Goal: Task Accomplishment & Management: Complete application form

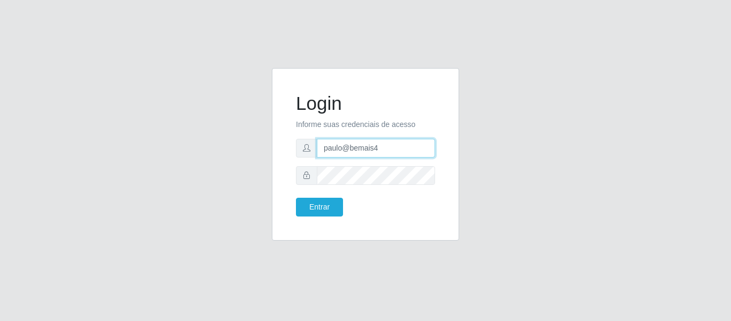
drag, startPoint x: 397, startPoint y: 143, endPoint x: 241, endPoint y: 140, distance: 155.7
click at [242, 141] on div "Login Informe suas credenciais de acesso paulo@bemais4 Entrar" at bounding box center [365, 160] width 610 height 185
type input "juliomarques@queiroz"
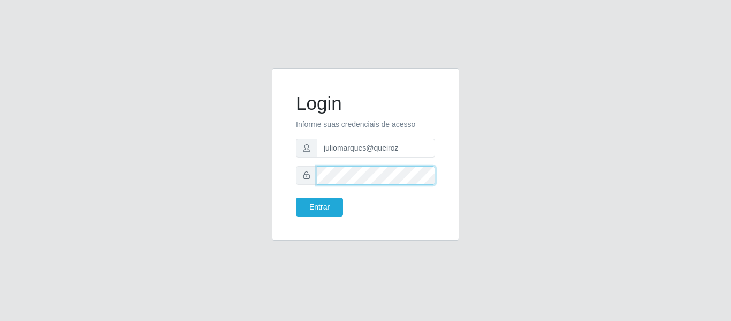
click at [301, 187] on form "Login Informe suas credenciais de acesso juliomarques@queiroz Entrar" at bounding box center [365, 154] width 139 height 124
click at [296, 197] on button "Entrar" at bounding box center [319, 206] width 47 height 19
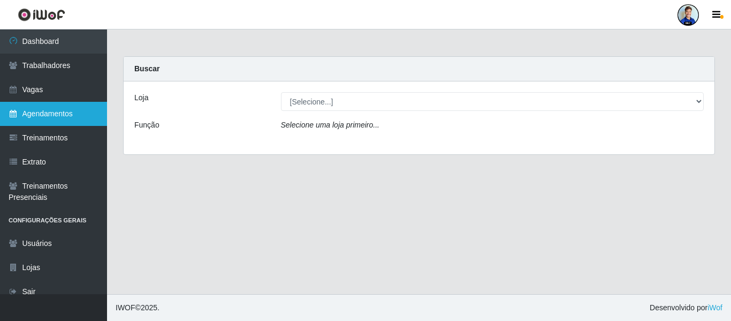
click at [56, 106] on link "Agendamentos" at bounding box center [53, 114] width 107 height 24
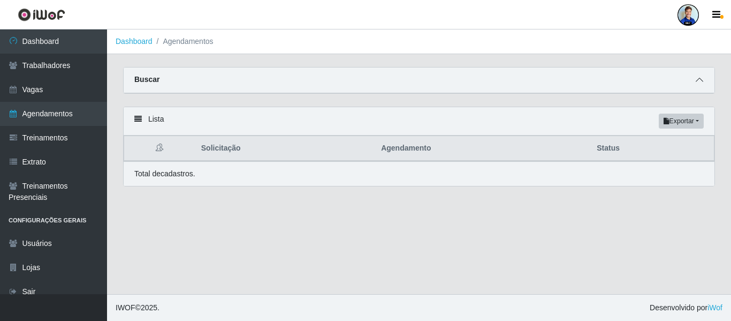
click at [704, 83] on span at bounding box center [699, 80] width 13 height 12
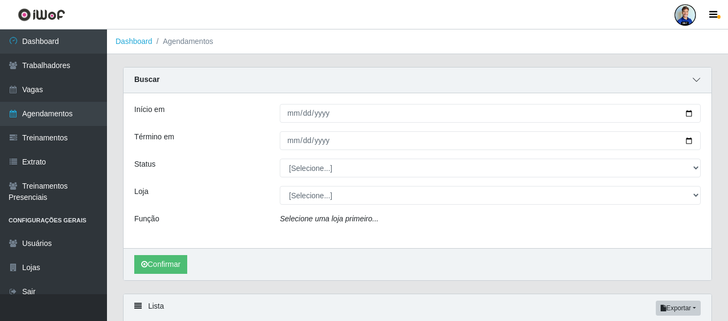
click at [704, 83] on div "Buscar" at bounding box center [418, 80] width 588 height 26
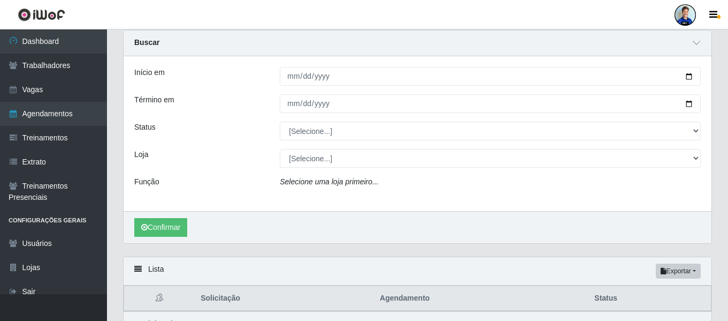
scroll to position [54, 0]
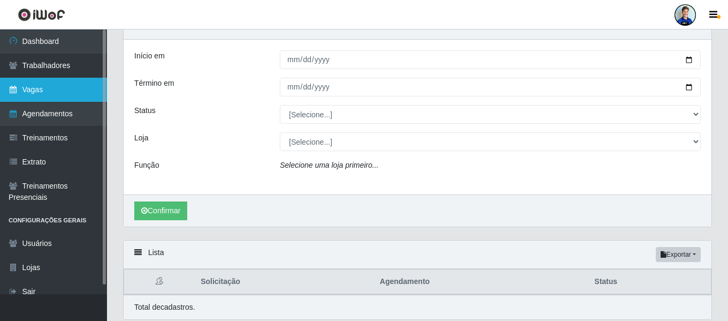
click at [63, 88] on link "Vagas" at bounding box center [53, 90] width 107 height 24
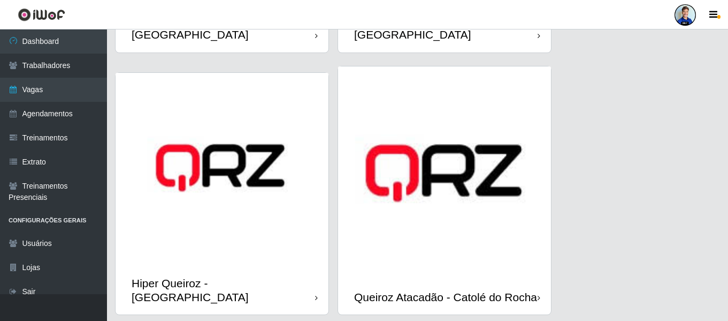
scroll to position [642, 0]
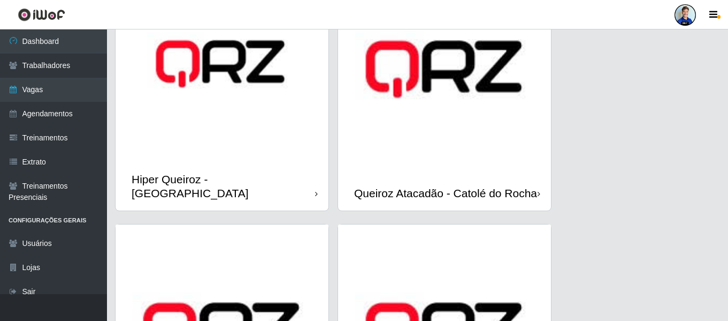
click at [229, 105] on img at bounding box center [222, 65] width 213 height 193
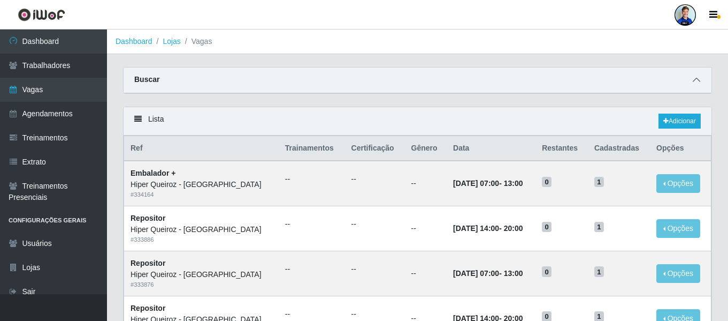
click at [696, 79] on icon at bounding box center [696, 79] width 7 height 7
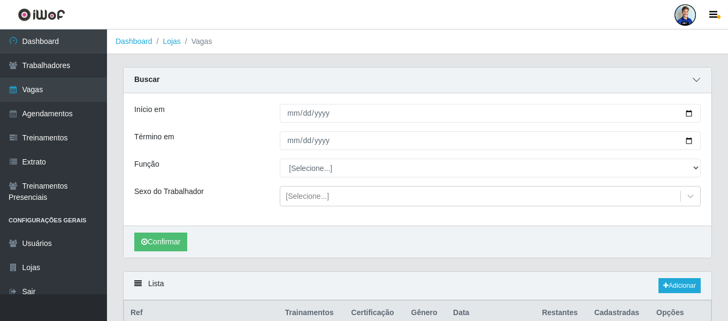
click at [696, 79] on icon at bounding box center [696, 79] width 7 height 7
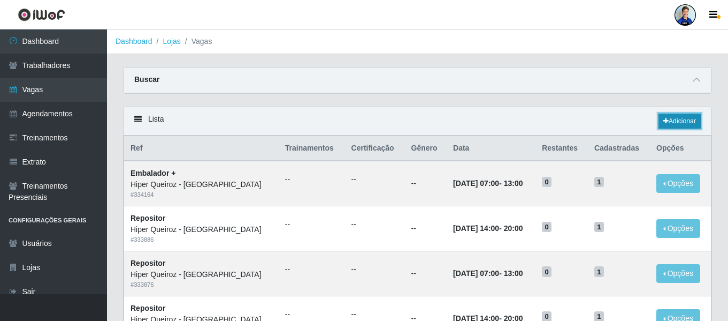
click at [676, 126] on link "Adicionar" at bounding box center [680, 120] width 42 height 15
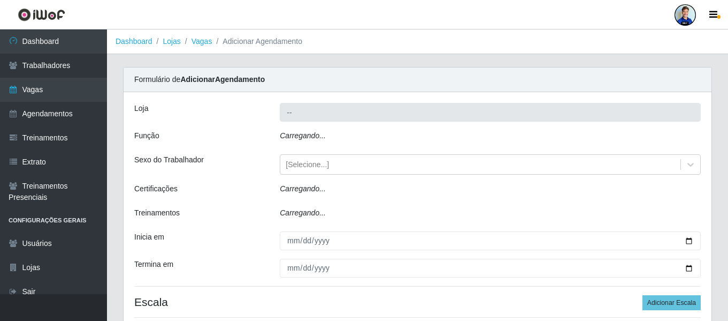
type input "Hiper Queiroz - [GEOGRAPHIC_DATA]"
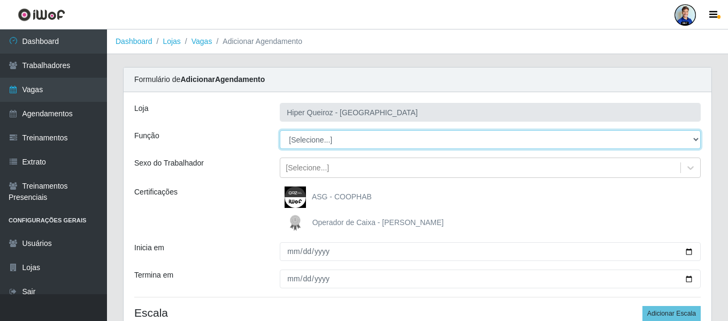
click at [303, 141] on select "[Selecione...] ASG ASG + ASG ++ Embalador Embalador + Embalador ++ Repositor Re…" at bounding box center [490, 139] width 421 height 19
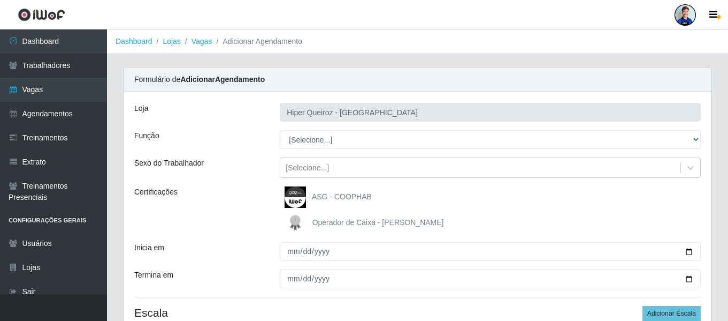
click at [191, 121] on div "Loja Hiper Queiroz - São Bento Função [Selecione...] ASG ASG + ASG ++ Embalador…" at bounding box center [418, 219] width 588 height 255
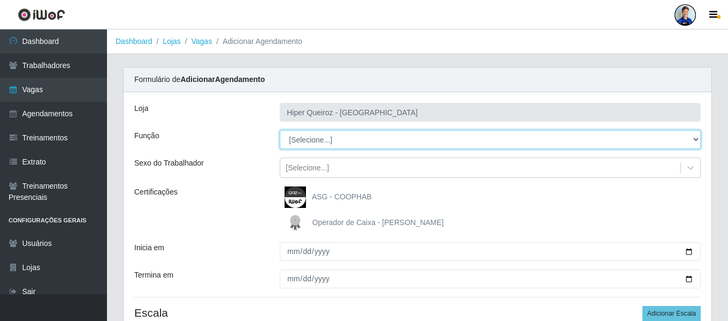
click at [301, 136] on select "[Selecione...] ASG ASG + ASG ++ Embalador Embalador + Embalador ++ Repositor Re…" at bounding box center [490, 139] width 421 height 19
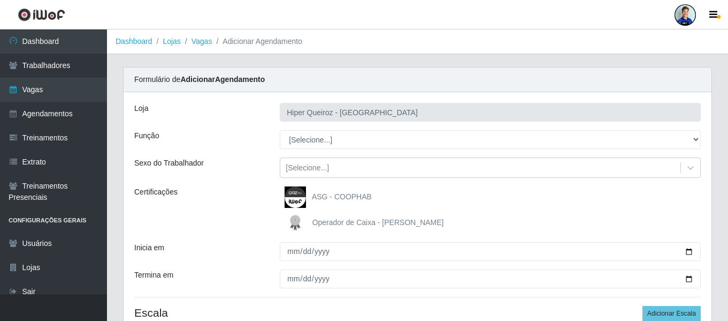
click at [242, 179] on div "Loja Hiper Queiroz - São Bento Função [Selecione...] ASG ASG + ASG ++ Embalador…" at bounding box center [418, 219] width 588 height 255
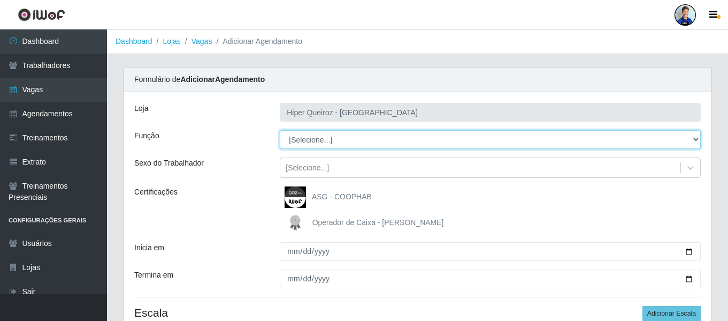
click at [323, 145] on select "[Selecione...] ASG ASG + ASG ++ Embalador Embalador + Embalador ++ Repositor Re…" at bounding box center [490, 139] width 421 height 19
drag, startPoint x: 323, startPoint y: 145, endPoint x: 310, endPoint y: 143, distance: 13.5
click at [310, 143] on select "[Selecione...] ASG ASG + ASG ++ Embalador Embalador + Embalador ++ Repositor Re…" at bounding box center [490, 139] width 421 height 19
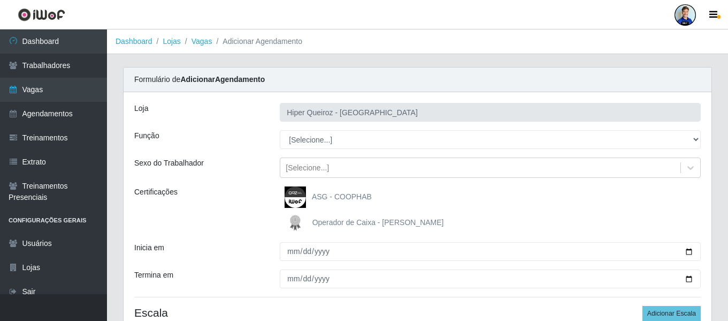
click at [262, 144] on div "Função" at bounding box center [199, 139] width 146 height 19
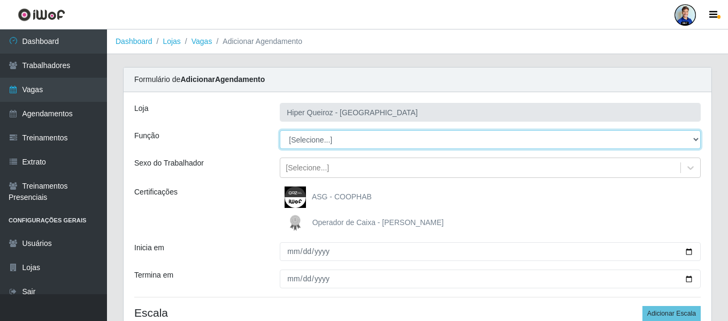
click at [286, 141] on select "[Selecione...] ASG ASG + ASG ++ Embalador Embalador + Embalador ++ Repositor Re…" at bounding box center [490, 139] width 421 height 19
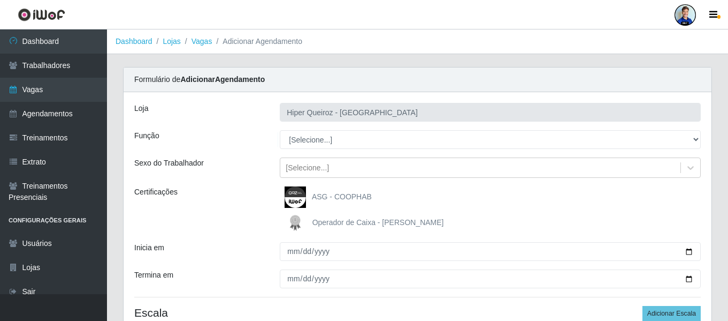
click at [256, 141] on div "Função" at bounding box center [199, 139] width 146 height 19
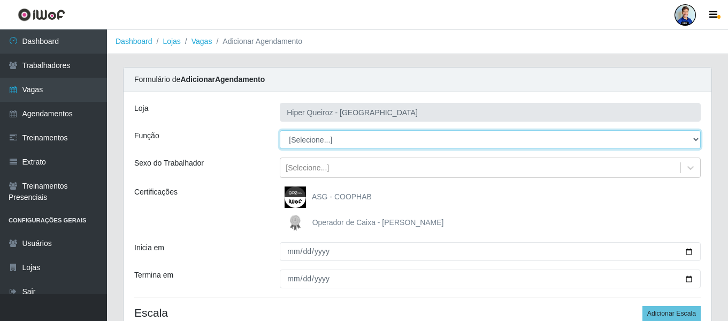
click at [315, 140] on select "[Selecione...] ASG ASG + ASG ++ Embalador Embalador + Embalador ++ Repositor Re…" at bounding box center [490, 139] width 421 height 19
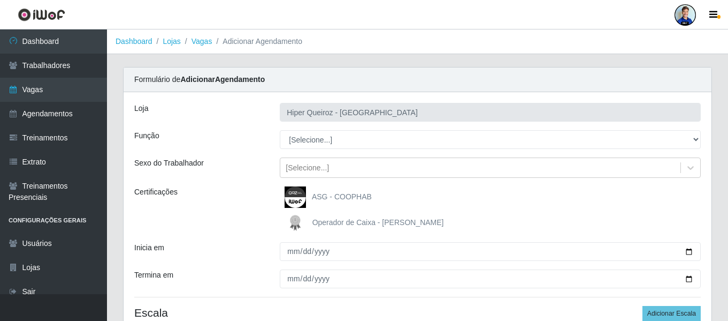
click at [223, 161] on div "Sexo do Trabalhador" at bounding box center [199, 167] width 146 height 20
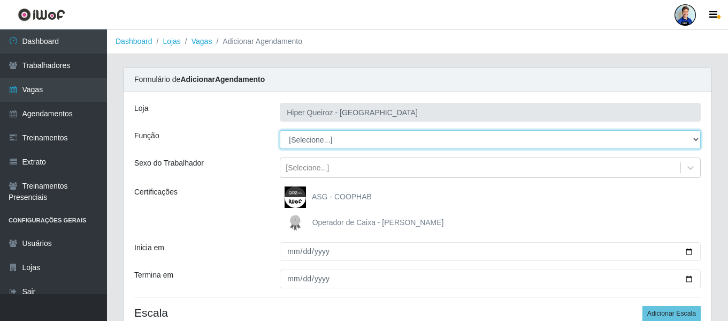
click at [310, 138] on select "[Selecione...] ASG ASG + ASG ++ Embalador Embalador + Embalador ++ Repositor Re…" at bounding box center [490, 139] width 421 height 19
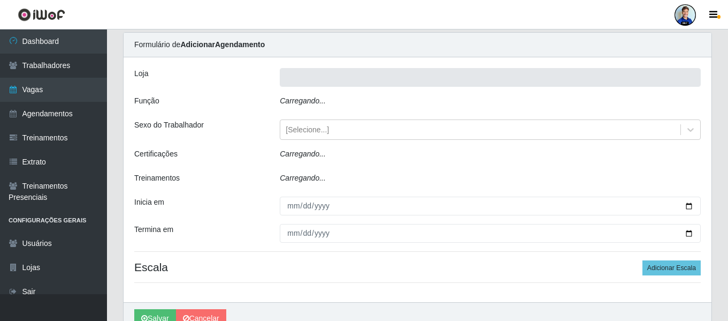
type input "Hiper Queiroz - [GEOGRAPHIC_DATA]"
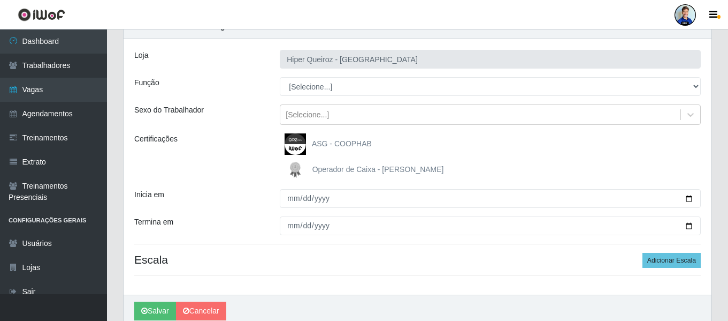
scroll to position [35, 0]
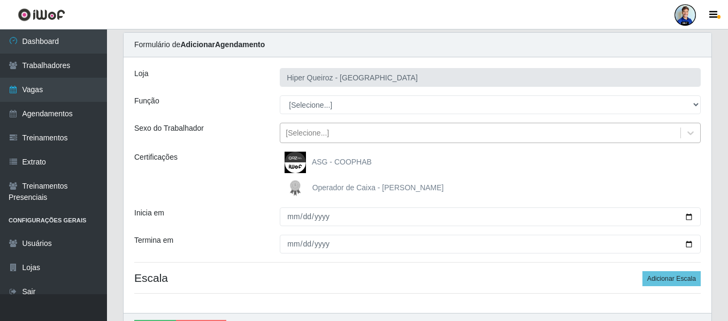
click at [330, 138] on div "[Selecione...]" at bounding box center [480, 133] width 400 height 18
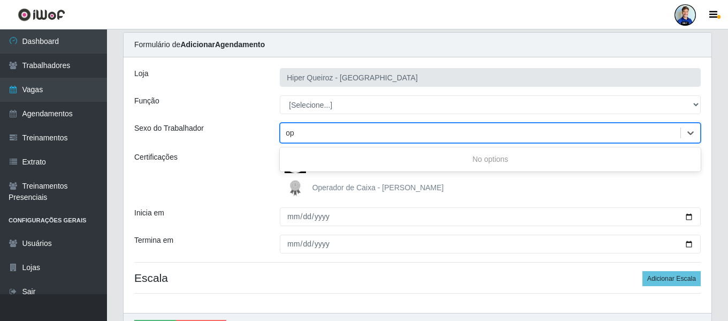
type input "o"
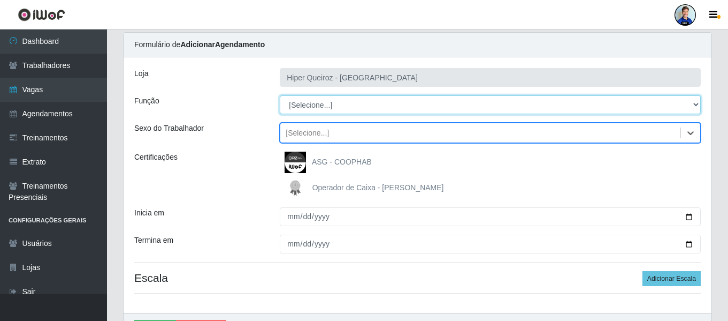
click at [300, 100] on select "[Selecione...] ASG ASG + ASG ++ Embalador Embalador + Embalador ++ Operador de …" at bounding box center [490, 104] width 421 height 19
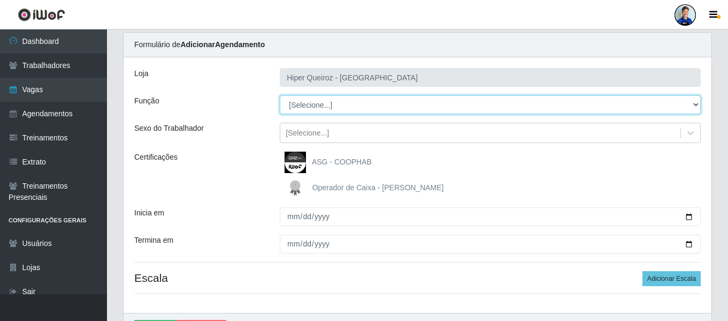
select select "22"
click at [280, 95] on select "[Selecione...] ASG ASG + ASG ++ Embalador Embalador + Embalador ++ Operador de …" at bounding box center [490, 104] width 421 height 19
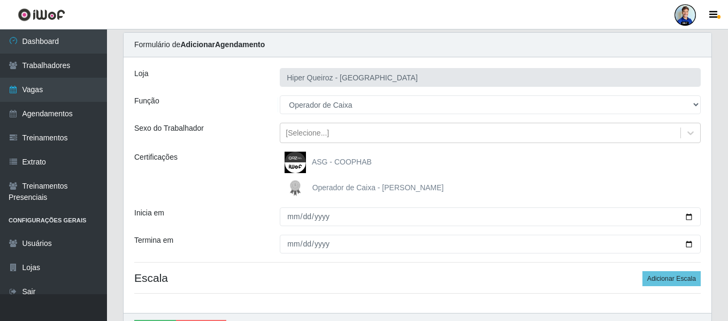
click at [257, 139] on div "Sexo do Trabalhador" at bounding box center [199, 133] width 146 height 20
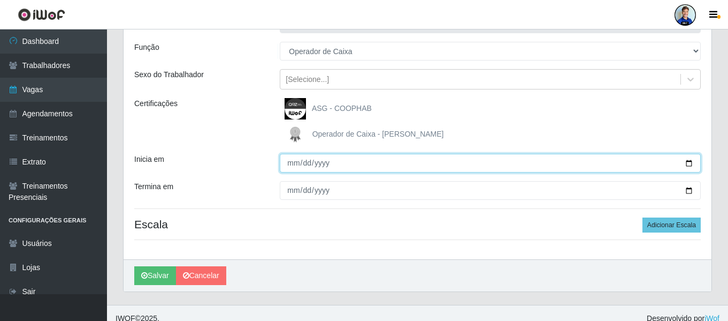
click at [292, 161] on input "Inicia em" at bounding box center [490, 163] width 421 height 19
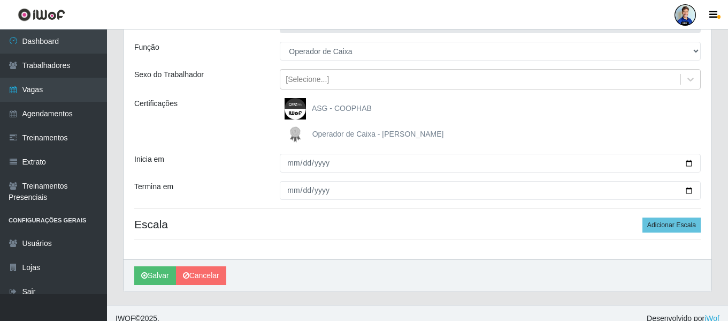
click at [259, 103] on div "Certificações" at bounding box center [199, 121] width 146 height 47
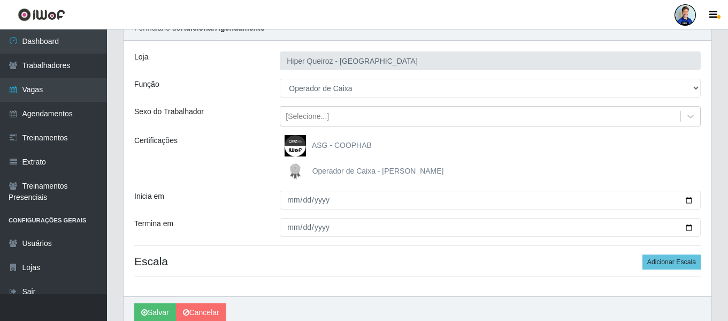
scroll to position [35, 0]
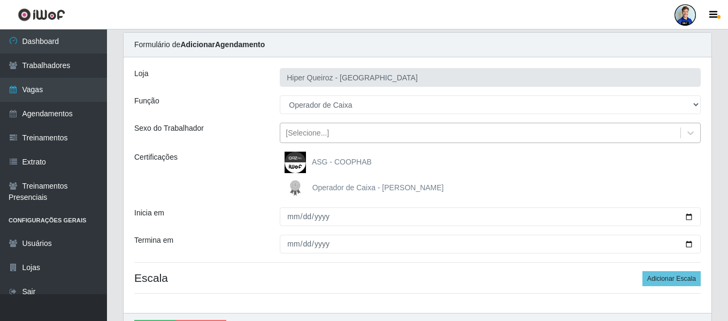
click at [327, 135] on div "[Selecione...]" at bounding box center [480, 133] width 400 height 18
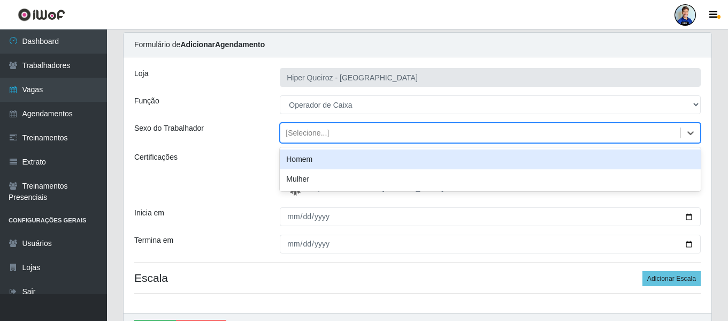
click at [327, 135] on div "[Selecione...]" at bounding box center [480, 133] width 400 height 18
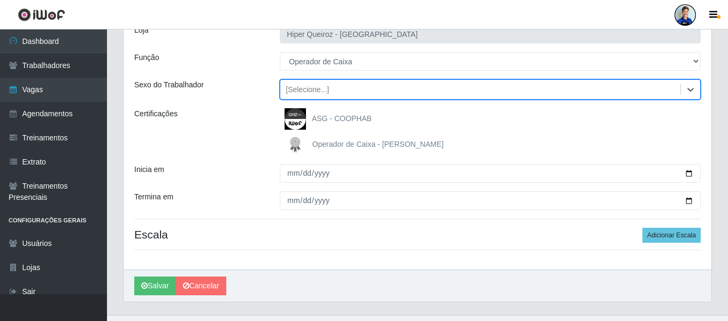
scroll to position [88, 0]
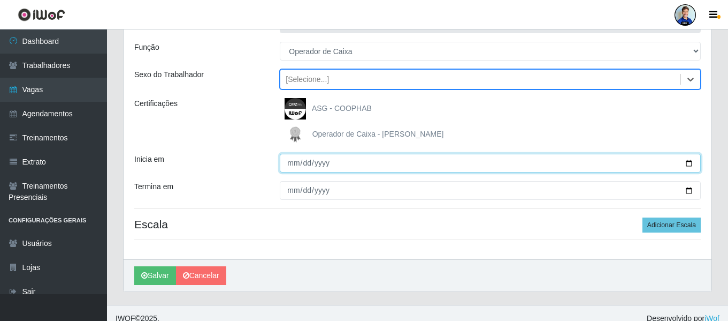
click at [293, 164] on input "Inicia em" at bounding box center [490, 163] width 421 height 19
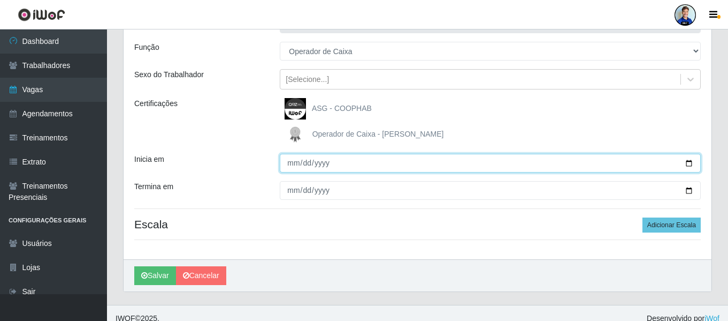
click at [306, 160] on input "Inicia em" at bounding box center [490, 163] width 421 height 19
type input "2025-09-22"
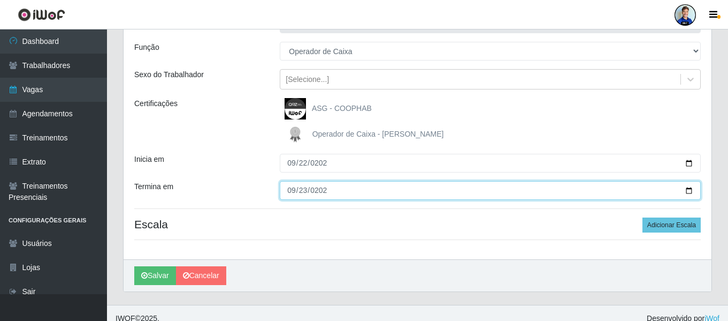
type input "2025-09-23"
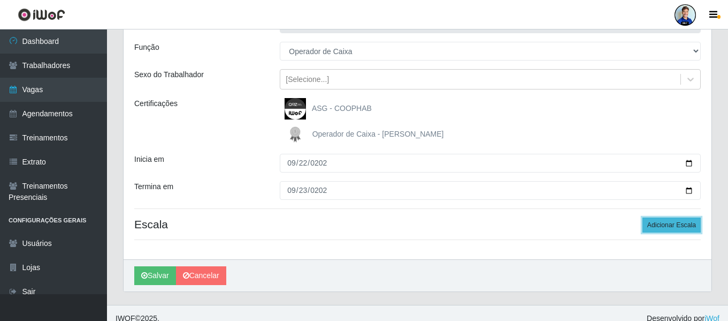
click at [665, 218] on button "Adicionar Escala" at bounding box center [672, 224] width 58 height 15
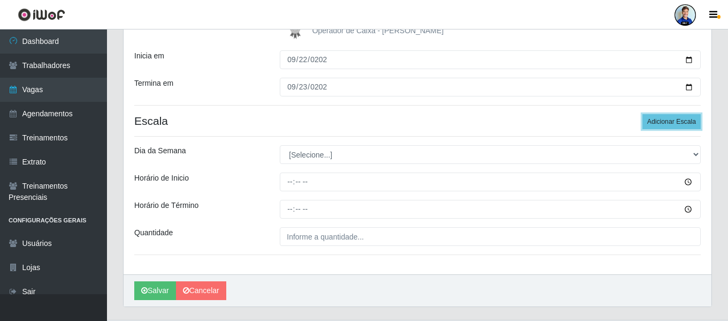
scroll to position [195, 0]
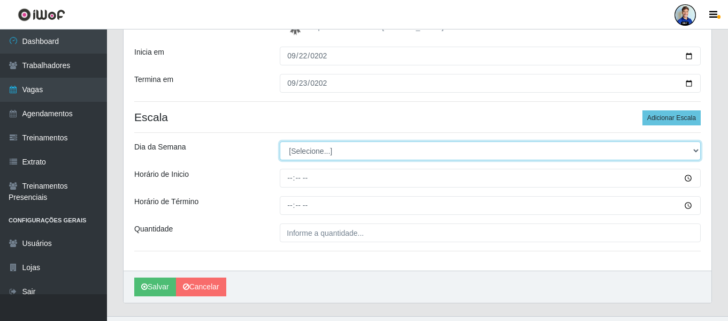
click at [376, 149] on select "[Selecione...] Segunda Terça Quarta Quinta Sexta Sábado Domingo" at bounding box center [490, 150] width 421 height 19
select select "1"
click at [280, 141] on select "[Selecione...] Segunda Terça Quarta Quinta Sexta Sábado Domingo" at bounding box center [490, 150] width 421 height 19
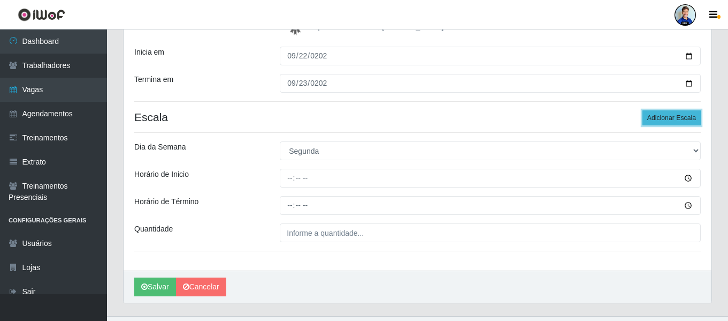
click at [674, 116] on button "Adicionar Escala" at bounding box center [672, 117] width 58 height 15
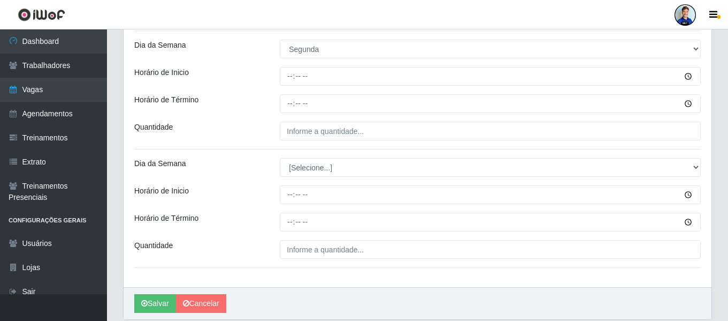
scroll to position [302, 0]
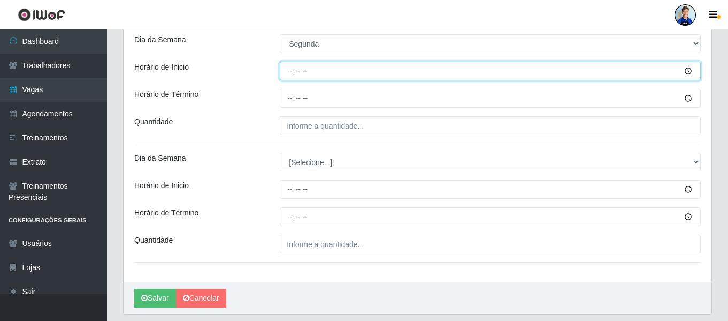
click at [292, 71] on input "Horário de Inicio" at bounding box center [490, 71] width 421 height 19
type input "07:00"
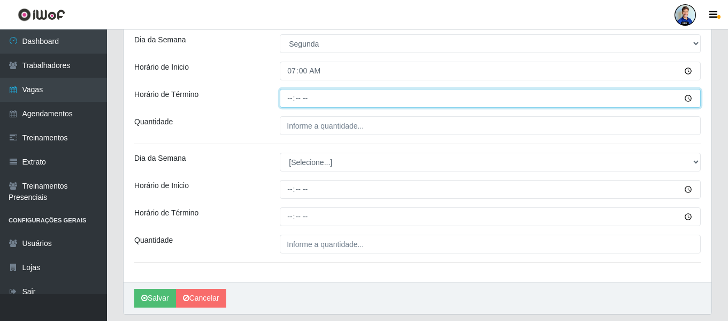
type input "13:00"
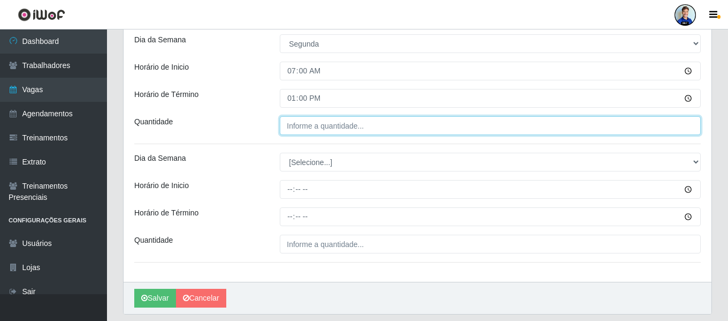
type input "___"
type input "5__"
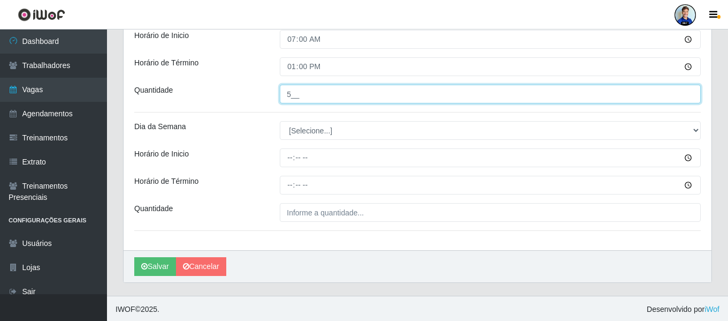
scroll to position [335, 0]
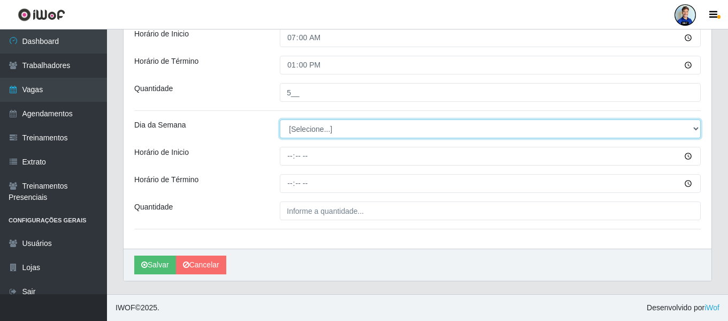
click at [304, 133] on select "[Selecione...] Segunda Terça Quarta Quinta Sexta Sábado Domingo" at bounding box center [490, 128] width 421 height 19
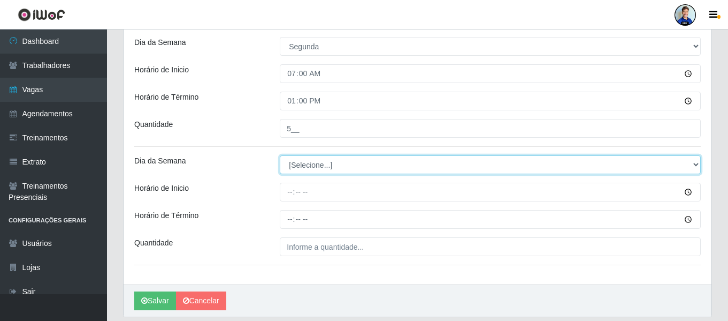
scroll to position [282, 0]
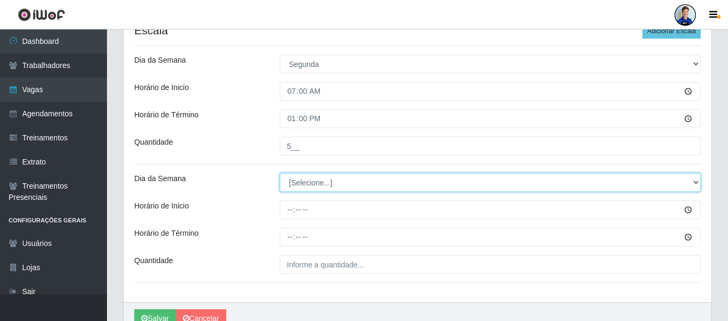
click at [300, 181] on select "[Selecione...] Segunda Terça Quarta Quinta Sexta Sábado Domingo" at bounding box center [490, 182] width 421 height 19
select select "1"
click at [280, 173] on select "[Selecione...] Segunda Terça Quarta Quinta Sexta Sábado Domingo" at bounding box center [490, 182] width 421 height 19
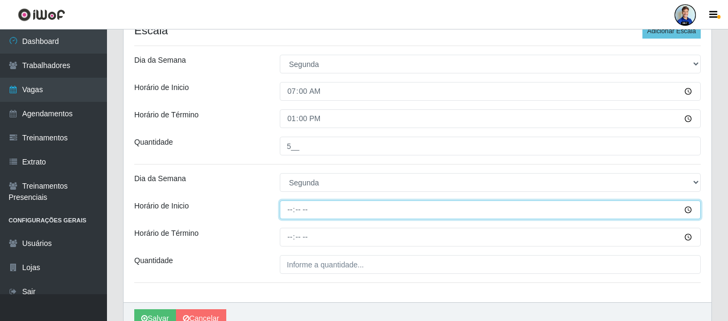
click at [287, 209] on input "Horário de Inicio" at bounding box center [490, 209] width 421 height 19
type input "07:00"
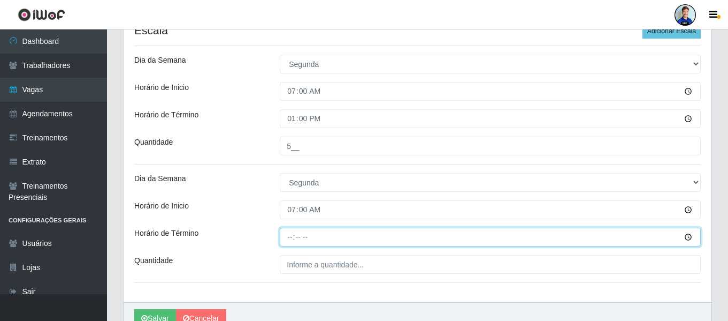
type input "13:00"
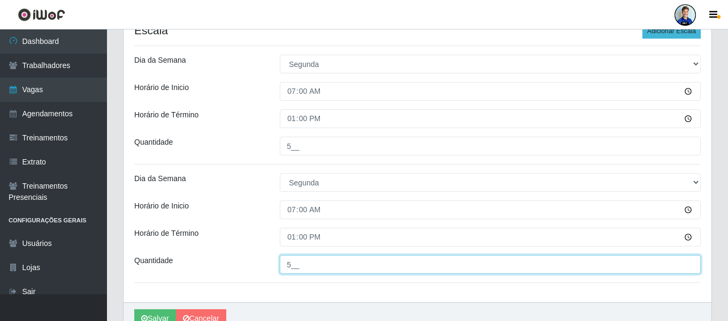
type input "5__"
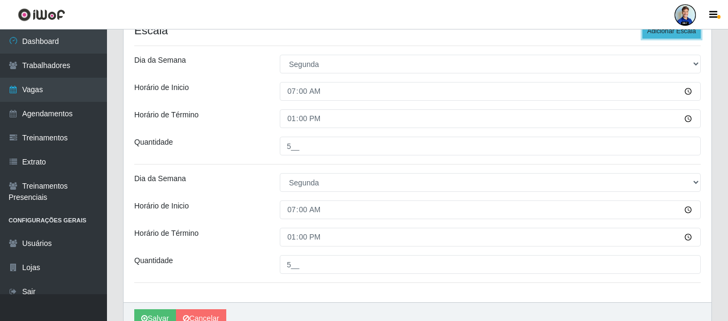
click at [685, 33] on button "Adicionar Escala" at bounding box center [672, 31] width 58 height 15
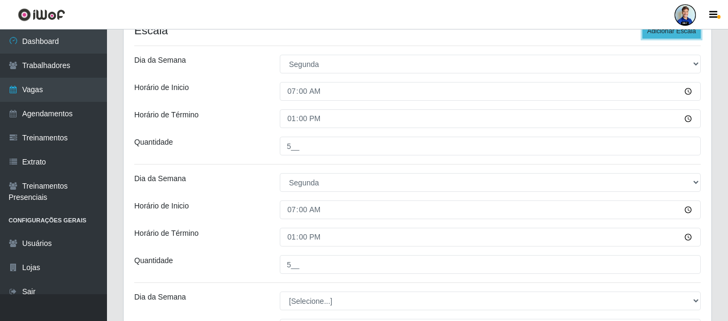
click at [674, 33] on button "Adicionar Escala" at bounding box center [672, 31] width 58 height 15
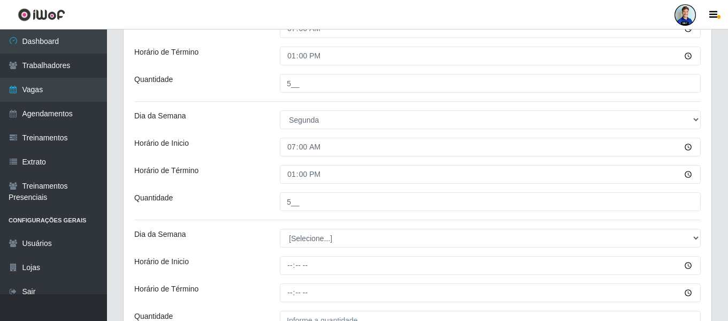
scroll to position [443, 0]
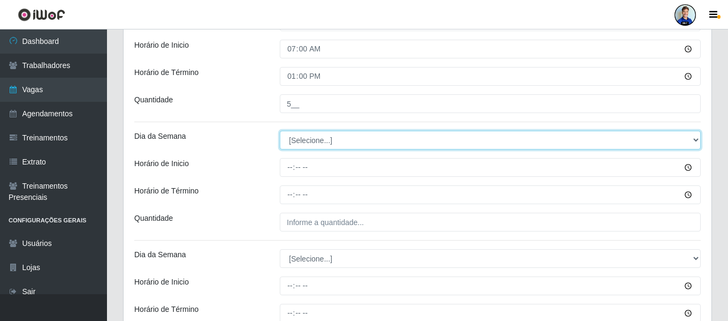
click at [315, 145] on select "[Selecione...] Segunda Terça Quarta Quinta Sexta Sábado Domingo" at bounding box center [490, 140] width 421 height 19
select select "2"
click at [280, 131] on select "[Selecione...] Segunda Terça Quarta Quinta Sexta Sábado Domingo" at bounding box center [490, 140] width 421 height 19
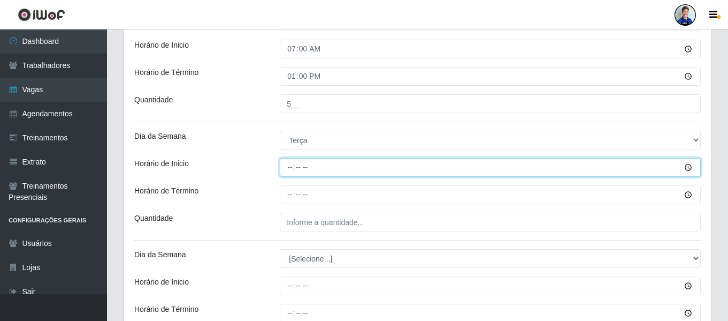
type input "14:00"
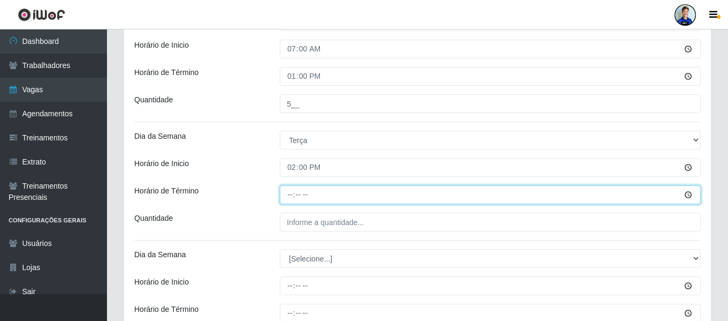
type input "20:00"
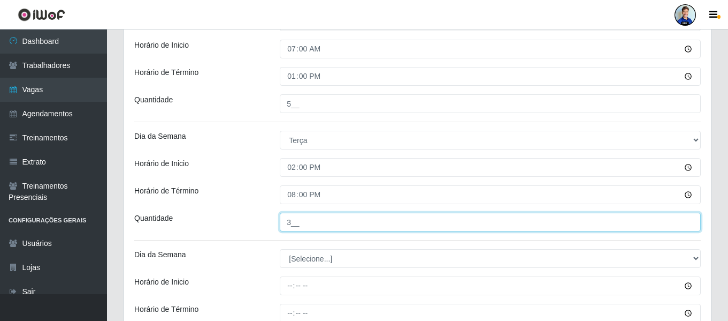
type input "3__"
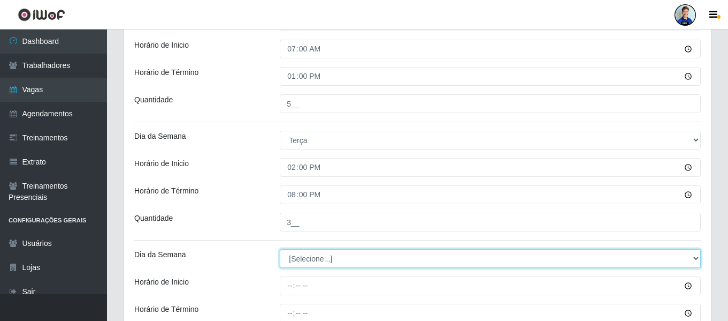
select select "2"
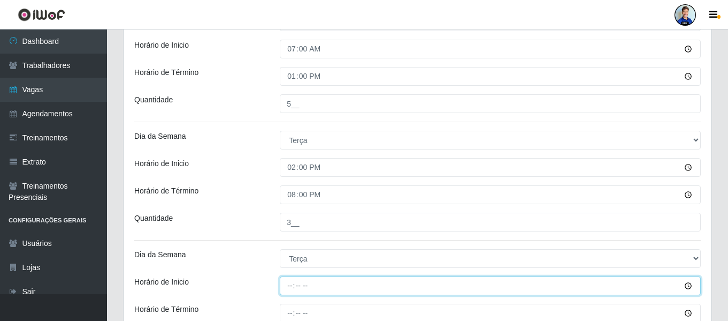
type input "14:00"
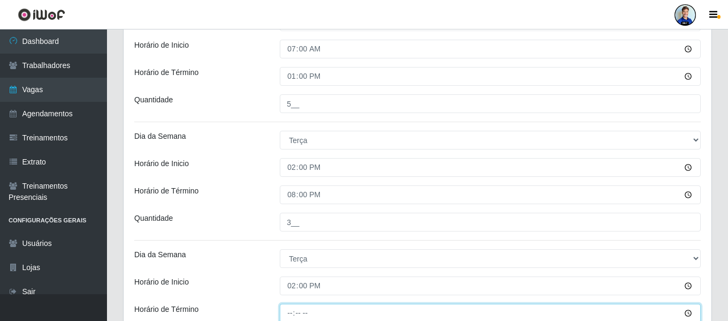
scroll to position [444, 0]
type input "20:00"
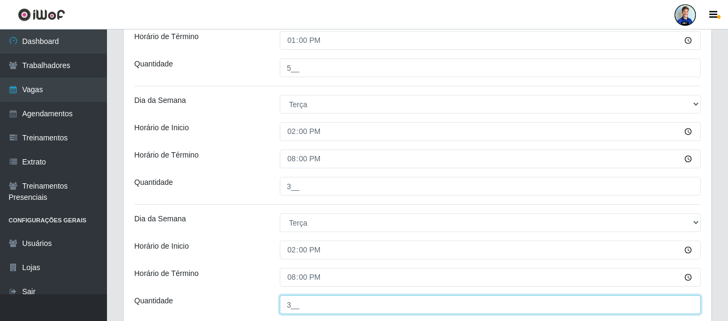
scroll to position [465, 0]
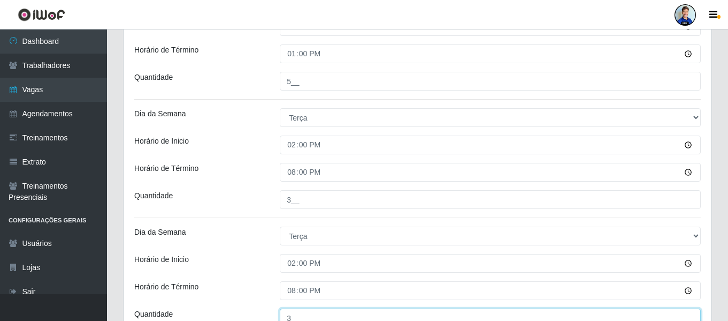
type input "3__"
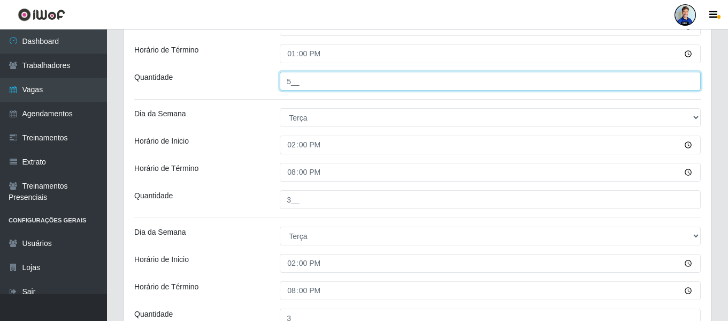
click at [290, 85] on input "5__" at bounding box center [490, 81] width 421 height 19
type input "3__"
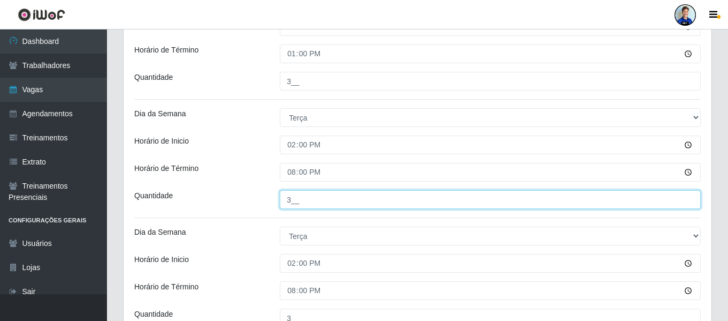
click at [291, 203] on input "3__" at bounding box center [490, 199] width 421 height 19
type input "5__"
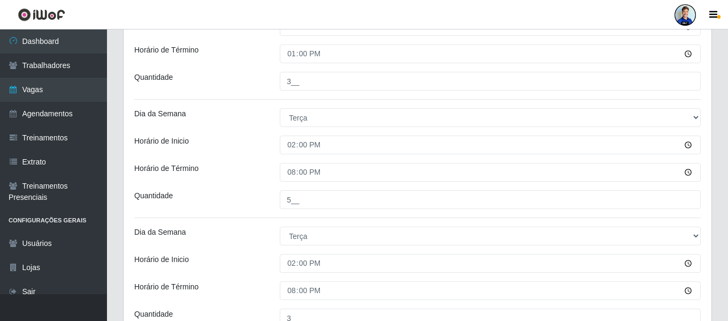
click at [225, 174] on div "Horário de Término" at bounding box center [199, 172] width 146 height 19
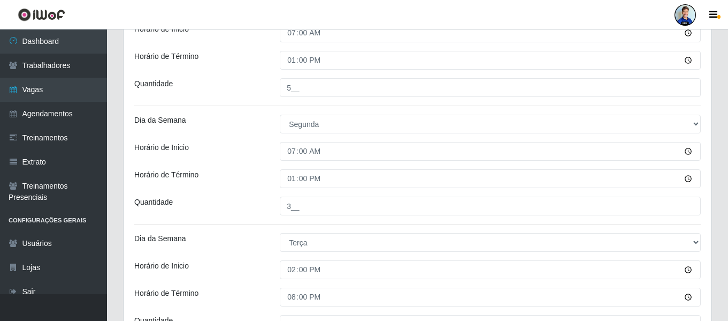
scroll to position [358, 0]
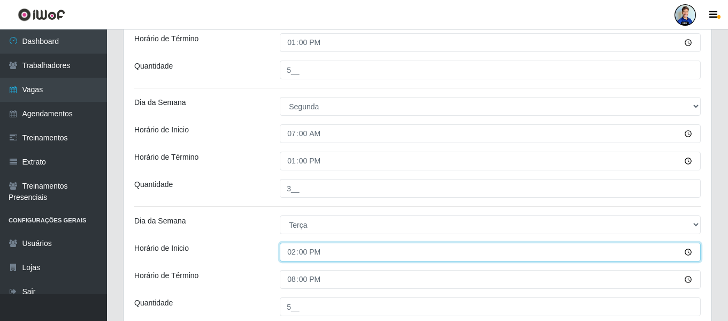
click at [294, 248] on input "14:00" at bounding box center [490, 251] width 421 height 19
type input "07:00"
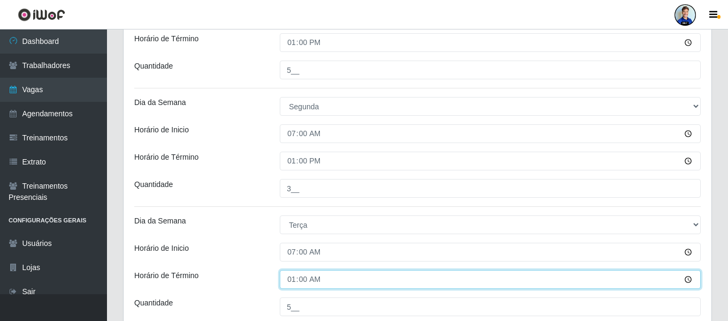
type input "13:00"
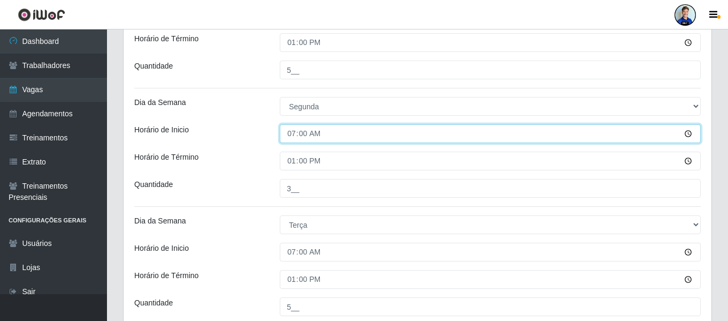
click at [292, 136] on input "07:00" at bounding box center [490, 133] width 421 height 19
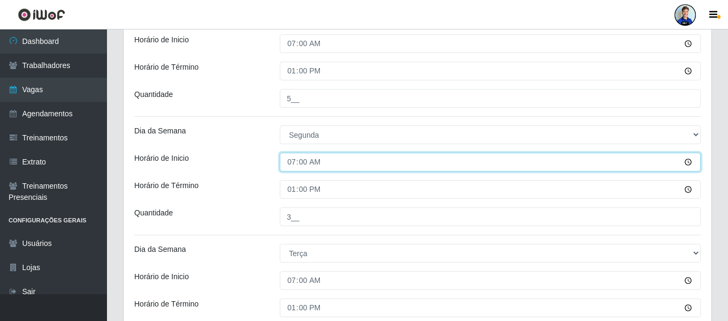
scroll to position [304, 0]
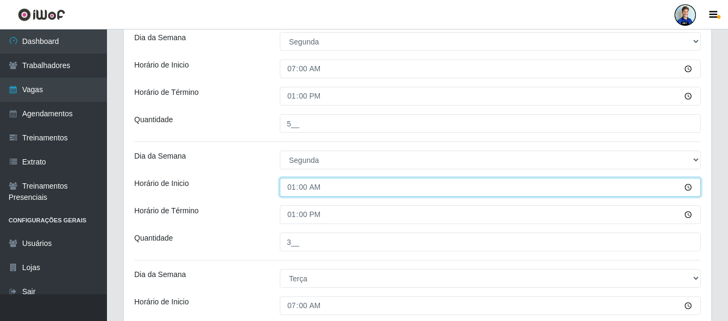
type input "14:00"
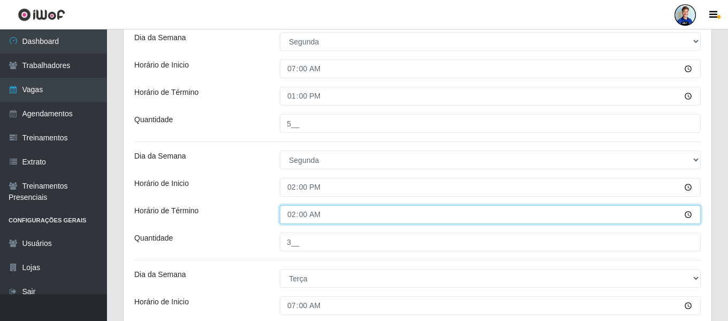
type input "20:00"
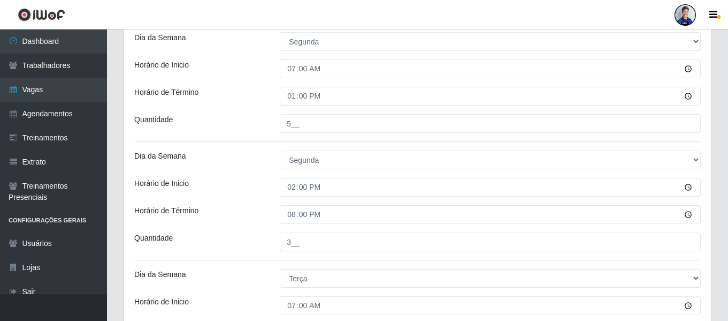
click at [244, 176] on div "Loja Hiper Queiroz - São Bento Função [Selecione...] ASG ASG + ASG ++ Embalador…" at bounding box center [418, 152] width 588 height 728
click at [260, 183] on div "Horário de Inicio" at bounding box center [199, 187] width 146 height 19
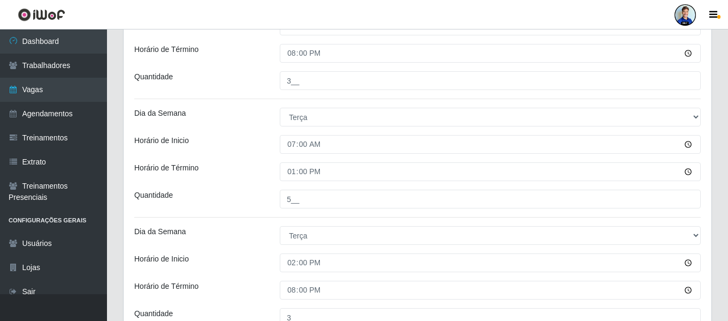
scroll to position [572, 0]
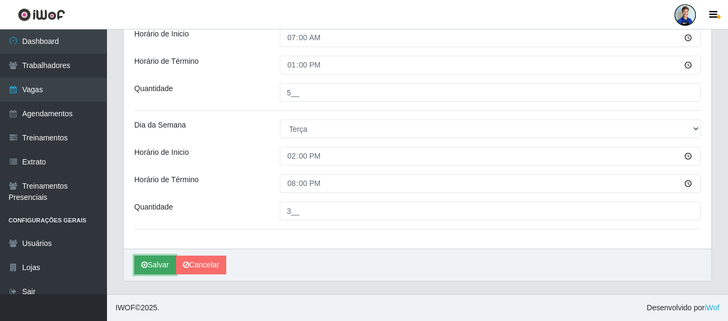
click at [162, 266] on button "Salvar" at bounding box center [155, 264] width 42 height 19
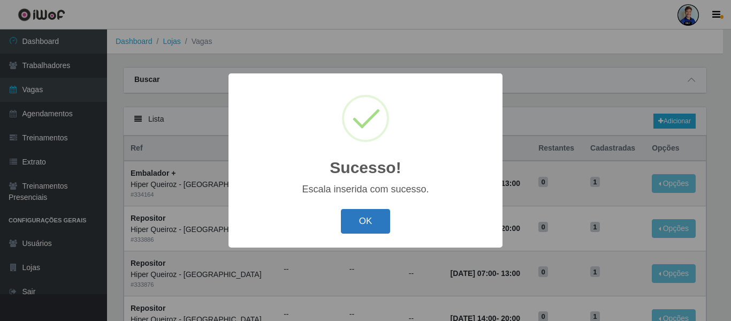
click at [371, 226] on button "OK" at bounding box center [366, 221] width 50 height 25
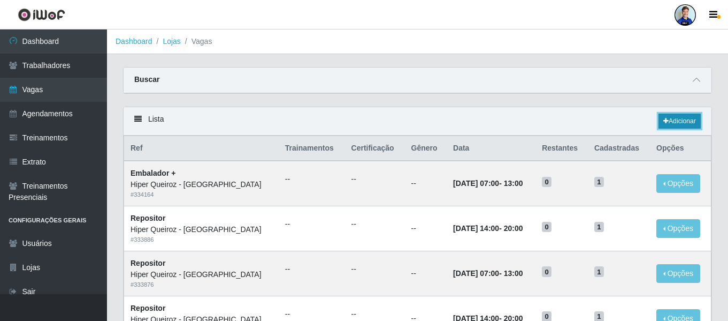
click at [676, 123] on link "Adicionar" at bounding box center [680, 120] width 42 height 15
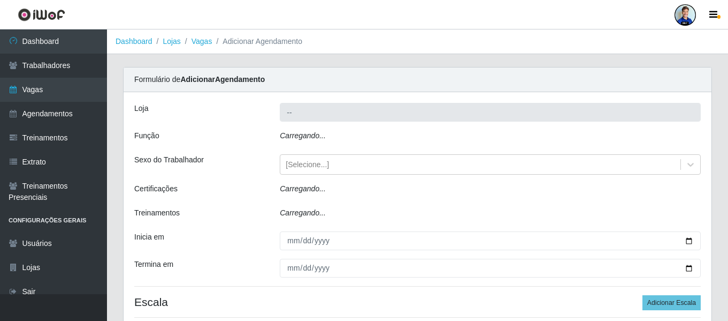
type input "Hiper Queiroz - São Bento"
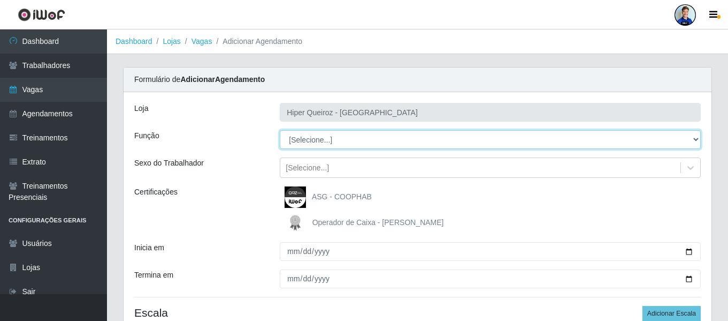
click at [332, 142] on select "[Selecione...] ASG ASG + ASG ++ Embalador Embalador + Embalador ++ Operador de …" at bounding box center [490, 139] width 421 height 19
select select "22"
click at [280, 130] on select "[Selecione...] ASG ASG + ASG ++ Embalador Embalador + Embalador ++ Operador de …" at bounding box center [490, 139] width 421 height 19
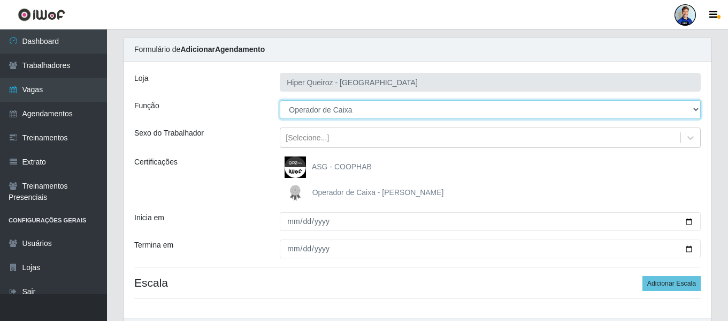
scroll to position [54, 0]
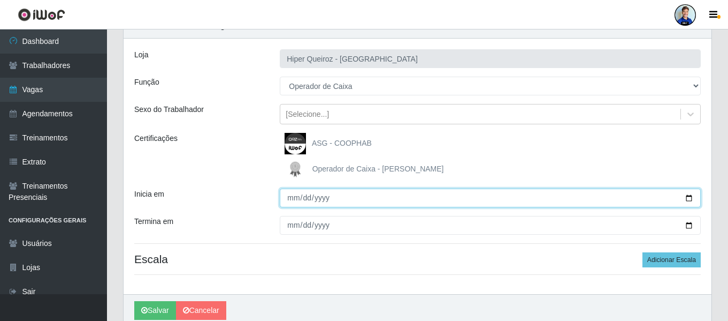
click at [293, 196] on input "Inicia em" at bounding box center [490, 197] width 421 height 19
type input "2025-09-24"
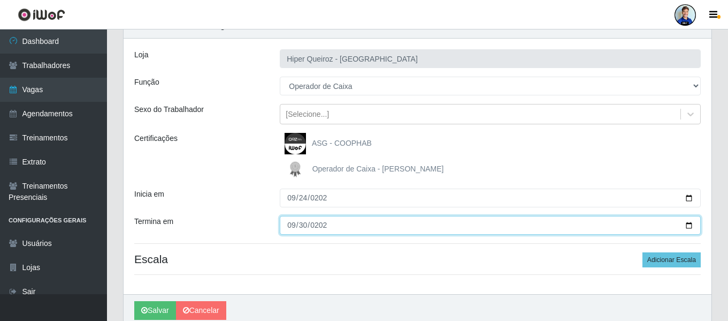
type input "2025-09-30"
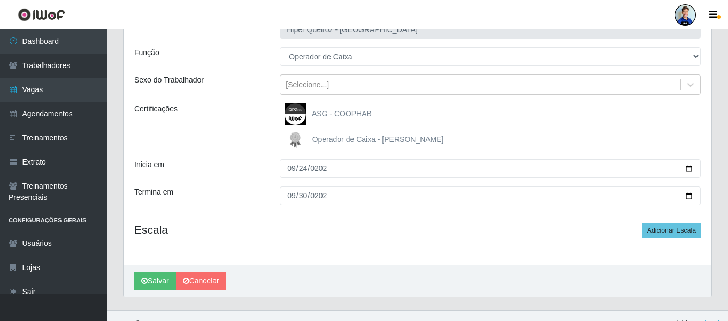
scroll to position [99, 0]
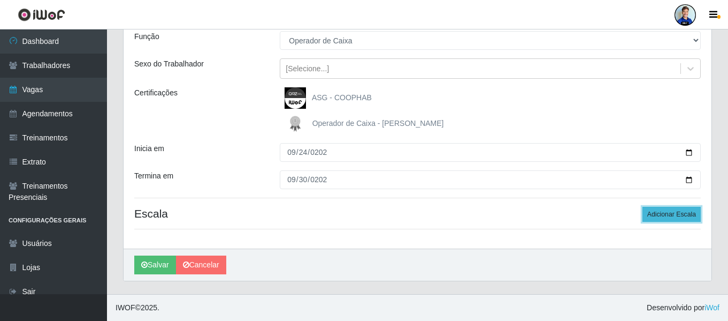
click at [661, 211] on button "Adicionar Escala" at bounding box center [672, 214] width 58 height 15
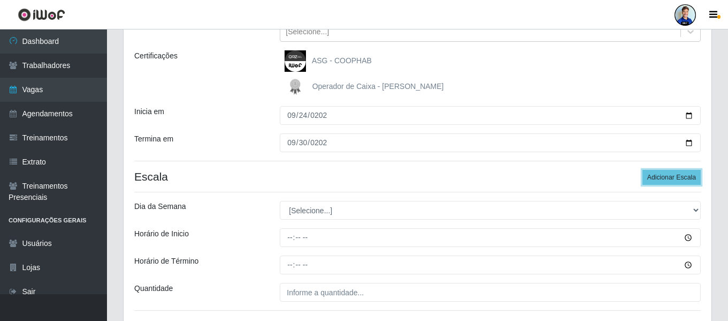
scroll to position [152, 0]
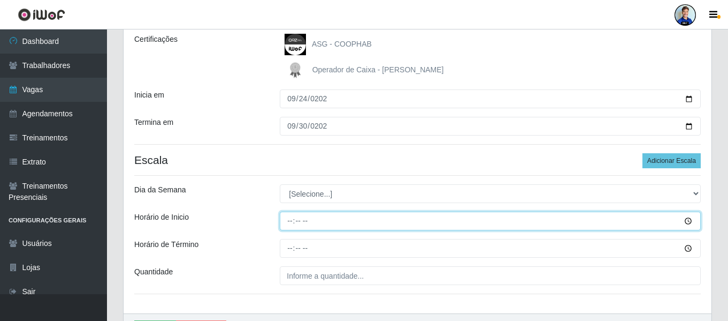
click at [286, 220] on input "Horário de Inicio" at bounding box center [490, 220] width 421 height 19
type input "14:00"
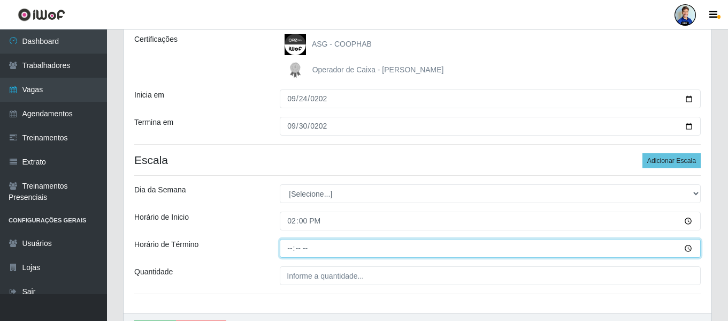
type input "20:00"
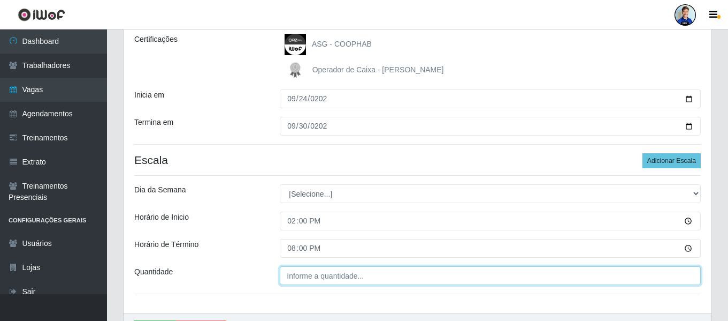
type input "___"
type input "4__"
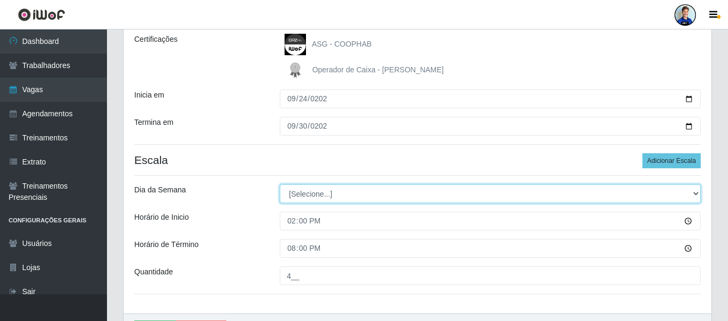
click at [330, 198] on select "[Selecione...] Segunda Terça Quarta Quinta Sexta Sábado Domingo" at bounding box center [490, 193] width 421 height 19
select select "1"
click at [280, 184] on select "[Selecione...] Segunda Terça Quarta Quinta Sexta Sábado Domingo" at bounding box center [490, 193] width 421 height 19
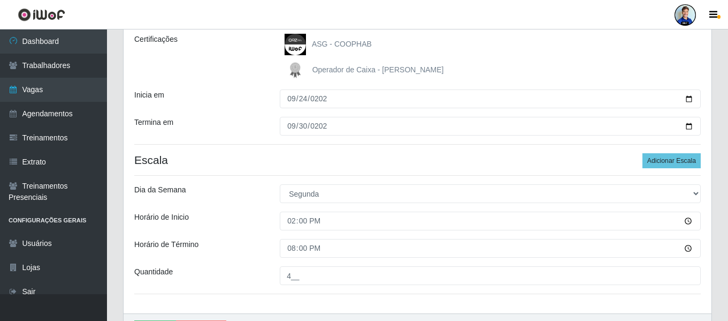
click at [229, 189] on div "Dia da Semana" at bounding box center [199, 193] width 146 height 19
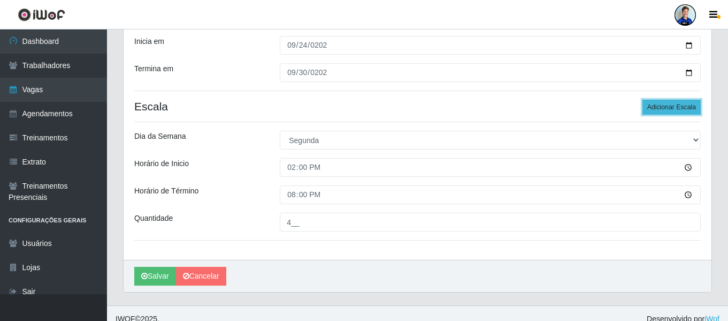
click at [655, 108] on button "Adicionar Escala" at bounding box center [672, 107] width 58 height 15
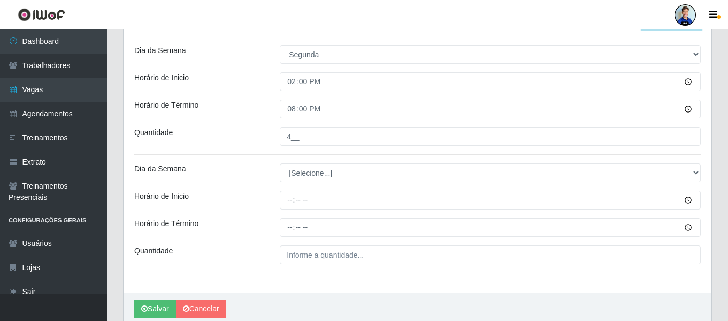
scroll to position [313, 0]
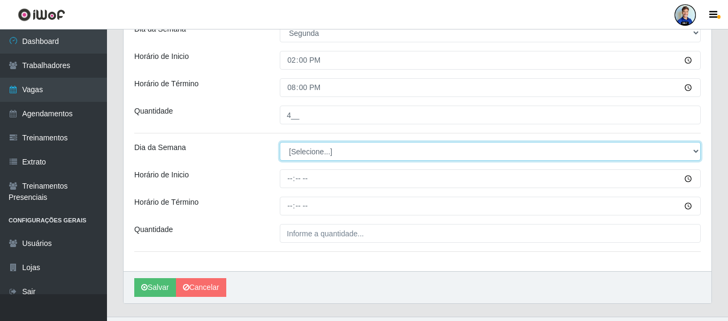
click at [322, 149] on select "[Selecione...] Segunda Terça Quarta Quinta Sexta Sábado Domingo" at bounding box center [490, 151] width 421 height 19
select select "2"
click at [280, 142] on select "[Selecione...] Segunda Terça Quarta Quinta Sexta Sábado Domingo" at bounding box center [490, 151] width 421 height 19
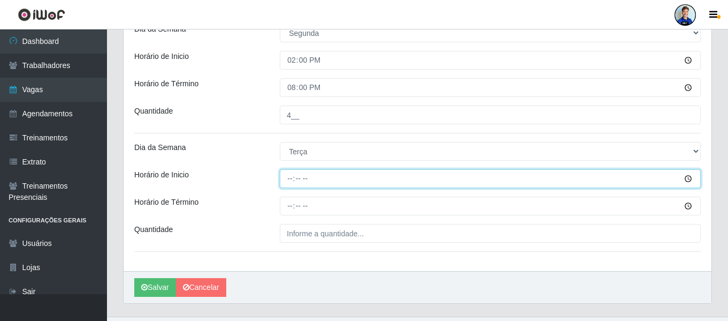
type input "14:00"
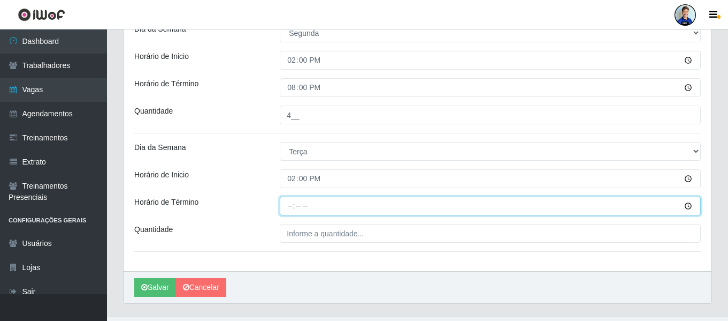
type input "20:00"
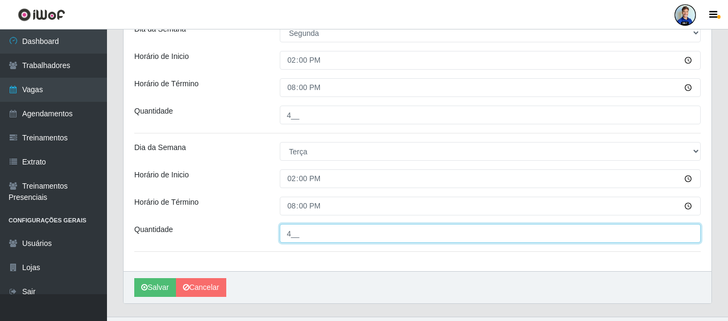
type input "4__"
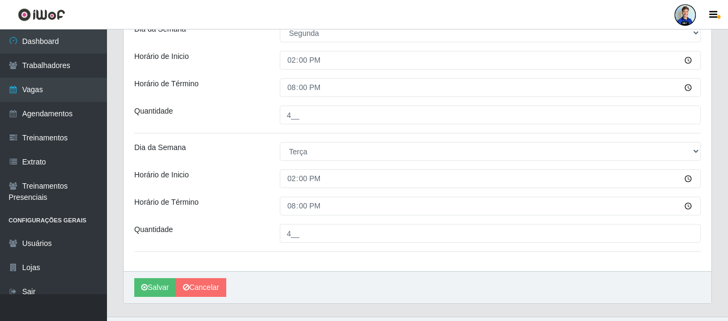
click at [243, 202] on div "Horário de Término" at bounding box center [199, 205] width 146 height 19
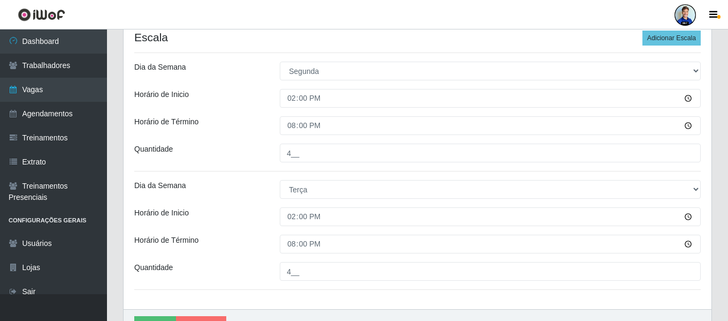
scroll to position [68, 0]
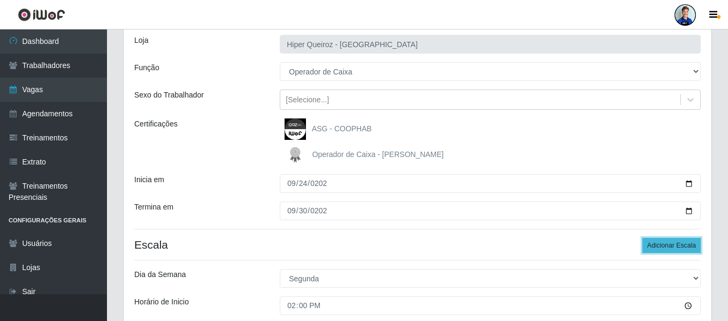
click at [658, 243] on button "Adicionar Escala" at bounding box center [672, 245] width 58 height 15
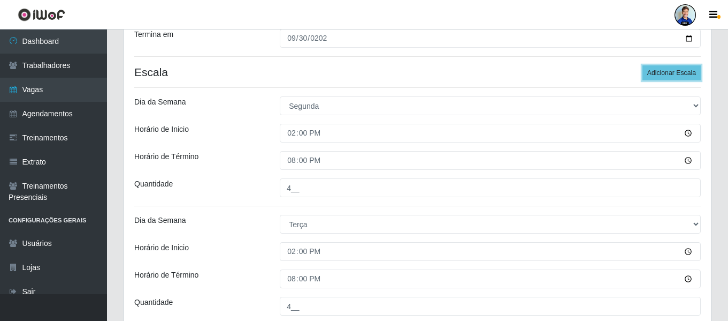
scroll to position [228, 0]
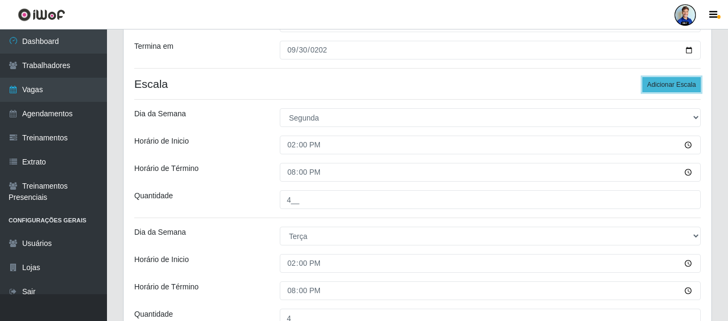
click at [675, 88] on button "Adicionar Escala" at bounding box center [672, 84] width 58 height 15
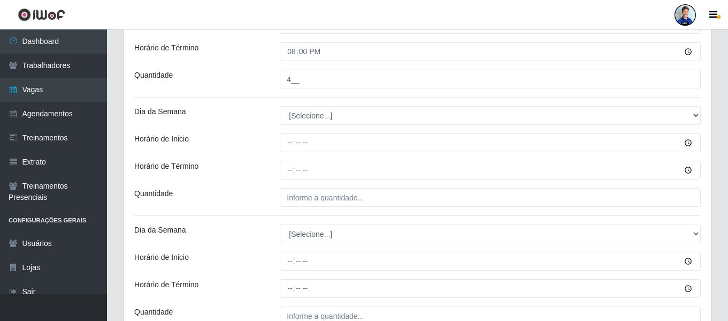
scroll to position [465, 0]
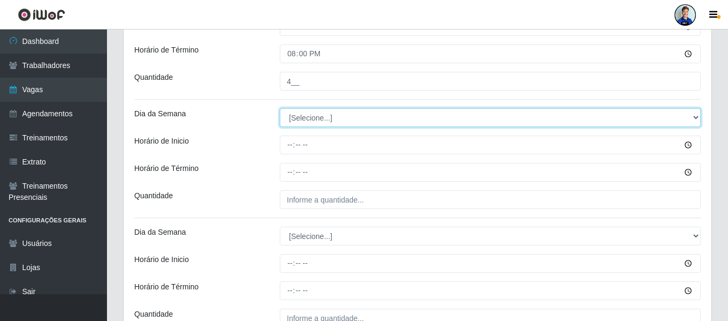
click at [314, 124] on select "[Selecione...] Segunda Terça Quarta Quinta Sexta Sábado Domingo" at bounding box center [490, 117] width 421 height 19
click at [314, 123] on select "[Selecione...] Segunda Terça Quarta Quinta Sexta Sábado Domingo" at bounding box center [490, 117] width 421 height 19
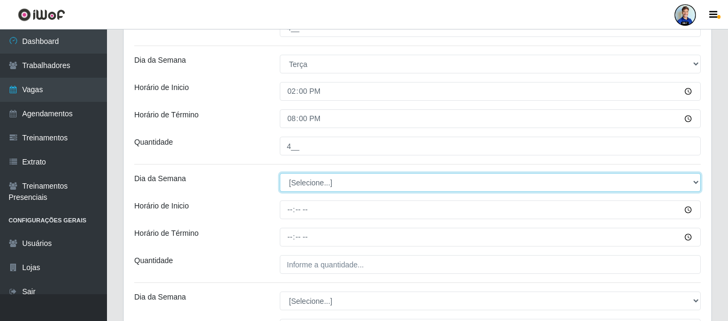
scroll to position [411, 0]
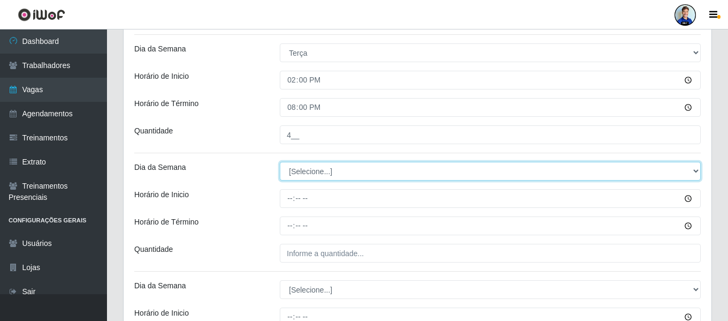
click at [302, 172] on select "[Selecione...] Segunda Terça Quarta Quinta Sexta Sábado Domingo" at bounding box center [490, 171] width 421 height 19
select select "3"
click at [280, 162] on select "[Selecione...] Segunda Terça Quarta Quinta Sexta Sábado Domingo" at bounding box center [490, 171] width 421 height 19
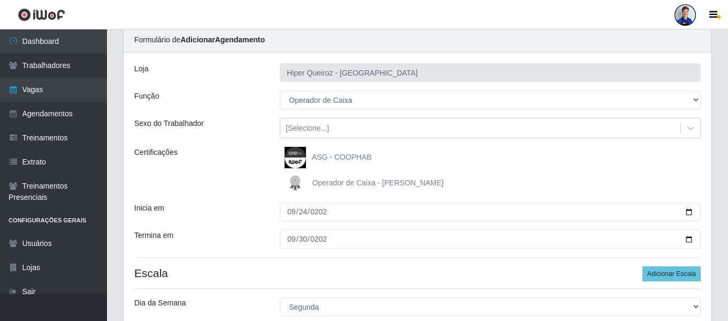
scroll to position [0, 0]
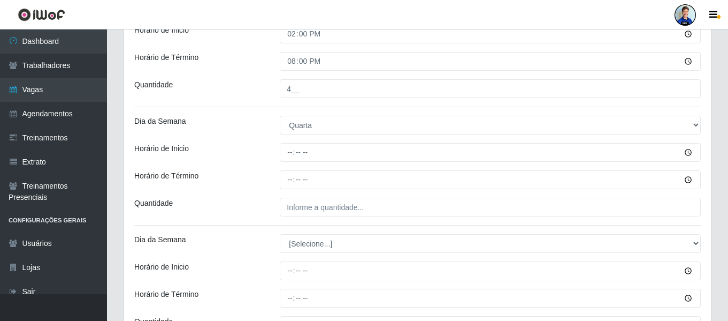
scroll to position [482, 0]
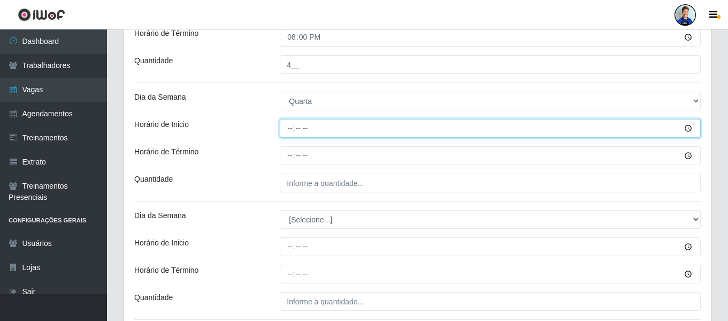
click at [288, 133] on input "Horário de Inicio" at bounding box center [490, 128] width 421 height 19
type input "14:00"
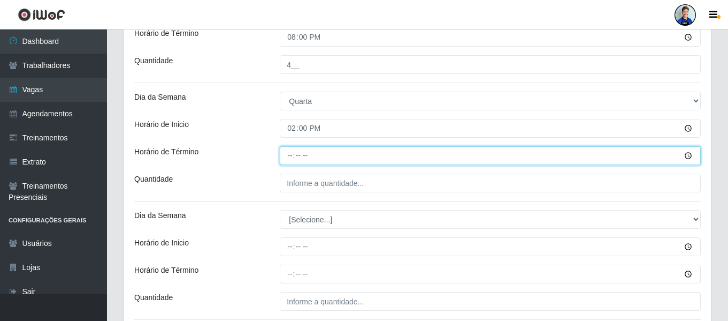
type input "20:00"
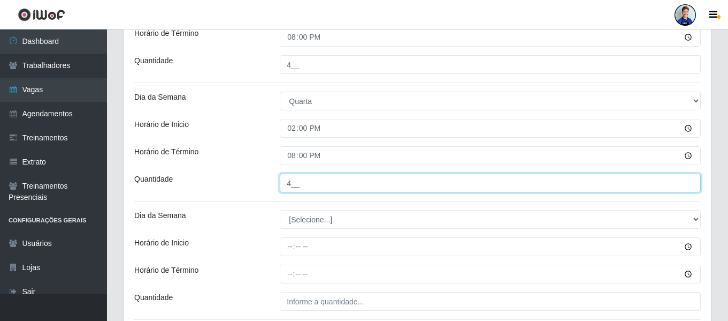
type input "4__"
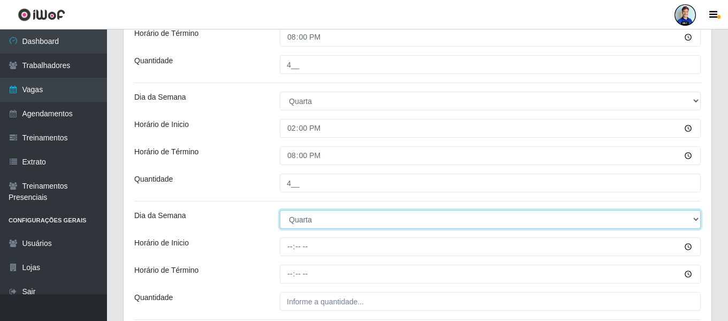
select select "4"
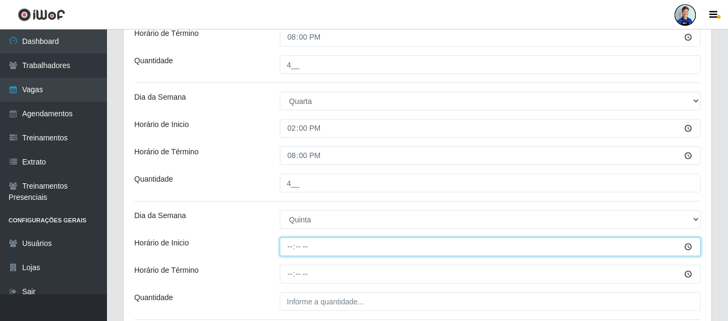
type input "14:00"
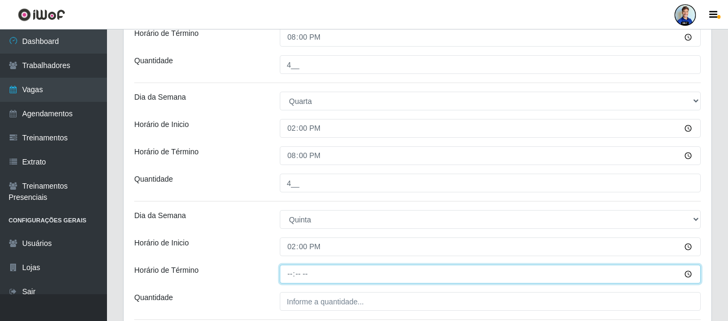
type input "20:00"
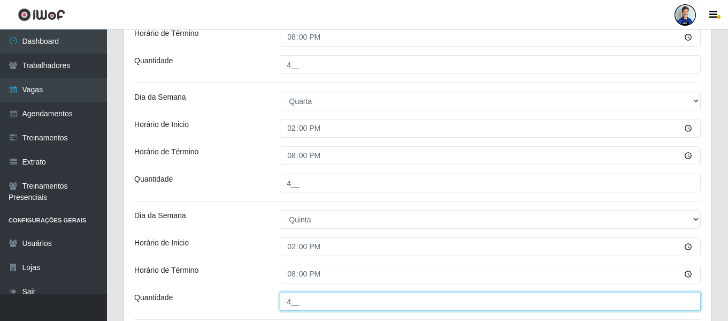
type input "4__"
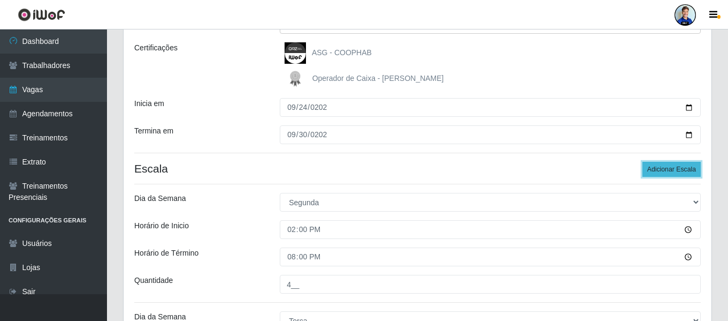
click at [690, 165] on button "Adicionar Escala" at bounding box center [672, 169] width 58 height 15
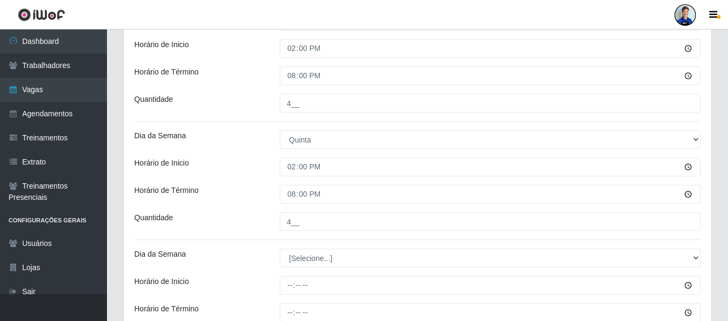
scroll to position [679, 0]
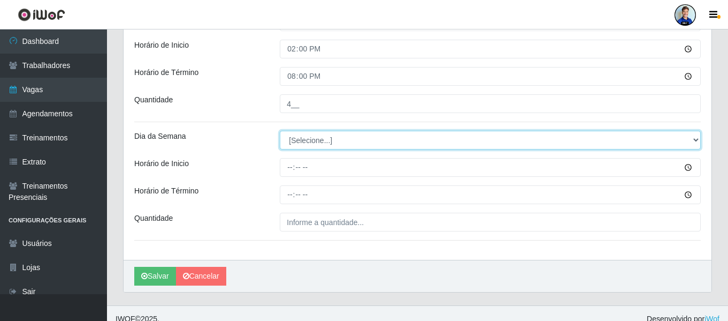
click at [301, 141] on select "[Selecione...] Segunda Terça Quarta Quinta Sexta Sábado Domingo" at bounding box center [490, 140] width 421 height 19
select select "5"
click at [280, 131] on select "[Selecione...] Segunda Terça Quarta Quinta Sexta Sábado Domingo" at bounding box center [490, 140] width 421 height 19
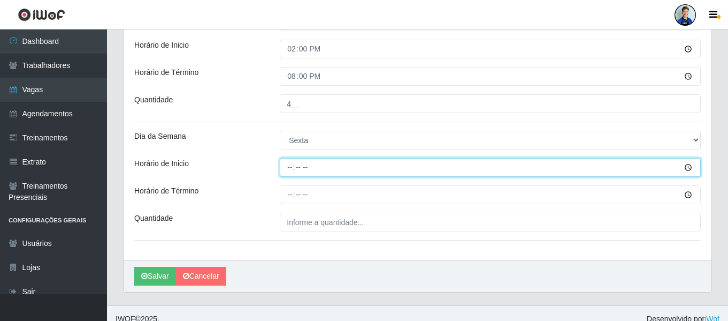
type input "14:00"
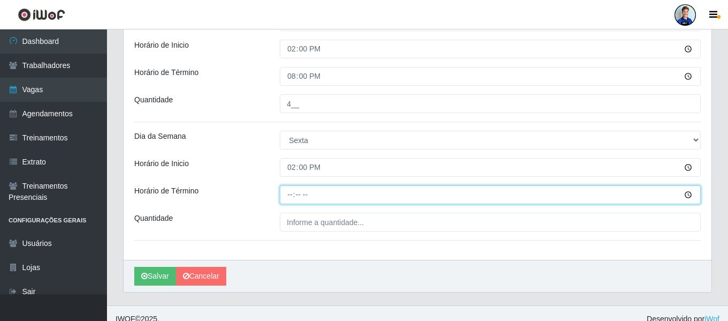
type input "20:00"
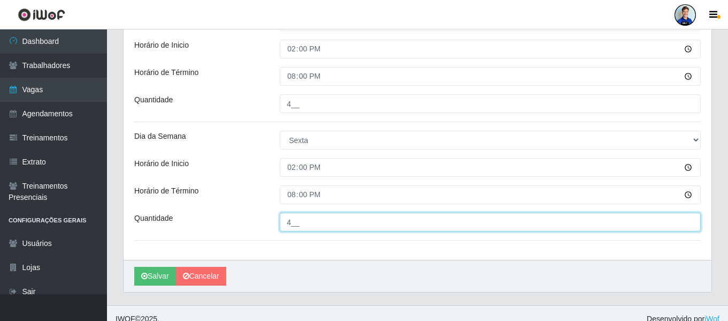
type input "4__"
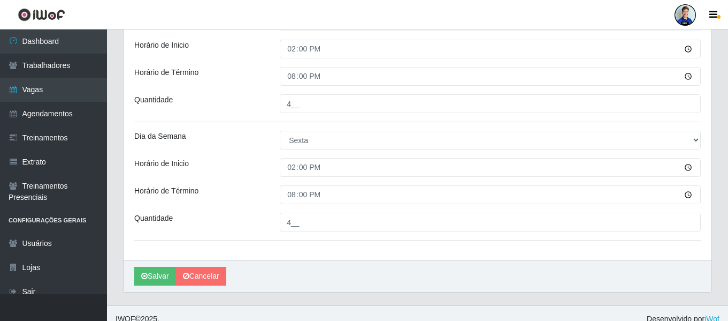
click at [232, 161] on div "Horário de Inicio" at bounding box center [199, 167] width 146 height 19
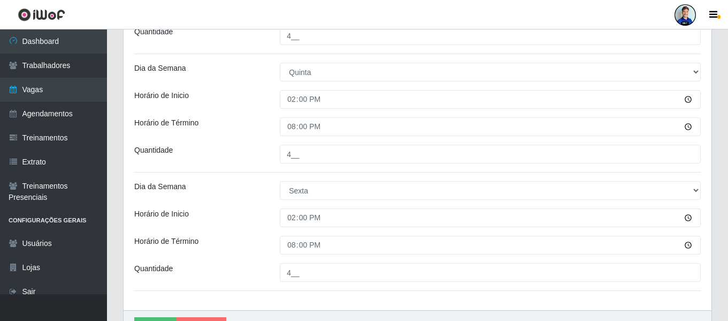
scroll to position [690, 0]
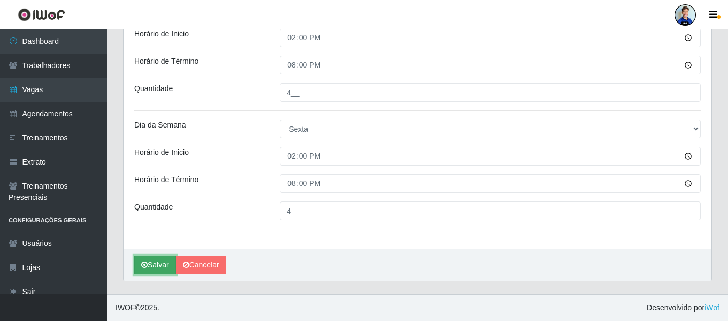
click at [147, 266] on button "Salvar" at bounding box center [155, 264] width 42 height 19
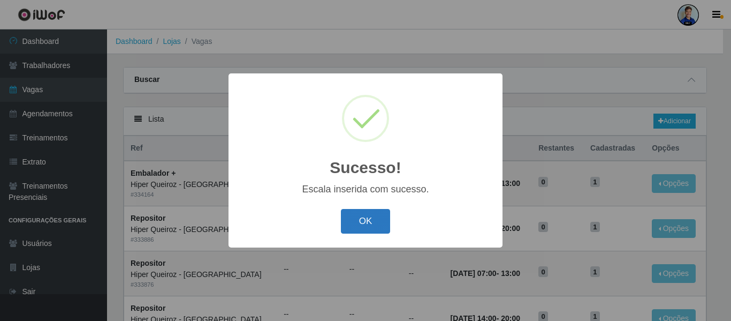
click at [380, 218] on button "OK" at bounding box center [366, 221] width 50 height 25
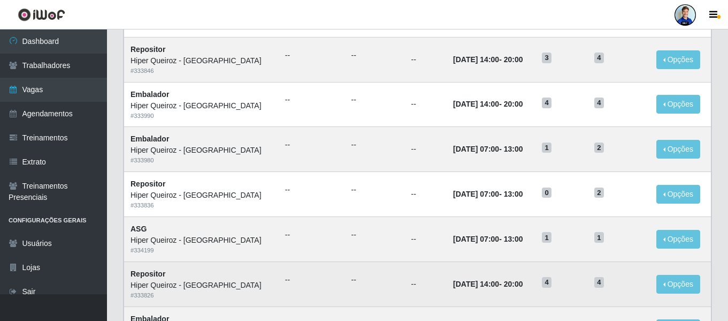
scroll to position [586, 0]
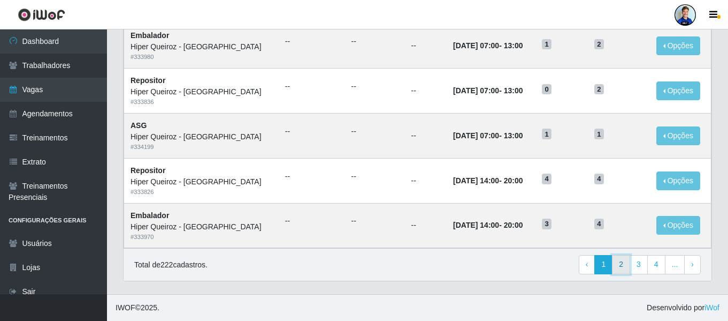
click at [627, 264] on link "2" at bounding box center [621, 264] width 18 height 19
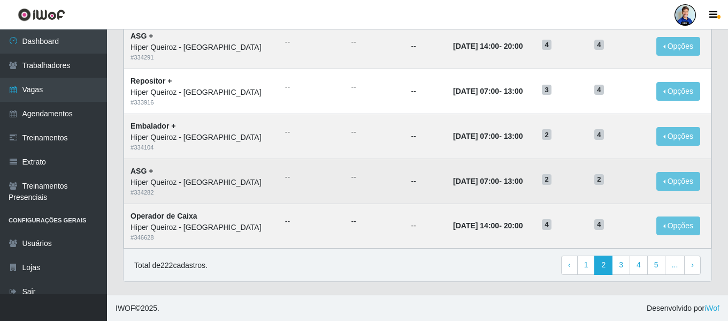
scroll to position [586, 0]
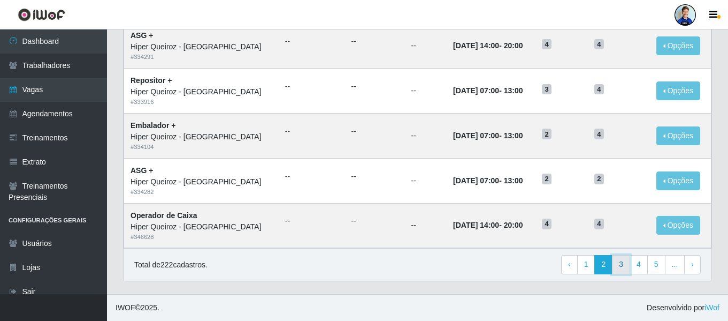
click at [629, 265] on link "3" at bounding box center [621, 264] width 18 height 19
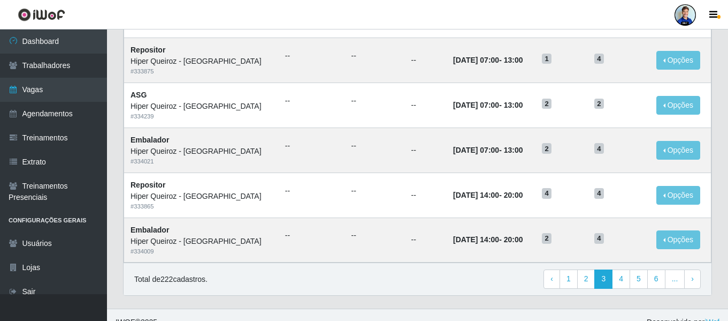
scroll to position [586, 0]
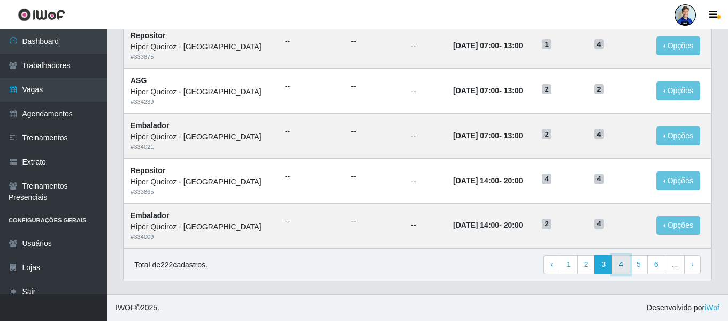
click at [624, 262] on link "4" at bounding box center [621, 264] width 18 height 19
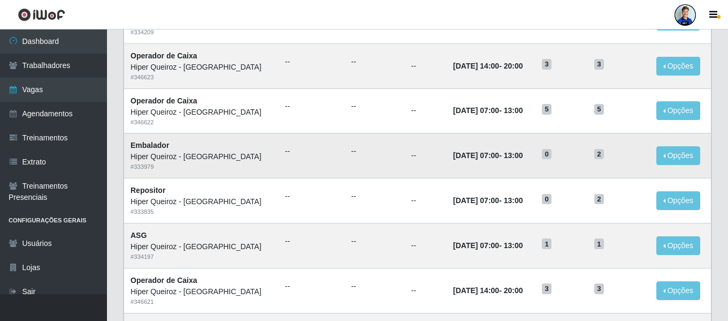
scroll to position [586, 0]
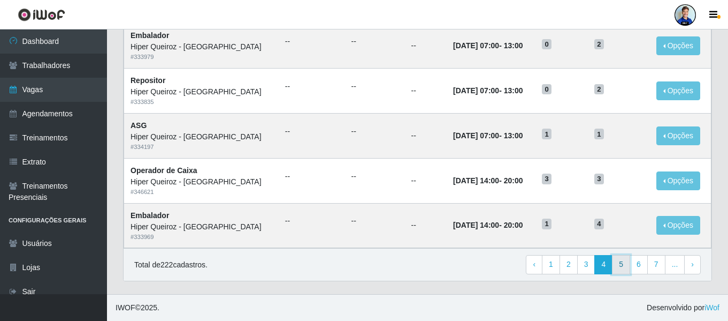
click at [620, 264] on link "5" at bounding box center [621, 264] width 18 height 19
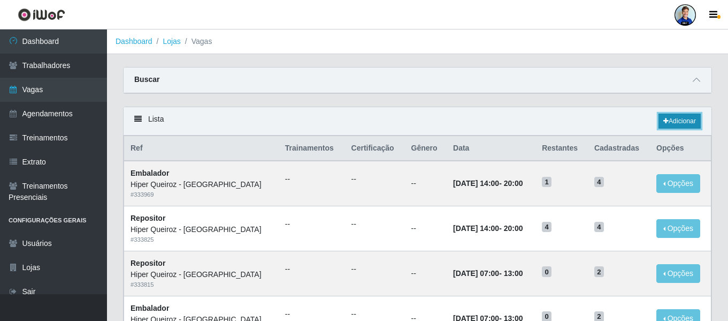
click at [666, 121] on icon at bounding box center [665, 121] width 5 height 6
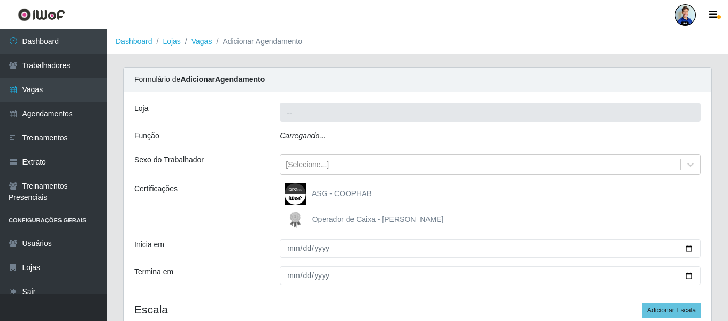
type input "Hiper Queiroz - [GEOGRAPHIC_DATA]"
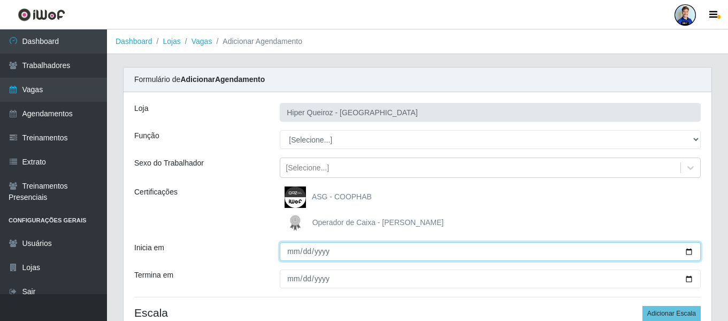
click at [289, 251] on input "Inicia em" at bounding box center [490, 251] width 421 height 19
type input "2025-09-27"
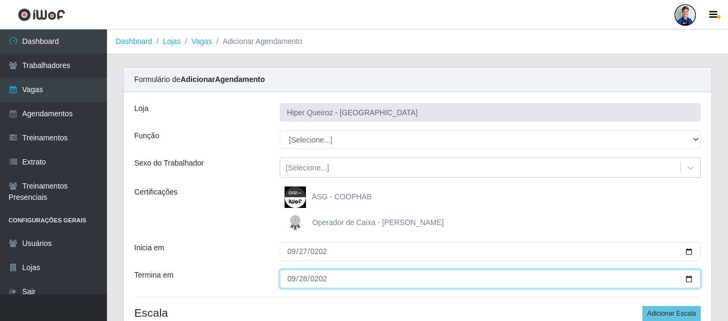
type input "2025-09-28"
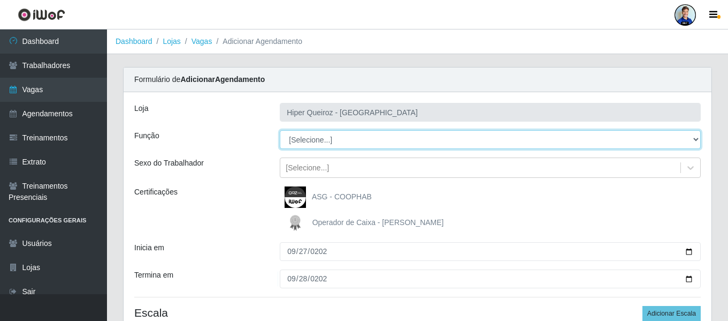
click at [318, 138] on select "[Selecione...] ASG ASG + ASG ++ Embalador Embalador + Embalador ++ Operador de …" at bounding box center [490, 139] width 421 height 19
select select "72"
click at [280, 130] on select "[Selecione...] ASG ASG + ASG ++ Embalador Embalador + Embalador ++ Operador de …" at bounding box center [490, 139] width 421 height 19
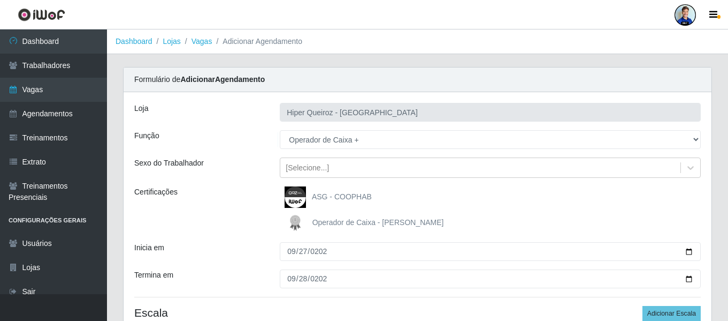
click at [249, 184] on div "Loja Hiper Queiroz - São Bento Função [Selecione...] ASG ASG + ASG ++ Embalador…" at bounding box center [418, 219] width 588 height 255
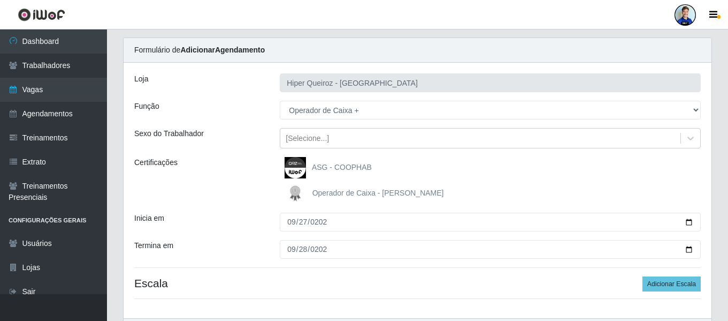
scroll to position [54, 0]
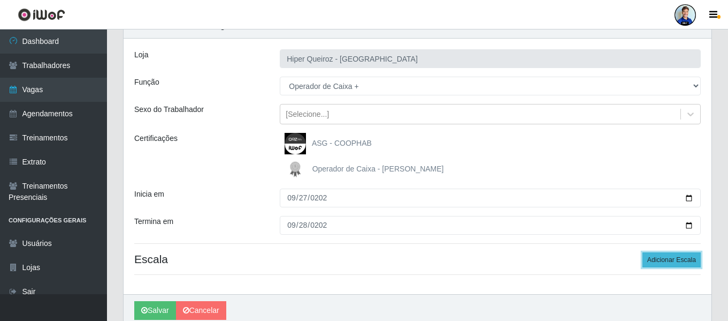
click at [682, 261] on button "Adicionar Escala" at bounding box center [672, 259] width 58 height 15
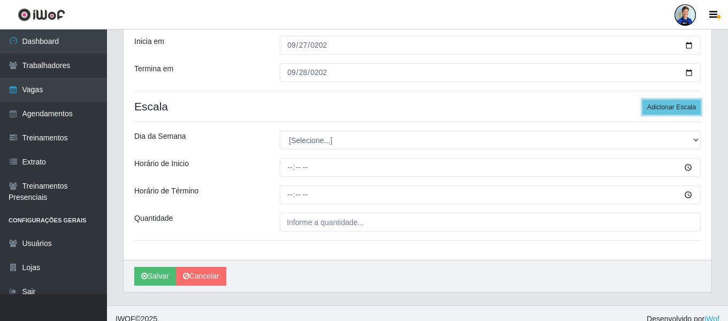
scroll to position [214, 0]
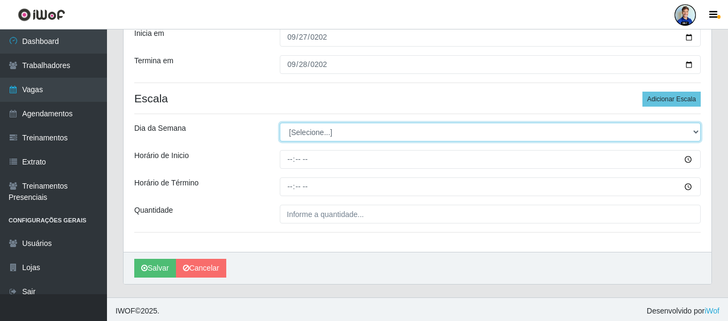
click at [303, 128] on select "[Selecione...] Segunda Terça Quarta Quinta Sexta Sábado Domingo" at bounding box center [490, 132] width 421 height 19
select select "6"
click at [280, 123] on select "[Selecione...] Segunda Terça Quarta Quinta Sexta Sábado Domingo" at bounding box center [490, 132] width 421 height 19
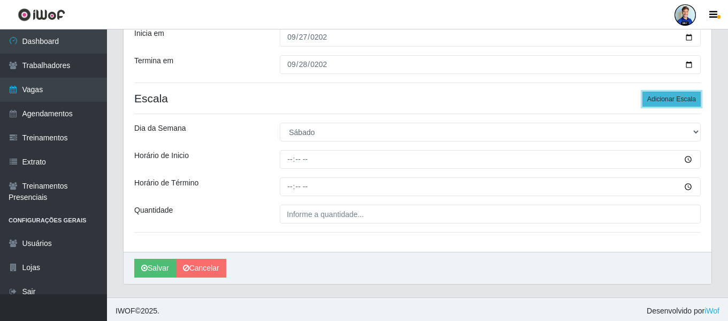
click at [683, 98] on button "Adicionar Escala" at bounding box center [672, 98] width 58 height 15
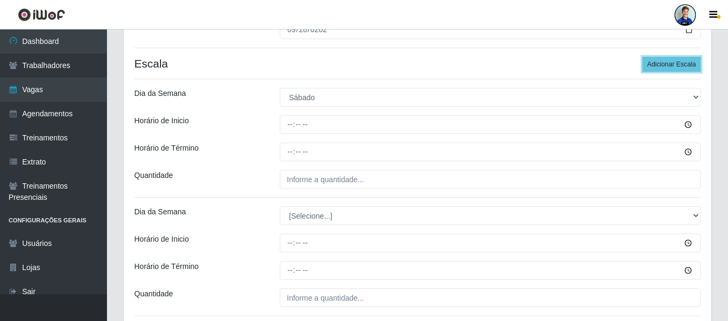
scroll to position [268, 0]
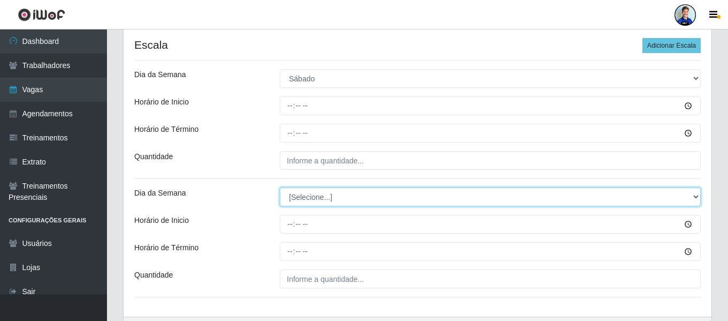
click at [303, 197] on select "[Selecione...] Segunda Terça Quarta Quinta Sexta Sábado Domingo" at bounding box center [490, 196] width 421 height 19
select select "0"
click at [280, 187] on select "[Selecione...] Segunda Terça Quarta Quinta Sexta Sábado Domingo" at bounding box center [490, 196] width 421 height 19
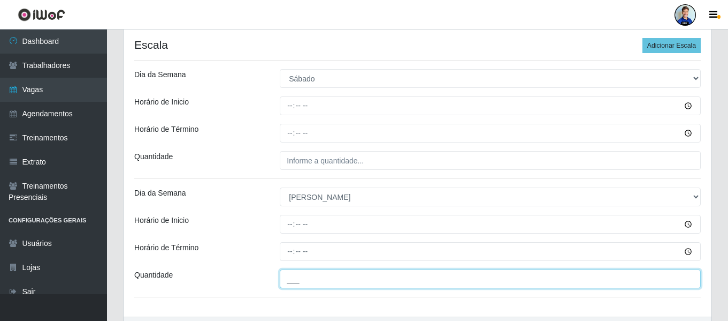
click at [296, 274] on input "___" at bounding box center [490, 278] width 421 height 19
type input "4__"
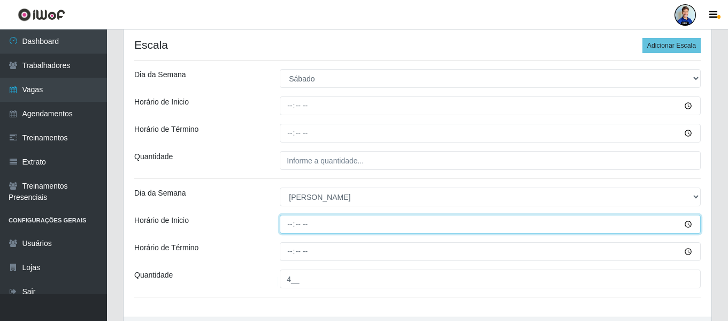
click at [288, 229] on input "Horário de Inicio" at bounding box center [490, 224] width 421 height 19
type input "07:00"
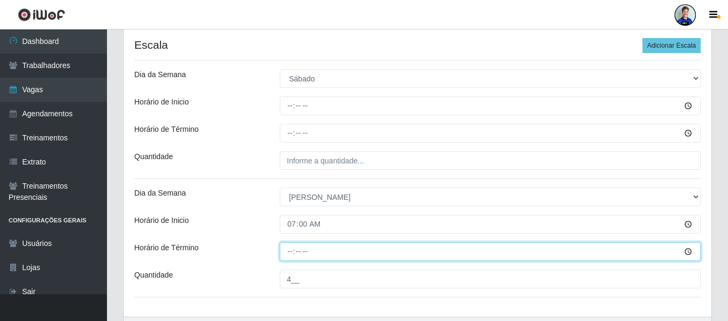
type input "13:00"
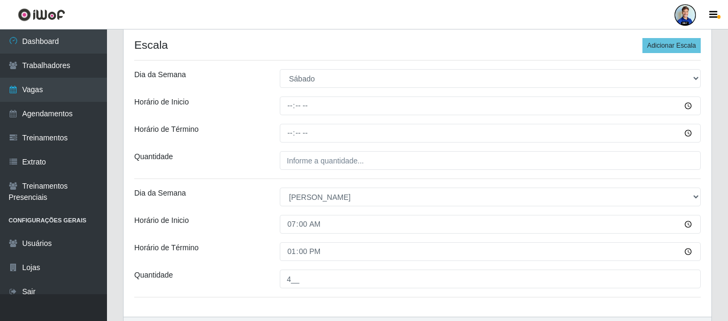
drag, startPoint x: 233, startPoint y: 141, endPoint x: 240, endPoint y: 135, distance: 9.1
click at [234, 141] on div "Horário de Término" at bounding box center [199, 133] width 146 height 19
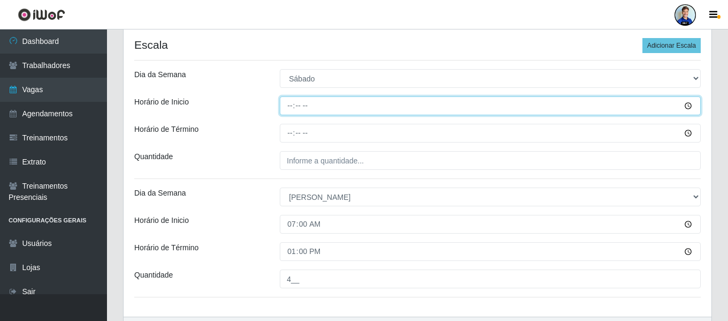
click at [285, 106] on input "Horário de Inicio" at bounding box center [490, 105] width 421 height 19
type input "14:00"
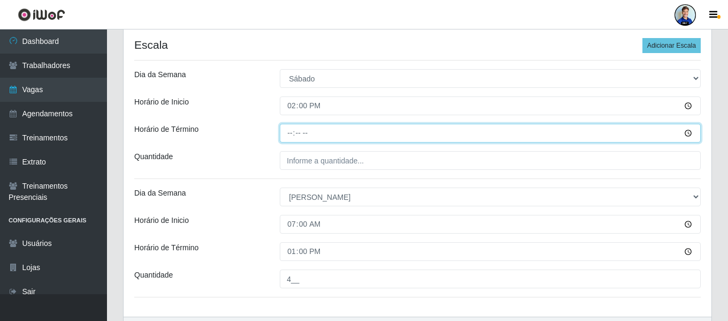
type input "20:00"
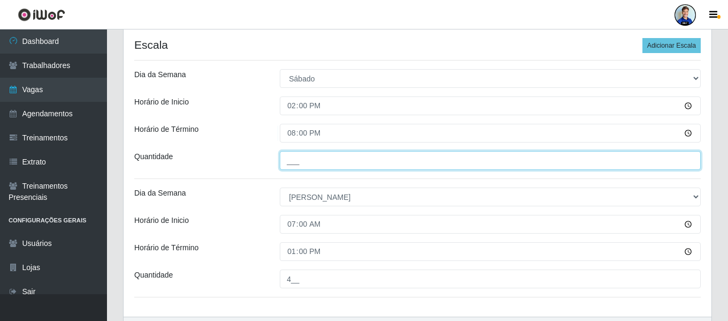
click at [307, 161] on input "___" at bounding box center [490, 160] width 421 height 19
type input "4__"
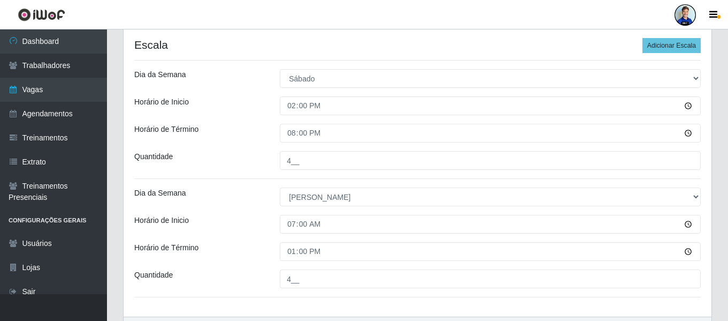
click at [680, 37] on div "Loja Hiper Queiroz - São Bento Função [Selecione...] ASG ASG + ASG ++ Embalador…" at bounding box center [418, 70] width 588 height 492
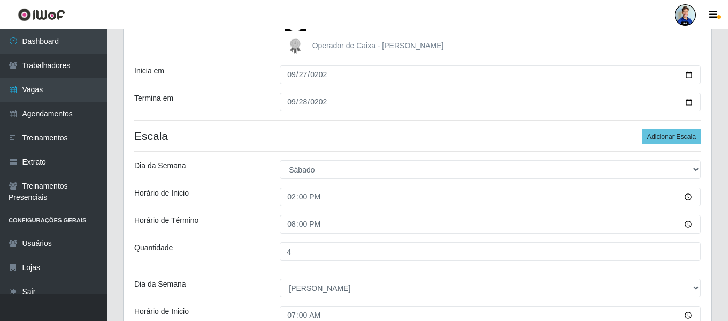
scroll to position [175, 0]
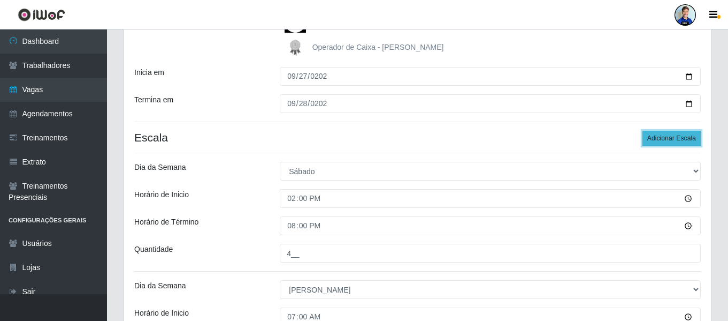
click at [673, 138] on button "Adicionar Escala" at bounding box center [672, 138] width 58 height 15
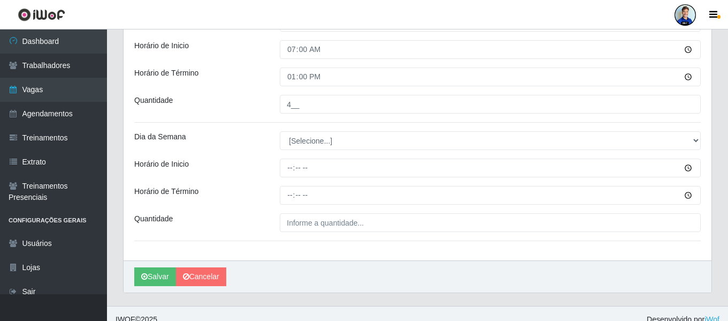
scroll to position [443, 0]
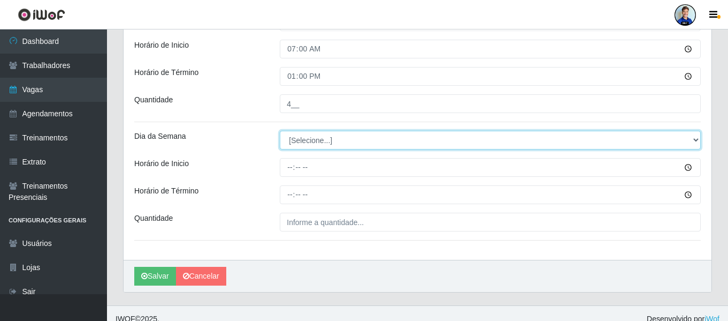
click at [308, 142] on select "[Selecione...] Segunda Terça Quarta Quinta Sexta Sábado Domingo" at bounding box center [490, 140] width 421 height 19
select select "6"
click at [280, 131] on select "[Selecione...] Segunda Terça Quarta Quinta Sexta Sábado Domingo" at bounding box center [490, 140] width 421 height 19
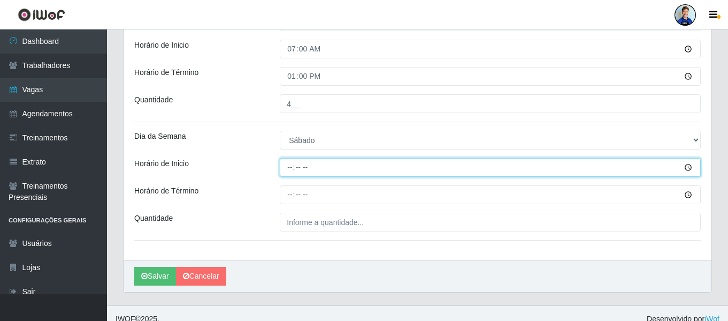
click at [291, 174] on input "Horário de Inicio" at bounding box center [490, 167] width 421 height 19
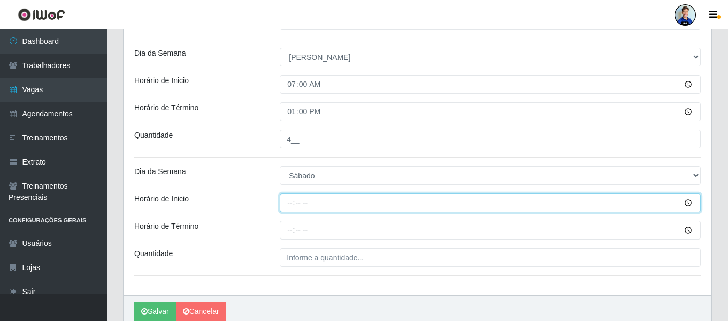
scroll to position [389, 0]
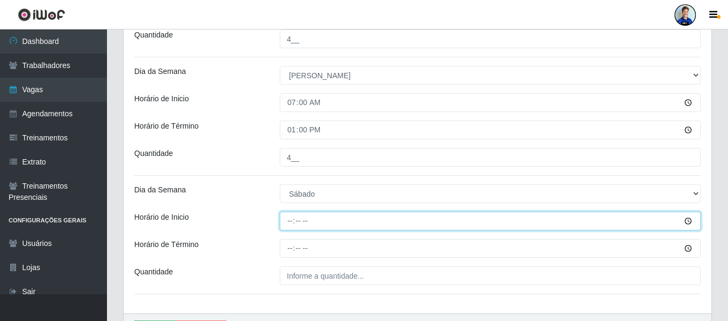
type input "07:00"
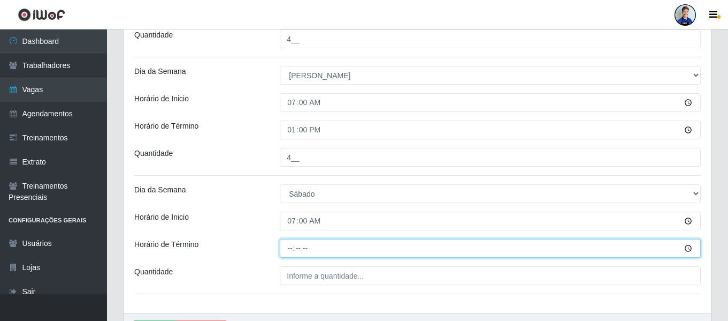
type input "13:00"
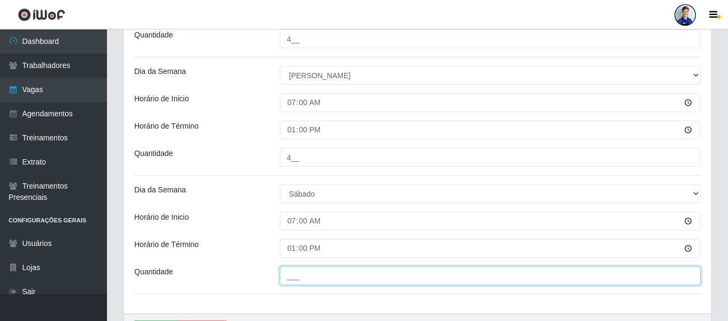
type input "___"
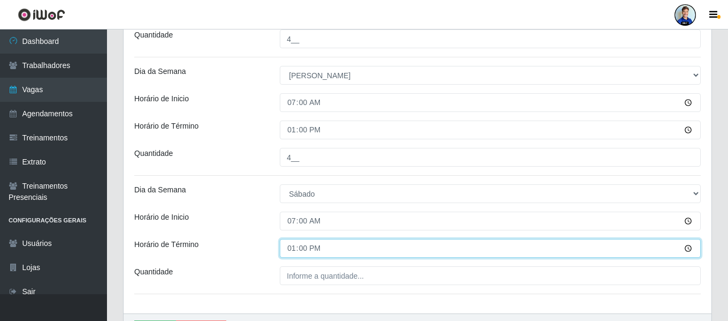
drag, startPoint x: 312, startPoint y: 251, endPoint x: 270, endPoint y: 252, distance: 42.8
click at [270, 252] on div "Horário de Término 13:00" at bounding box center [417, 248] width 583 height 19
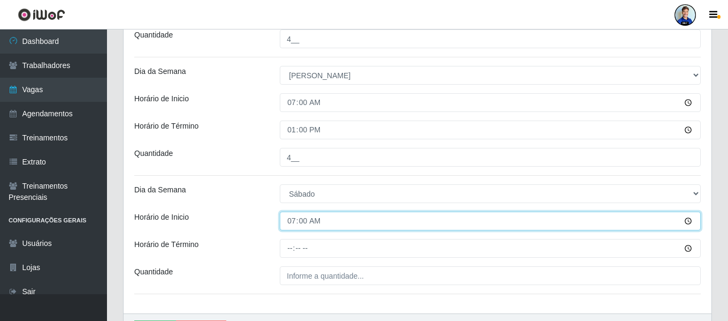
click at [305, 218] on input "07:00" at bounding box center [490, 220] width 421 height 19
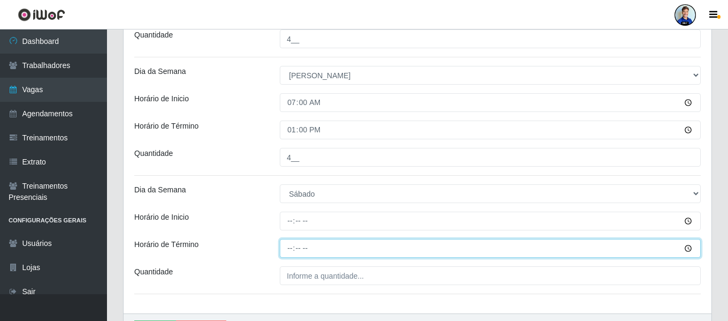
click at [298, 253] on input "Horário de Término" at bounding box center [490, 248] width 421 height 19
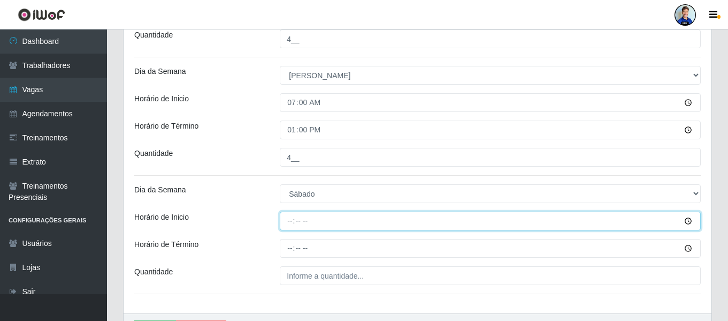
drag, startPoint x: 289, startPoint y: 217, endPoint x: 300, endPoint y: 215, distance: 11.4
click at [289, 217] on input "Horário de Inicio" at bounding box center [490, 220] width 421 height 19
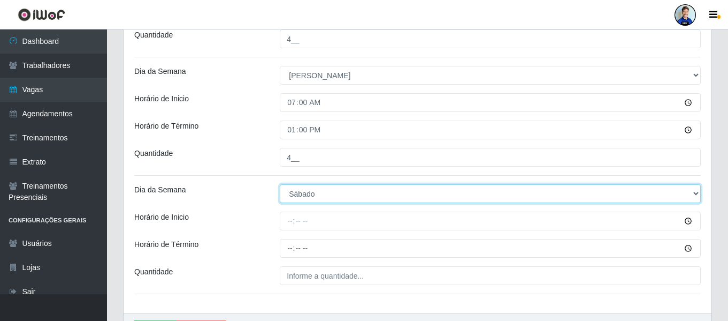
click at [311, 195] on select "[Selecione...] Segunda Terça Quarta Quinta Sexta Sábado Domingo" at bounding box center [490, 193] width 421 height 19
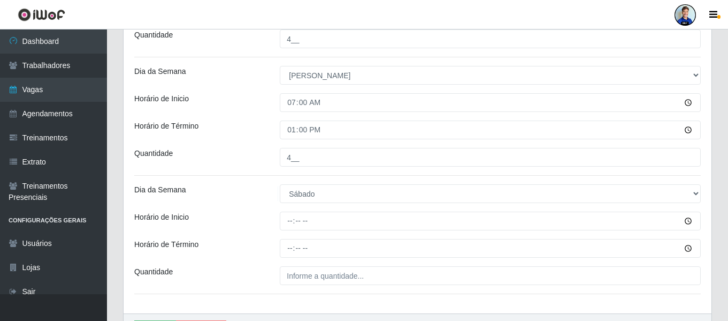
click at [248, 209] on div "Loja Hiper Queiroz - São Bento Função [Selecione...] ASG ASG + ASG ++ Embalador…" at bounding box center [418, 8] width 588 height 610
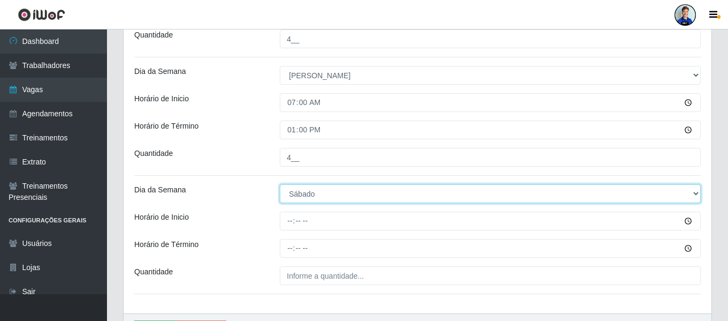
click at [307, 199] on select "[Selecione...] Segunda Terça Quarta Quinta Sexta Sábado Domingo" at bounding box center [490, 193] width 421 height 19
click at [280, 184] on select "[Selecione...] Segunda Terça Quarta Quinta Sexta Sábado Domingo" at bounding box center [490, 193] width 421 height 19
click at [301, 196] on select "[Selecione...] Segunda Terça Quarta Quinta Sexta Sábado Domingo" at bounding box center [490, 193] width 421 height 19
select select "[Selecione...]"
click at [280, 184] on select "[Selecione...] Segunda Terça Quarta Quinta Sexta Sábado Domingo" at bounding box center [490, 193] width 421 height 19
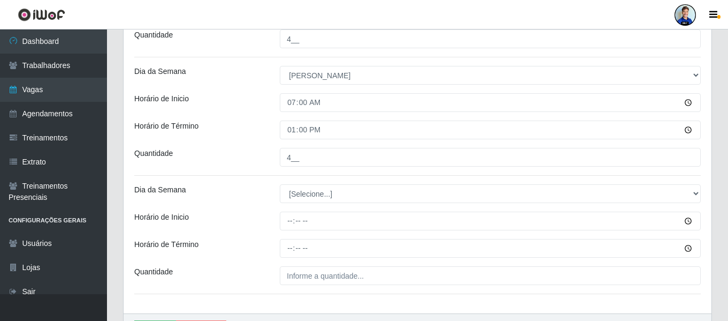
click at [256, 216] on div "Horário de Inicio" at bounding box center [199, 220] width 146 height 19
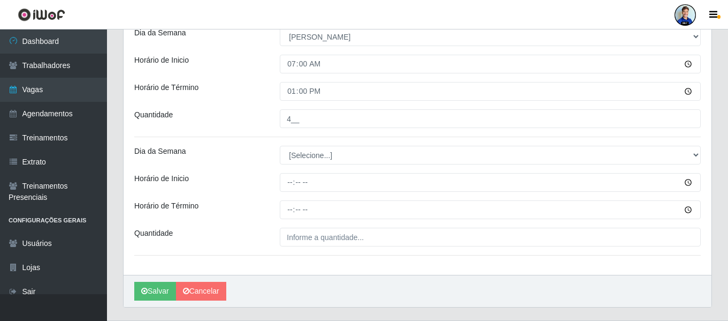
scroll to position [443, 0]
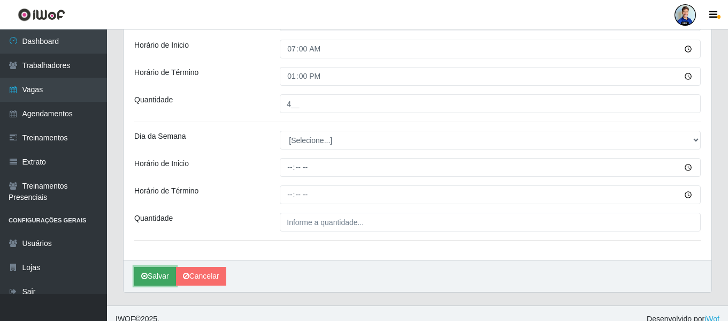
click at [158, 273] on button "Salvar" at bounding box center [155, 275] width 42 height 19
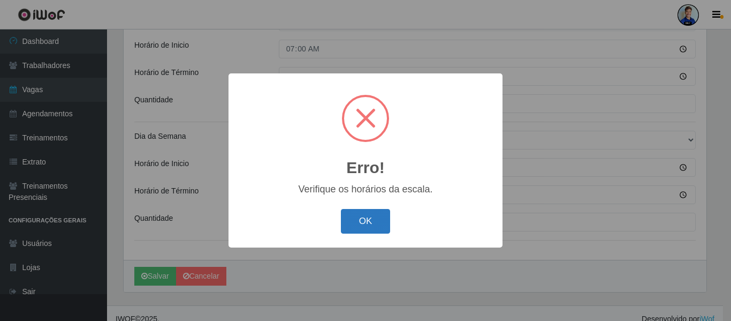
click at [365, 222] on button "OK" at bounding box center [366, 221] width 50 height 25
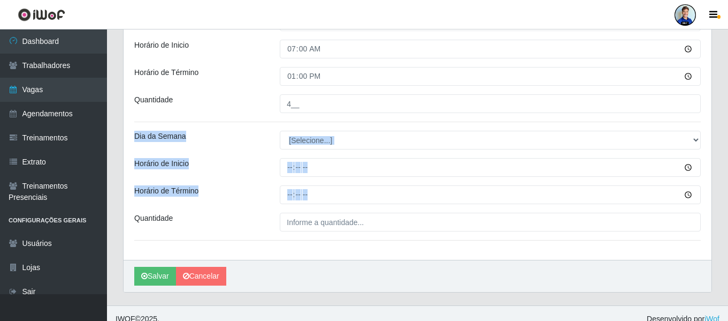
drag, startPoint x: 138, startPoint y: 128, endPoint x: 710, endPoint y: 234, distance: 581.7
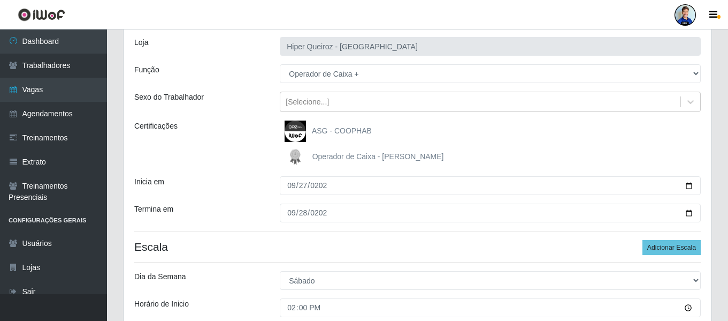
scroll to position [0, 0]
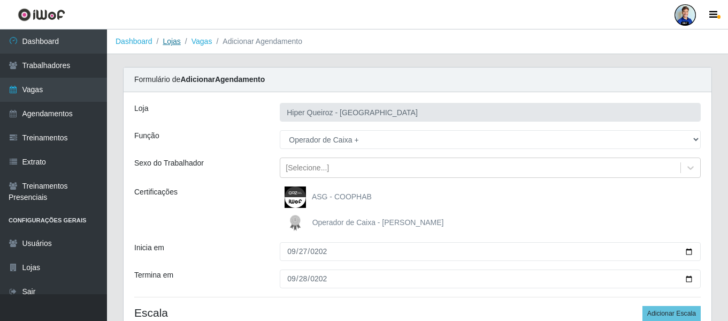
click at [175, 40] on link "Lojas" at bounding box center [172, 41] width 18 height 9
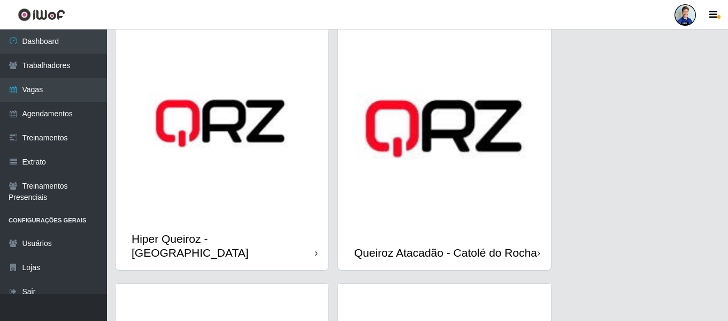
scroll to position [568, 0]
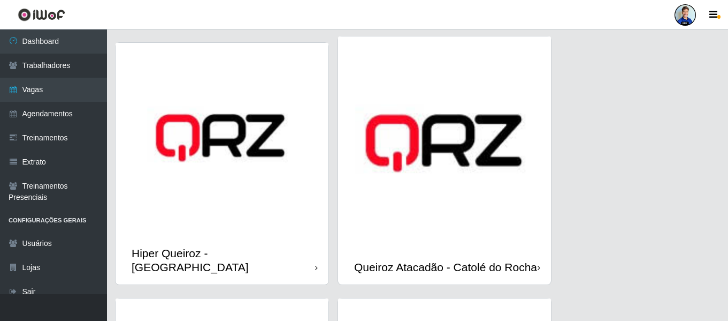
click at [233, 136] on img at bounding box center [222, 139] width 213 height 193
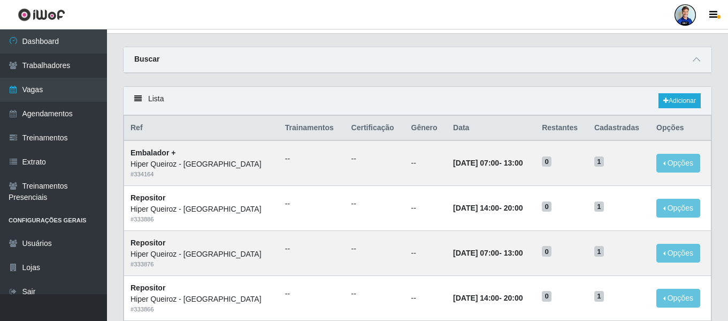
scroll to position [54, 0]
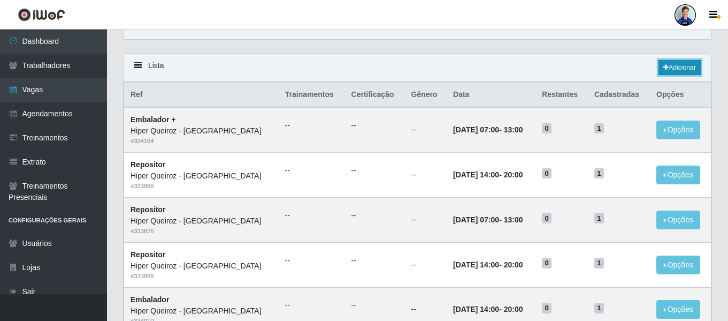
click at [673, 66] on link "Adicionar" at bounding box center [680, 67] width 42 height 15
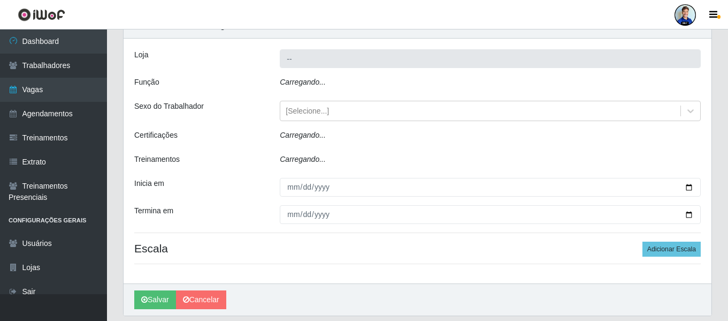
type input "Hiper Queiroz - São Bento"
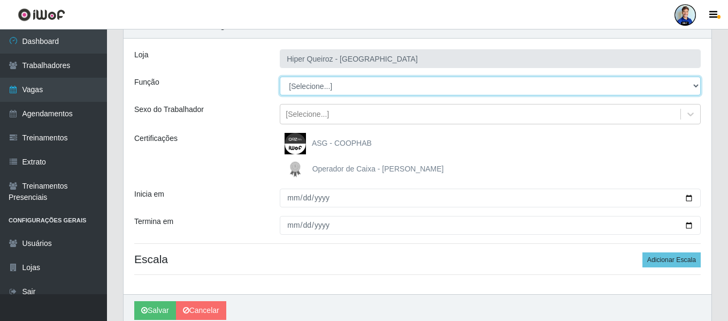
click at [303, 86] on select "[Selecione...] ASG ASG + ASG ++ Embalador Embalador + Embalador ++ Operador de …" at bounding box center [490, 86] width 421 height 19
select select "72"
click at [280, 77] on select "[Selecione...] ASG ASG + ASG ++ Embalador Embalador + Embalador ++ Operador de …" at bounding box center [490, 86] width 421 height 19
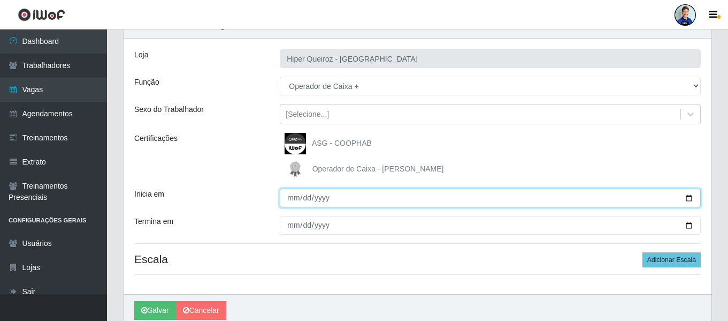
click at [292, 199] on input "Inicia em" at bounding box center [490, 197] width 421 height 19
type input "2025-09-27"
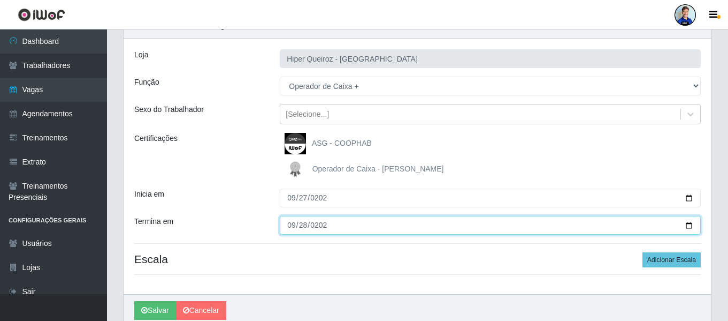
type input "2025-09-28"
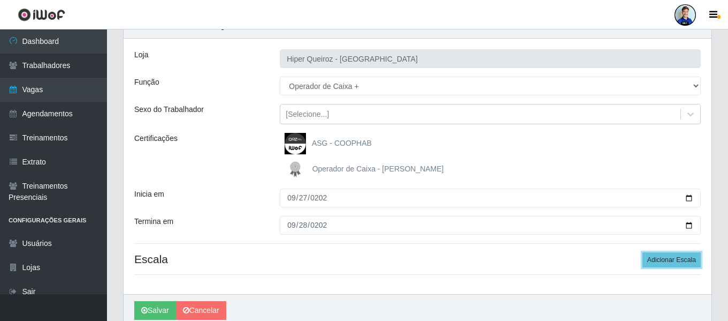
click at [643, 252] on button "Adicionar Escala" at bounding box center [672, 259] width 58 height 15
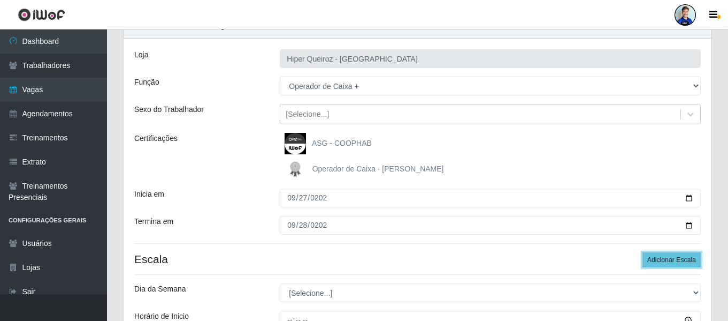
click at [643, 252] on button "Adicionar Escala" at bounding box center [672, 259] width 58 height 15
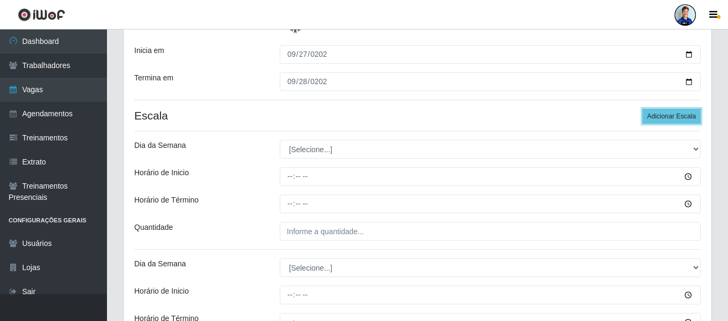
scroll to position [214, 0]
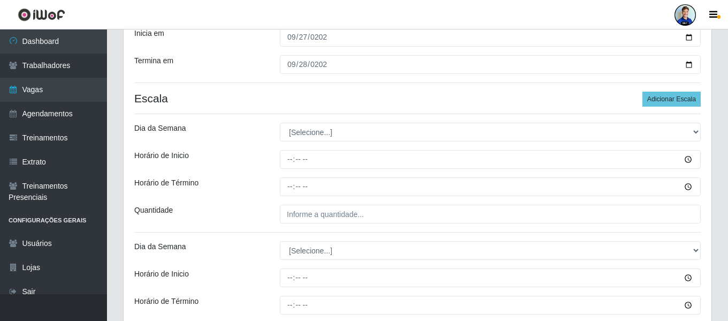
click at [316, 145] on div "Loja Hiper Queiroz - São Bento Função [Selecione...] ASG ASG + ASG ++ Embalador…" at bounding box center [418, 124] width 588 height 492
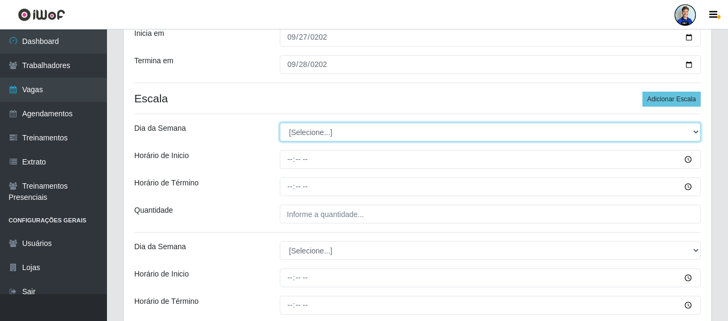
click at [310, 130] on select "[Selecione...] Segunda Terça Quarta Quinta Sexta Sábado Domingo" at bounding box center [490, 132] width 421 height 19
select select "6"
click at [280, 123] on select "[Selecione...] Segunda Terça Quarta Quinta Sexta Sábado Domingo" at bounding box center [490, 132] width 421 height 19
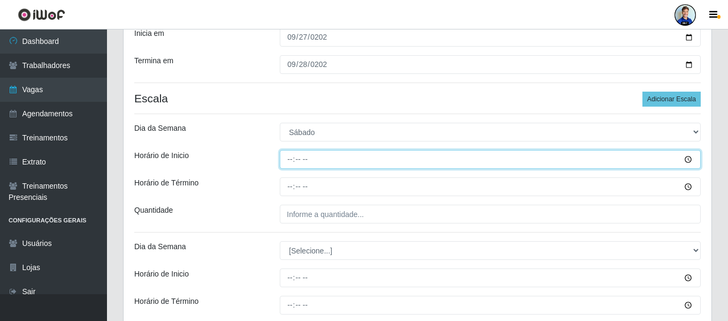
type input "14:00"
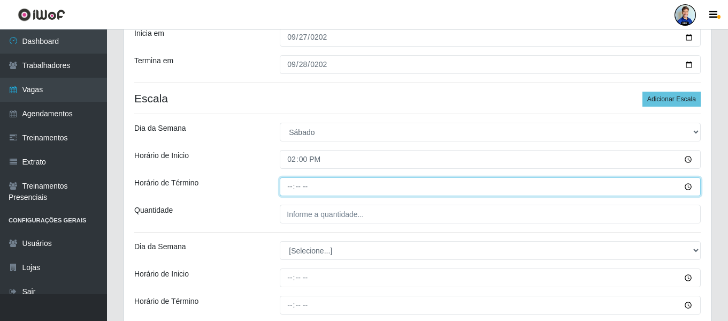
type input "20:00"
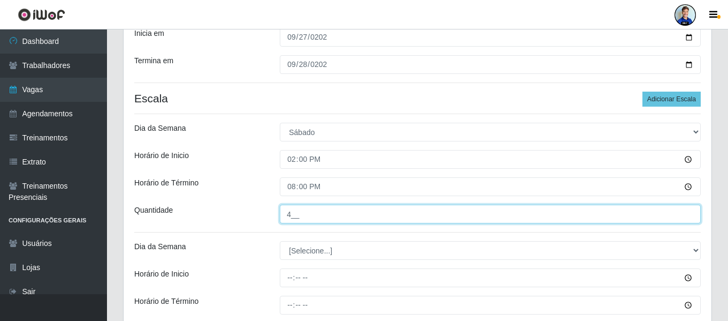
type input "4__"
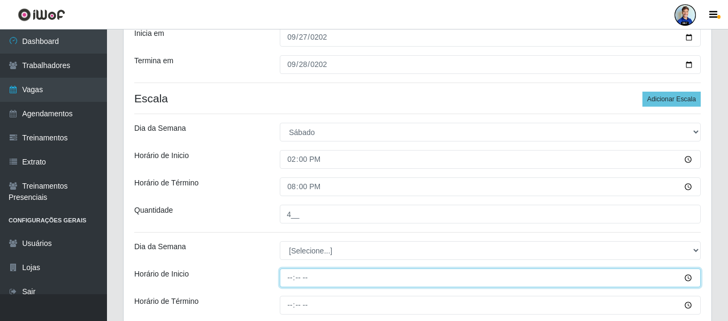
type input "07:00"
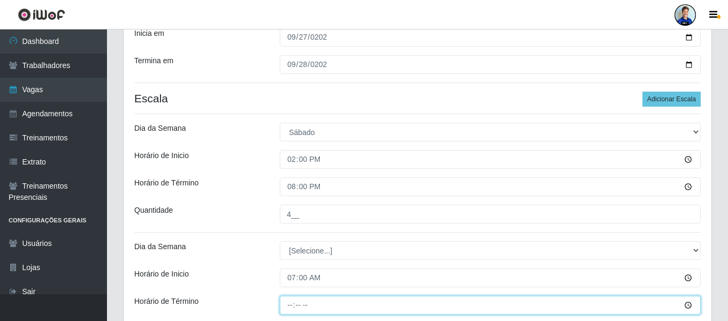
type input "13:00"
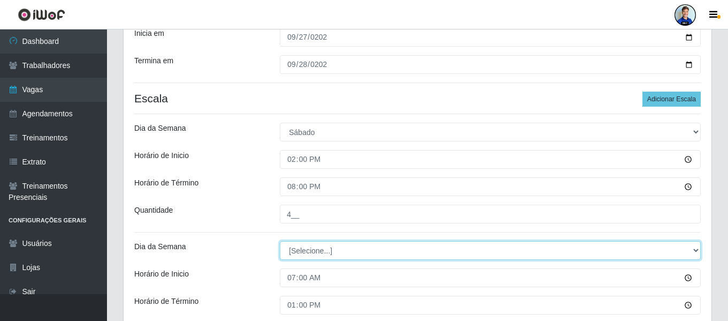
click at [310, 253] on select "[Selecione...] Segunda Terça Quarta Quinta Sexta Sábado Domingo" at bounding box center [490, 250] width 421 height 19
select select "0"
click at [280, 241] on select "[Selecione...] Segunda Terça Quarta Quinta Sexta Sábado Domingo" at bounding box center [490, 250] width 421 height 19
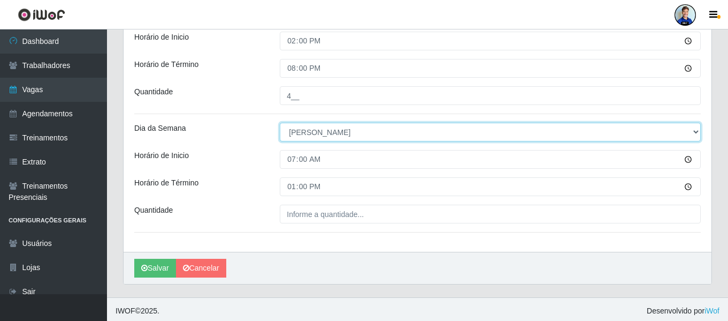
scroll to position [335, 0]
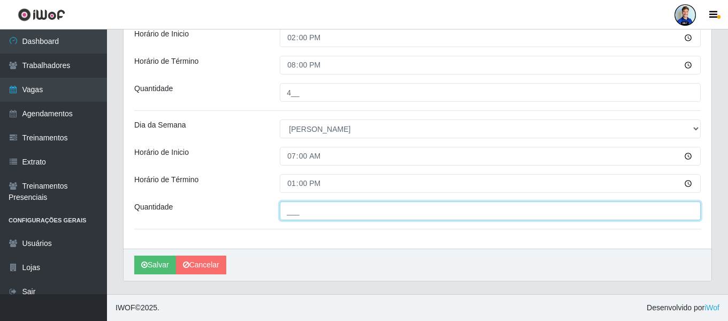
click at [306, 220] on input "___" at bounding box center [490, 210] width 421 height 19
type input "4__"
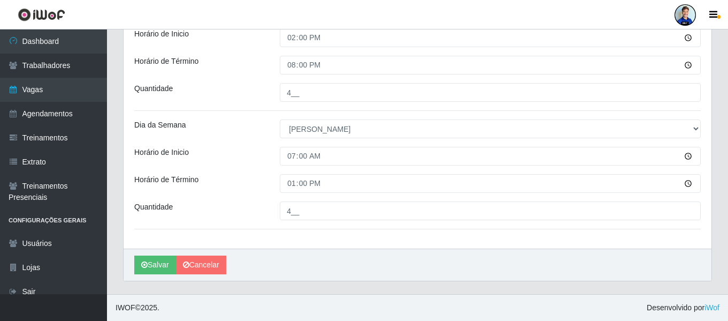
click at [273, 169] on div "Loja Hiper Queiroz - São Bento Função [Selecione...] ASG ASG + ASG ++ Embalador…" at bounding box center [418, 3] width 588 height 492
click at [159, 264] on button "Salvar" at bounding box center [155, 264] width 42 height 19
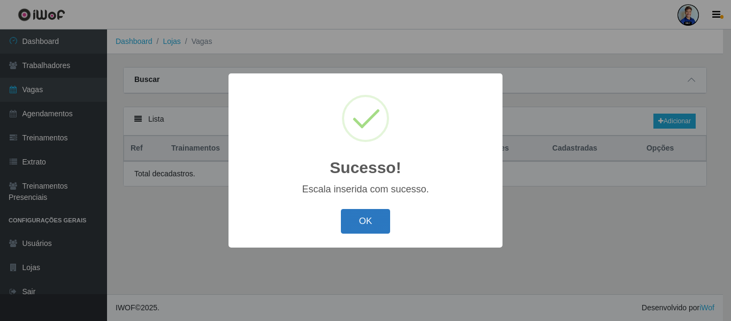
click at [363, 223] on button "OK" at bounding box center [366, 221] width 50 height 25
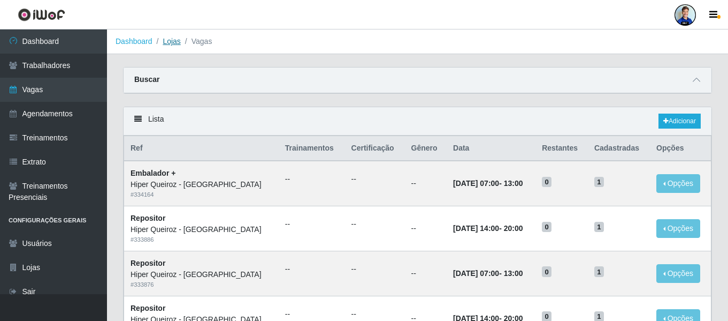
click at [166, 41] on link "Lojas" at bounding box center [172, 41] width 18 height 9
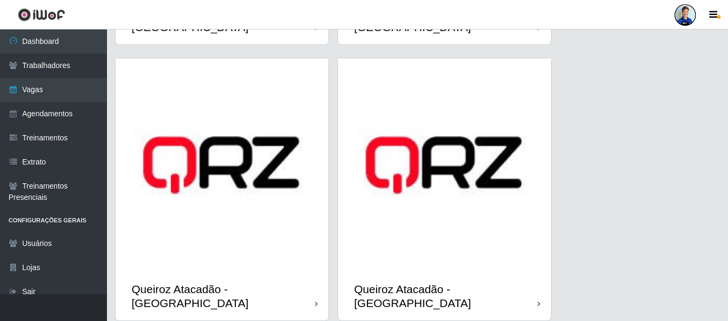
scroll to position [1371, 0]
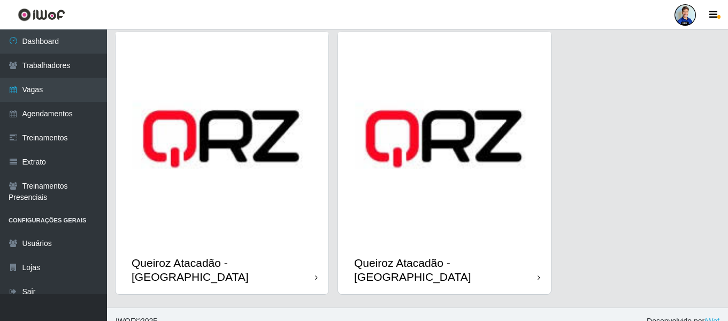
click at [263, 155] on img at bounding box center [222, 138] width 213 height 213
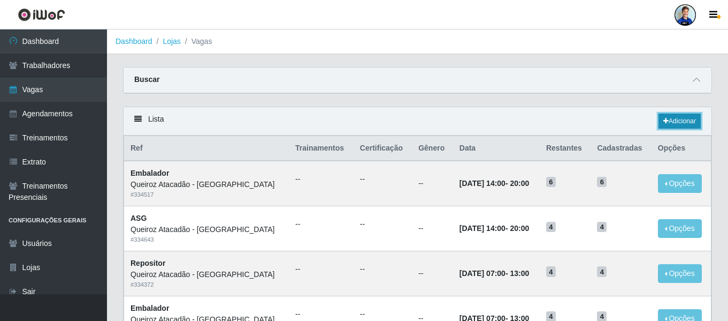
click at [684, 120] on link "Adicionar" at bounding box center [680, 120] width 42 height 15
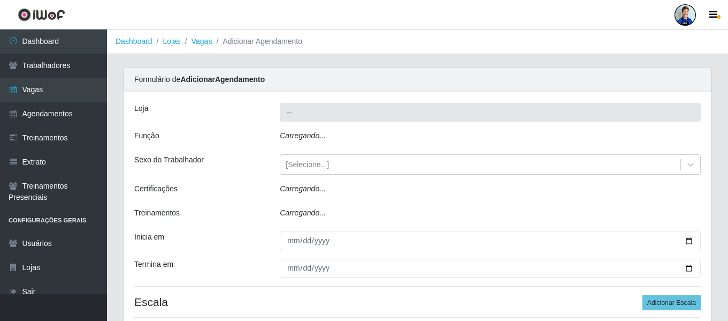
type input "Queiroz Atacadão - São Bento"
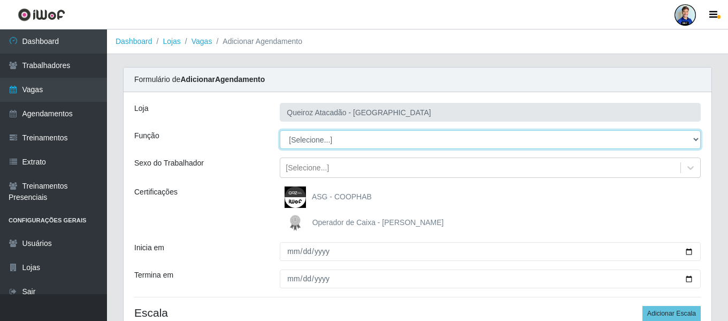
click at [374, 138] on select "[Selecione...] ASG ASG + ASG ++ Embalador Embalador + Embalador ++ Operador de …" at bounding box center [490, 139] width 421 height 19
select select "22"
click at [280, 130] on select "[Selecione...] ASG ASG + ASG ++ Embalador Embalador + Embalador ++ Operador de …" at bounding box center [490, 139] width 421 height 19
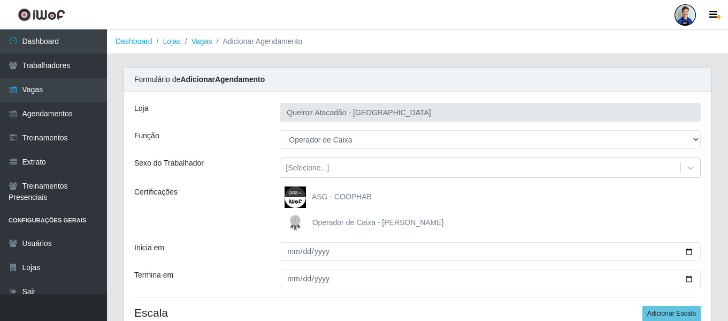
click at [245, 102] on div "Loja Queiroz Atacadão - São Bento Função [Selecione...] ASG ASG + ASG ++ Embala…" at bounding box center [418, 219] width 588 height 255
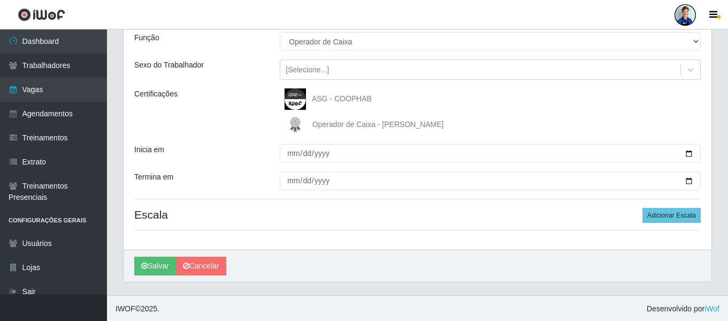
scroll to position [99, 0]
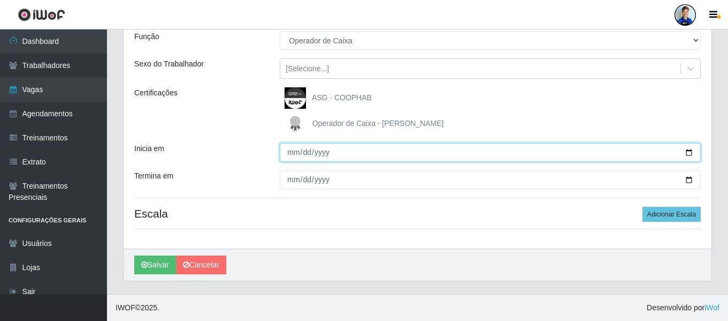
click at [291, 152] on input "Inicia em" at bounding box center [490, 152] width 421 height 19
type input "2025-09-24"
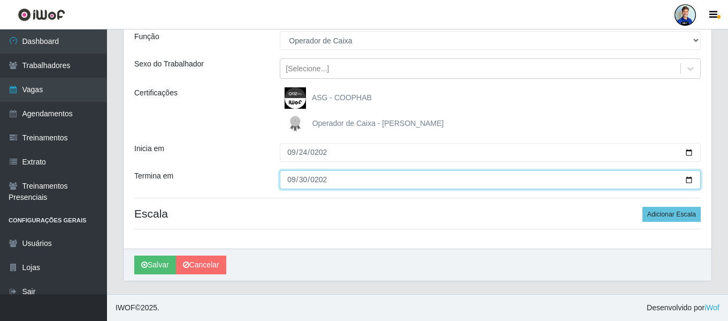
type input "2025-09-30"
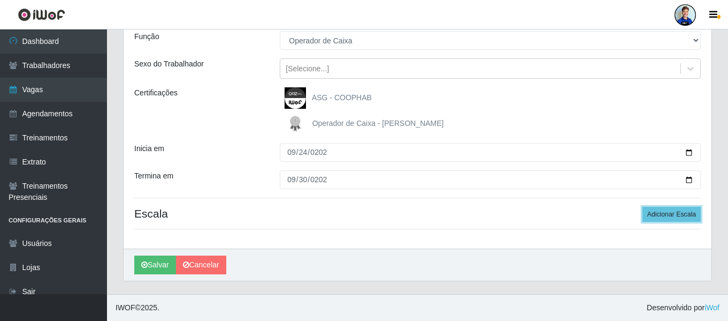
click at [643, 207] on button "Adicionar Escala" at bounding box center [672, 214] width 58 height 15
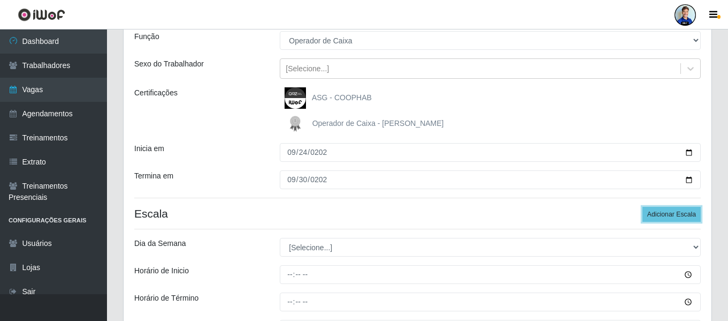
click at [643, 207] on button "Adicionar Escala" at bounding box center [672, 214] width 58 height 15
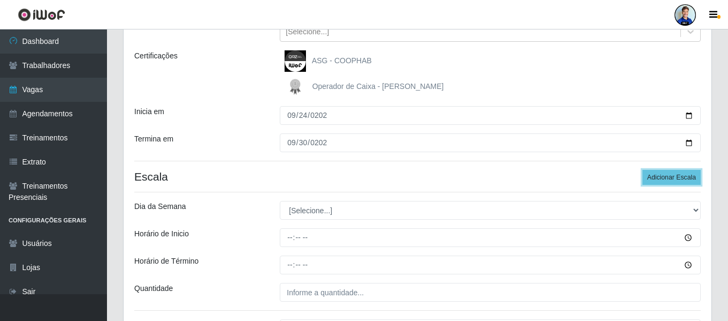
scroll to position [152, 0]
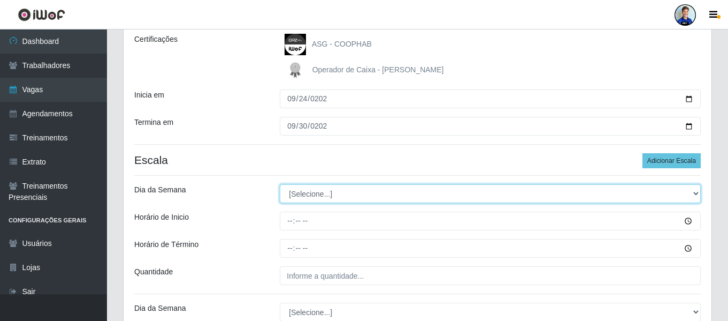
click at [312, 192] on select "[Selecione...] Segunda Terça Quarta Quinta Sexta Sábado Domingo" at bounding box center [490, 193] width 421 height 19
click at [303, 203] on select "[Selecione...] Segunda Terça Quarta Quinta Sexta Sábado Domingo" at bounding box center [490, 193] width 421 height 19
select select "1"
click at [280, 184] on select "[Selecione...] Segunda Terça Quarta Quinta Sexta Sábado Domingo" at bounding box center [490, 193] width 421 height 19
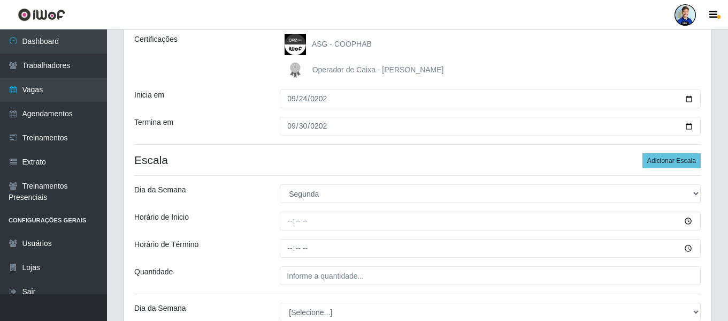
drag, startPoint x: 278, startPoint y: 211, endPoint x: 283, endPoint y: 218, distance: 8.2
click at [278, 215] on div at bounding box center [490, 220] width 437 height 19
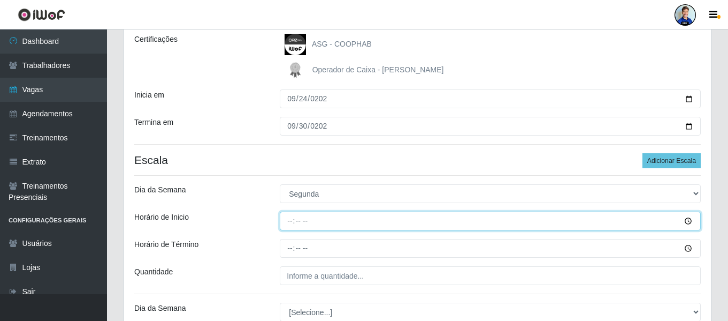
click at [287, 220] on input "Horário de Inicio" at bounding box center [490, 220] width 421 height 19
type input "14:00"
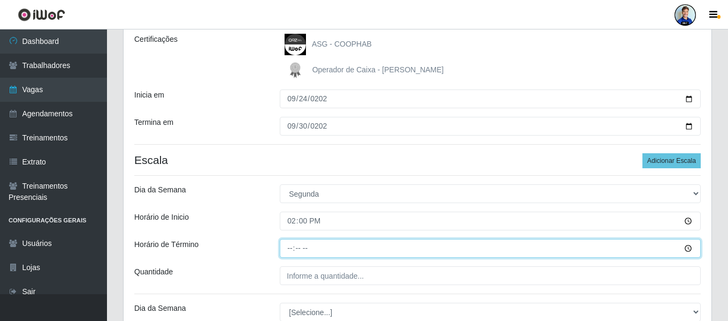
type input "20:00"
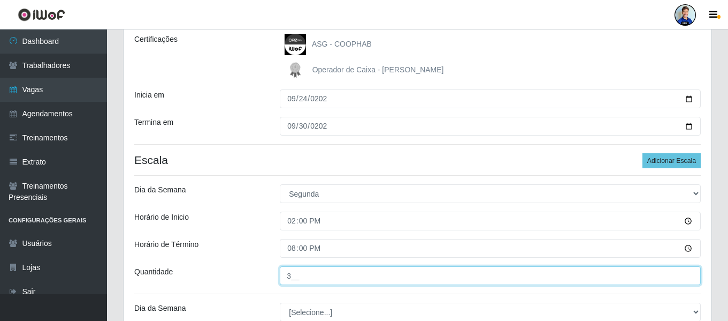
type input "3__"
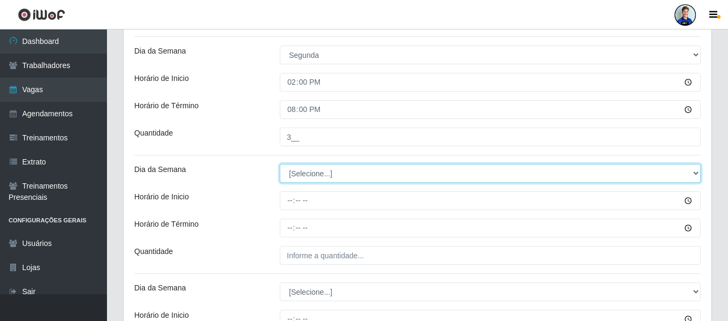
scroll to position [314, 0]
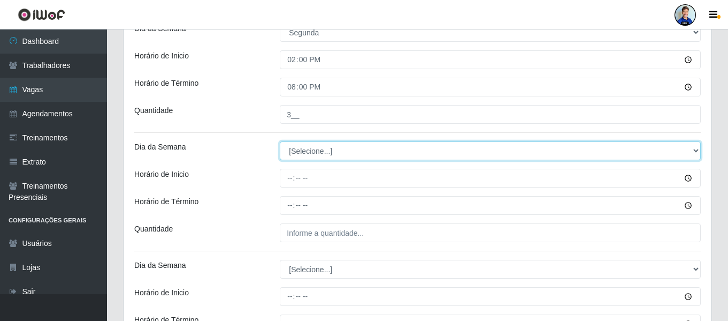
select select "2"
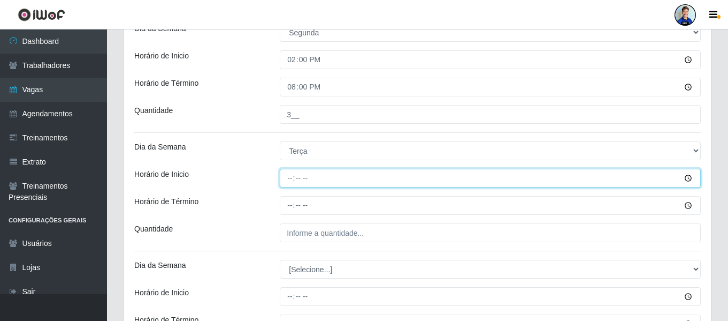
type input "14:00"
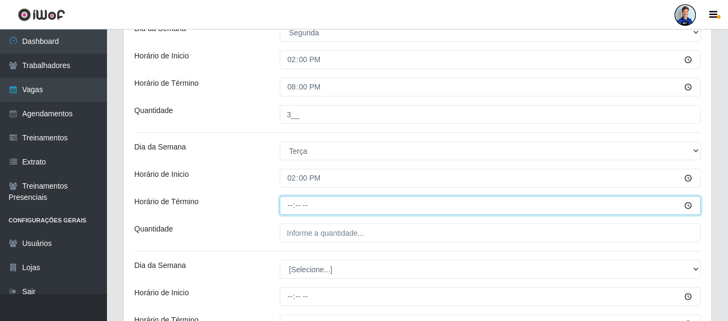
type input "20:00"
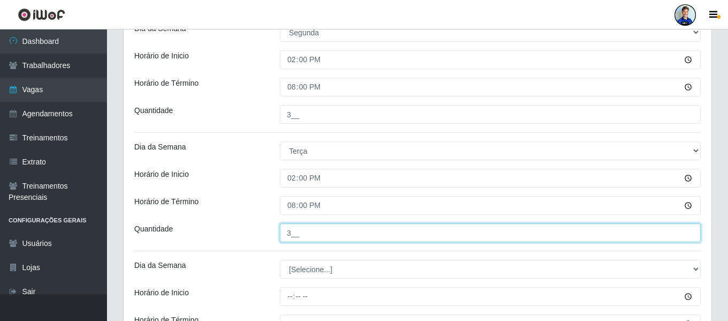
type input "3__"
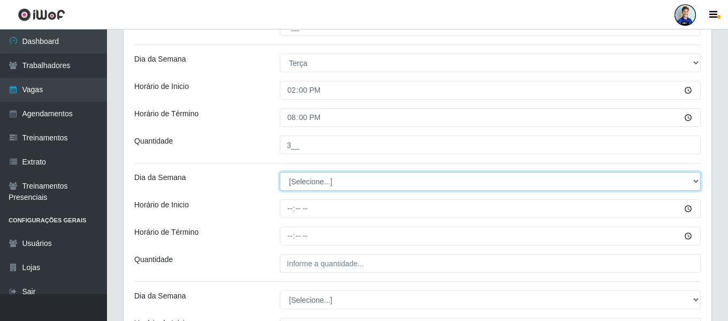
scroll to position [421, 0]
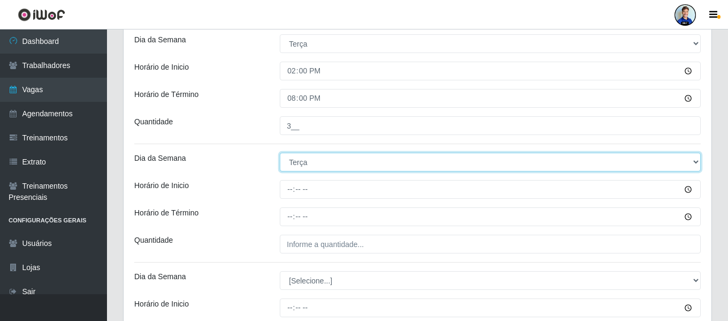
click at [296, 164] on select "[Selecione...] Segunda Terça Quarta Quinta Sexta Sábado Domingo" at bounding box center [490, 161] width 421 height 19
select select "3"
click at [280, 152] on select "[Selecione...] Segunda Terça Quarta Quinta Sexta Sábado Domingo" at bounding box center [490, 161] width 421 height 19
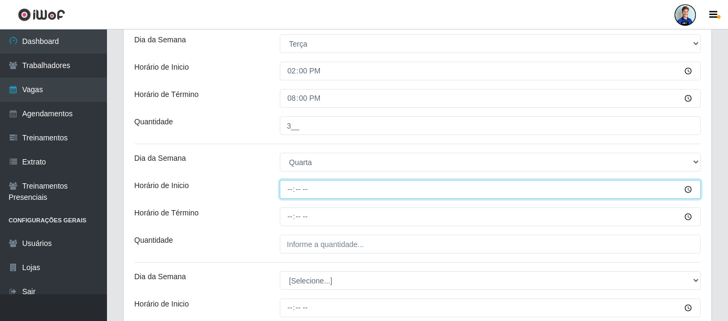
type input "14:00"
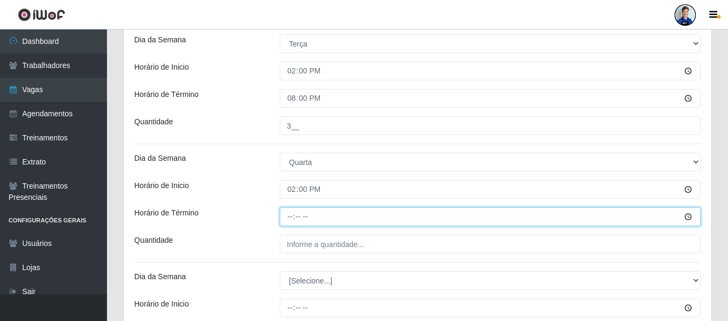
type input "20:00"
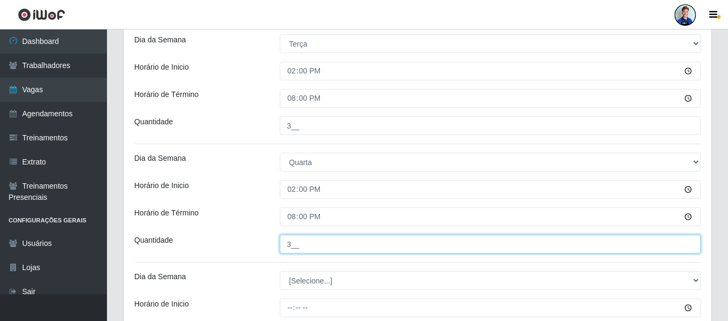
type input "3__"
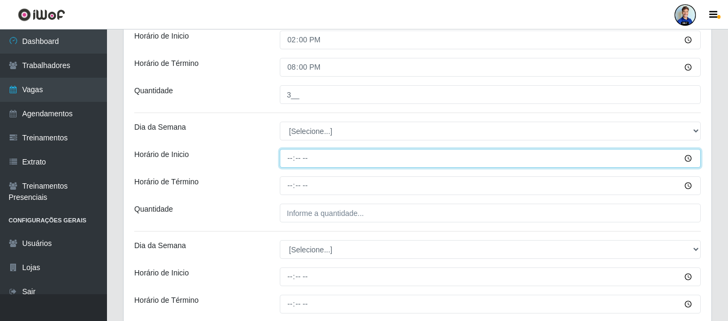
scroll to position [581, 0]
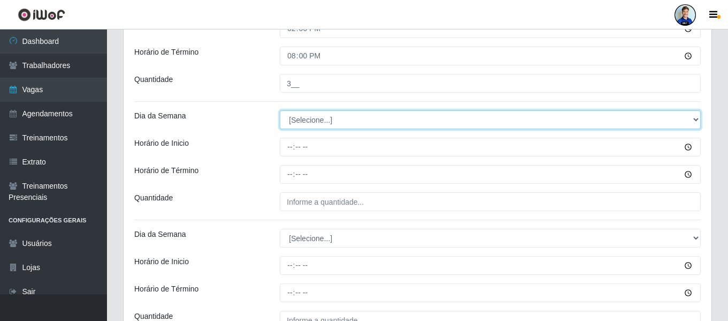
click at [303, 117] on select "[Selecione...] Segunda Terça Quarta Quinta Sexta Sábado Domingo" at bounding box center [490, 119] width 421 height 19
select select "4"
click at [280, 110] on select "[Selecione...] Segunda Terça Quarta Quinta Sexta Sábado Domingo" at bounding box center [490, 119] width 421 height 19
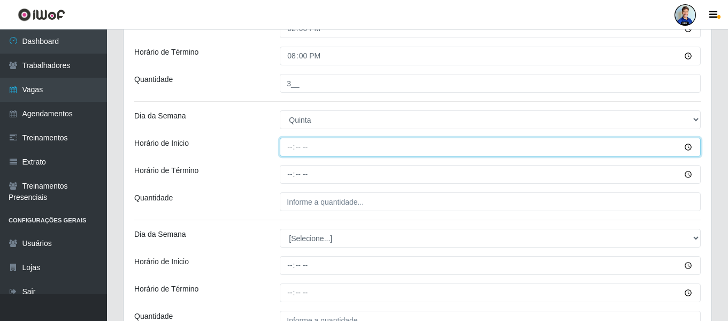
click at [280, 145] on input "Horário de Inicio" at bounding box center [490, 147] width 421 height 19
click at [292, 148] on input "Horário de Inicio" at bounding box center [490, 147] width 421 height 19
type input "14:00"
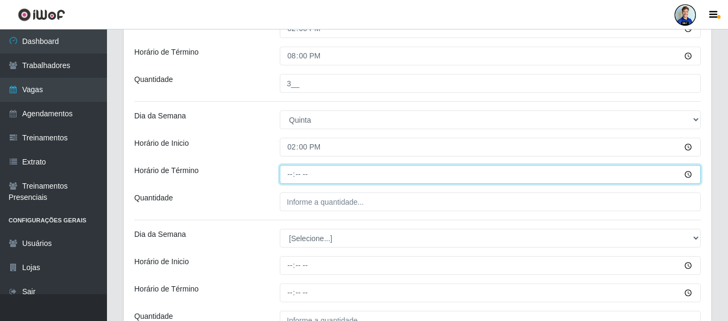
type input "20:00"
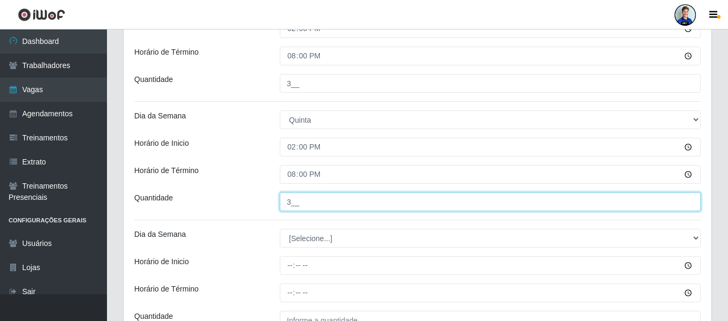
type input "3__"
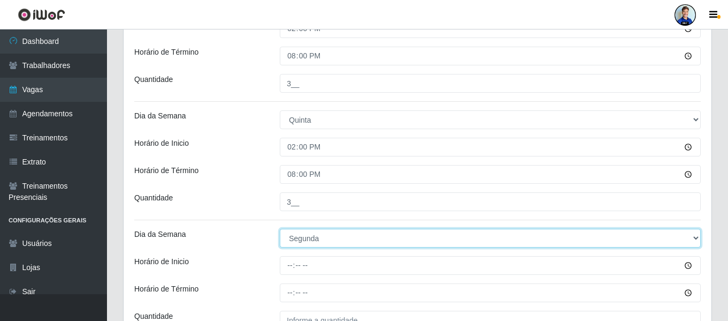
select select "5"
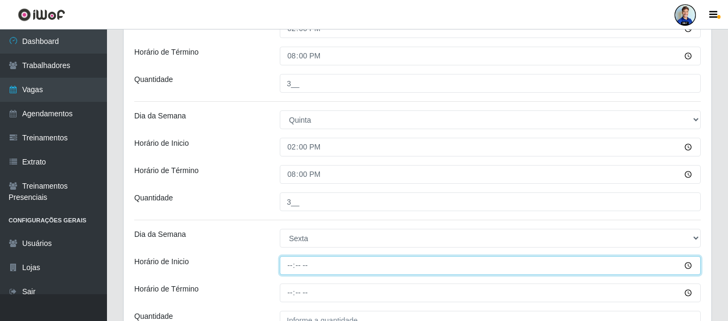
type input "14:00"
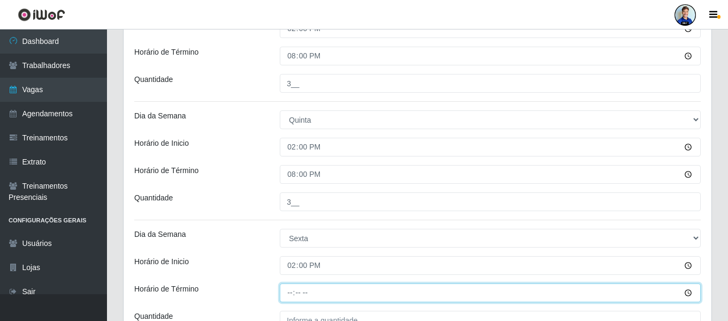
type input "20:00"
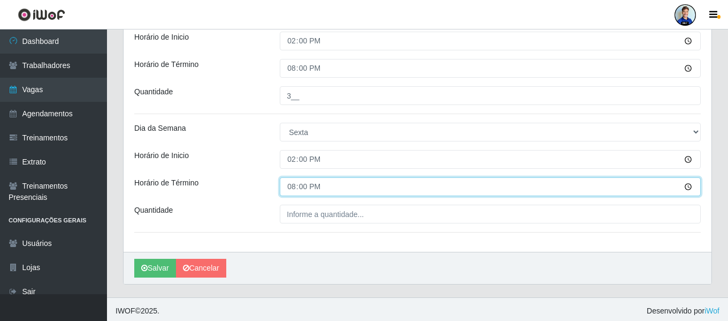
scroll to position [688, 0]
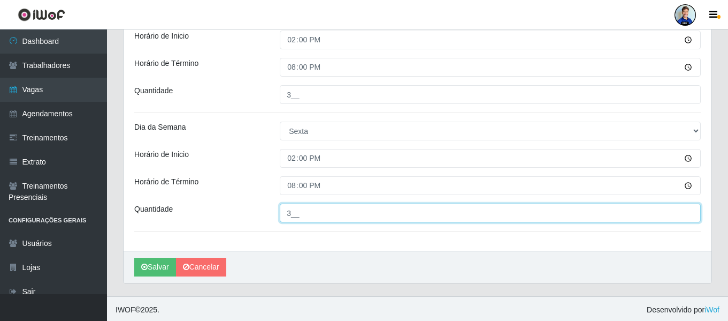
type input "3__"
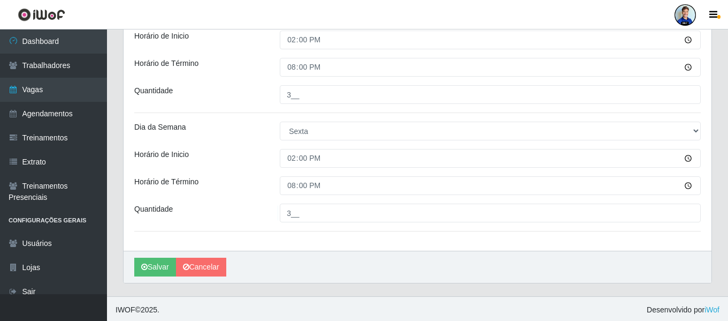
click at [273, 167] on div "14:00" at bounding box center [490, 158] width 437 height 19
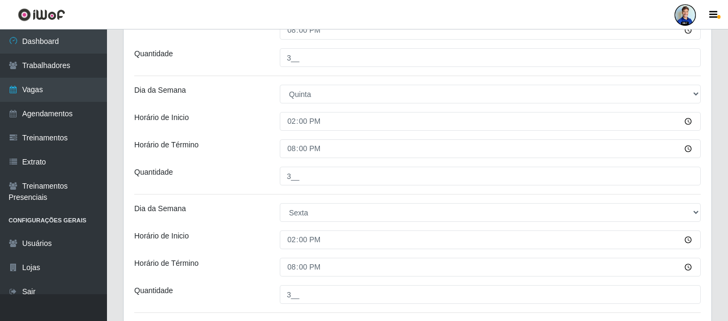
scroll to position [690, 0]
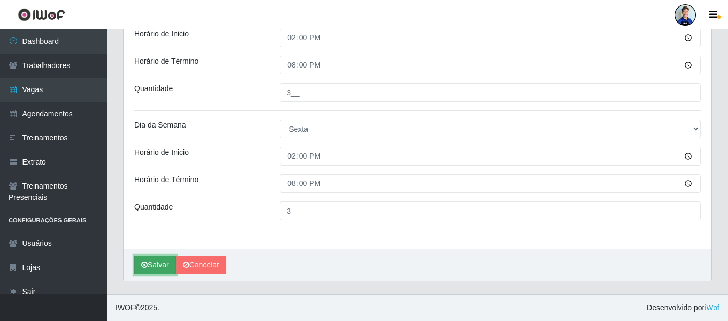
click at [157, 262] on button "Salvar" at bounding box center [155, 264] width 42 height 19
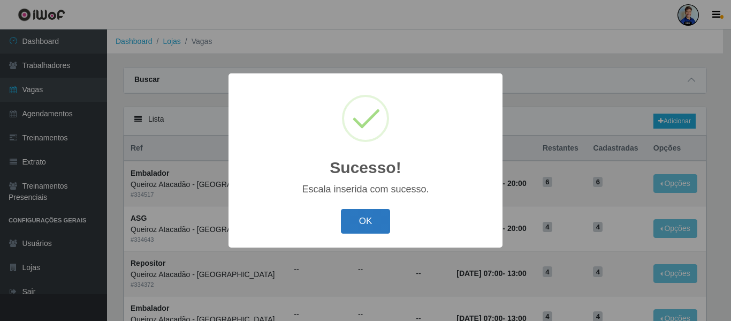
click at [363, 219] on button "OK" at bounding box center [366, 221] width 50 height 25
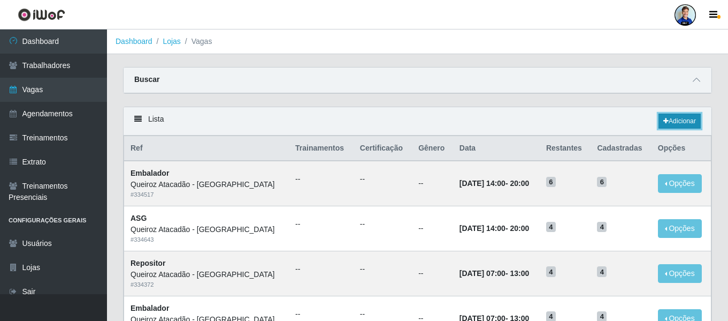
click at [684, 120] on link "Adicionar" at bounding box center [680, 120] width 42 height 15
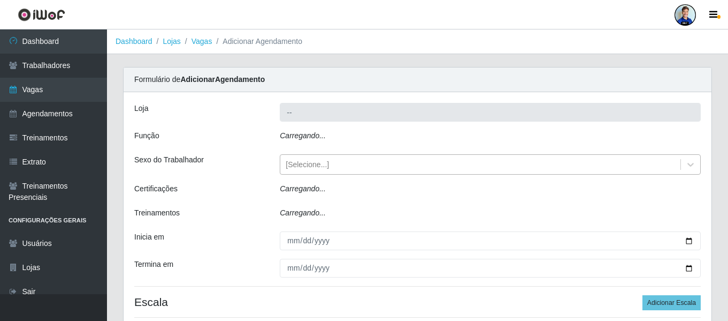
type input "Queiroz Atacadão - São Bento"
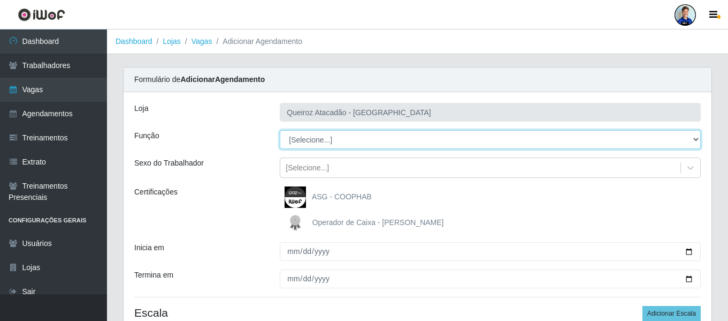
click at [317, 140] on select "[Selecione...] ASG ASG + ASG ++ Embalador Embalador + Embalador ++ Operador de …" at bounding box center [490, 139] width 421 height 19
select select "72"
click at [280, 130] on select "[Selecione...] ASG ASG + ASG ++ Embalador Embalador + Embalador ++ Operador de …" at bounding box center [490, 139] width 421 height 19
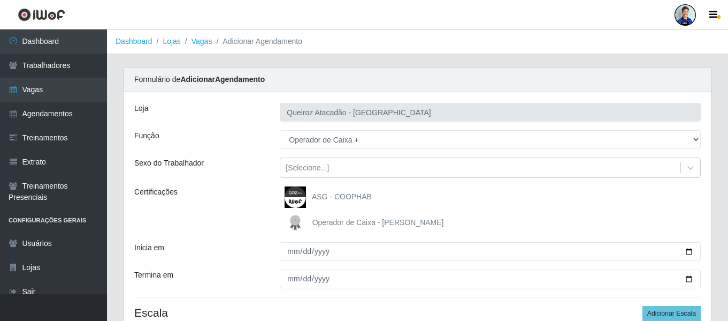
click at [251, 112] on div "Loja" at bounding box center [199, 112] width 146 height 19
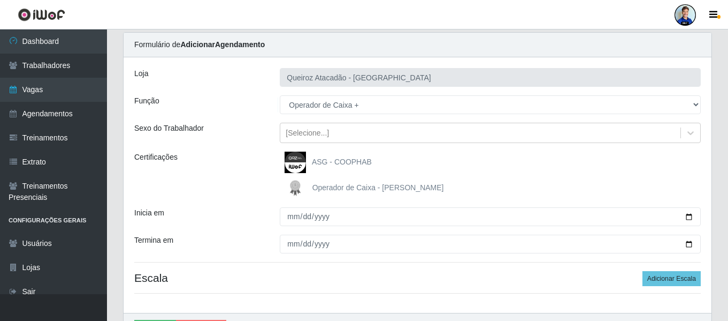
scroll to position [54, 0]
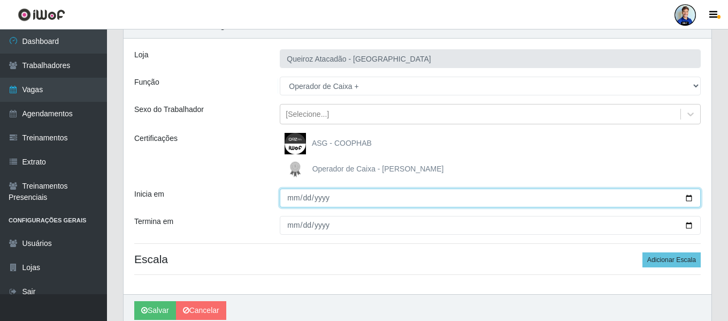
click at [292, 194] on input "Inicia em" at bounding box center [490, 197] width 421 height 19
type input "2025-09-27"
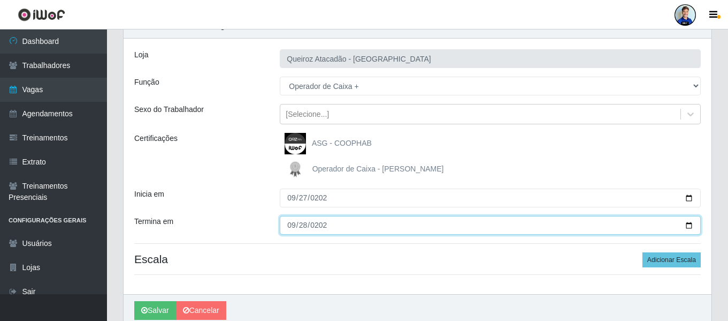
type input "2025-09-28"
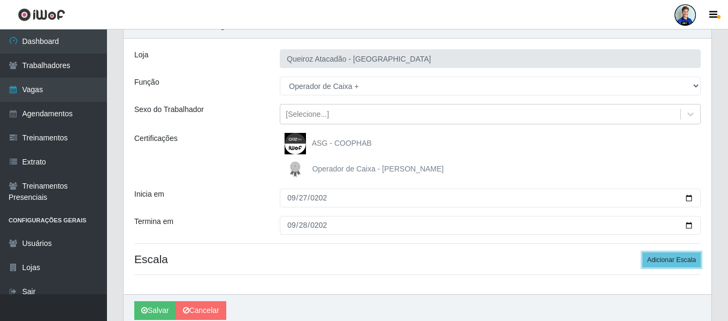
click at [643, 252] on button "Adicionar Escala" at bounding box center [672, 259] width 58 height 15
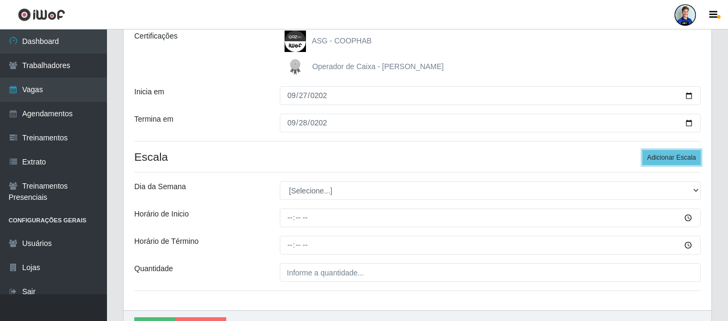
scroll to position [161, 0]
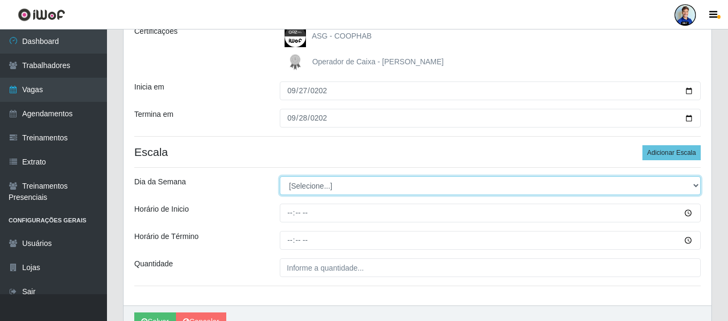
click at [307, 189] on select "[Selecione...] Segunda Terça Quarta Quinta Sexta Sábado Domingo" at bounding box center [490, 185] width 421 height 19
select select "6"
click at [280, 176] on select "[Selecione...] Segunda Terça Quarta Quinta Sexta Sábado Domingo" at bounding box center [490, 185] width 421 height 19
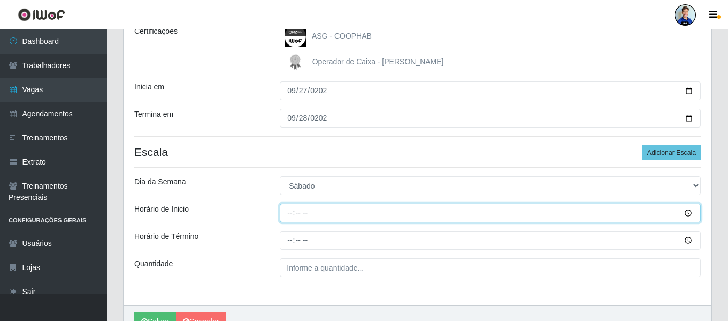
type input "14:00"
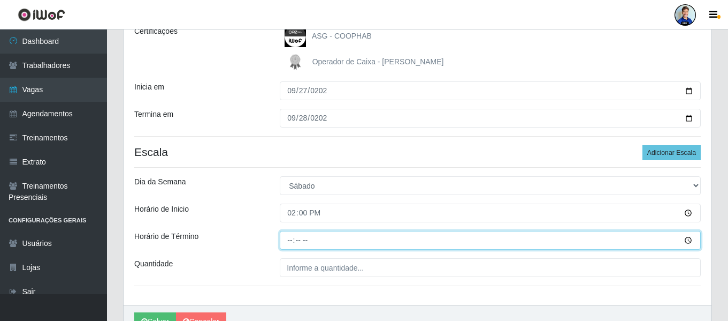
type input "20:00"
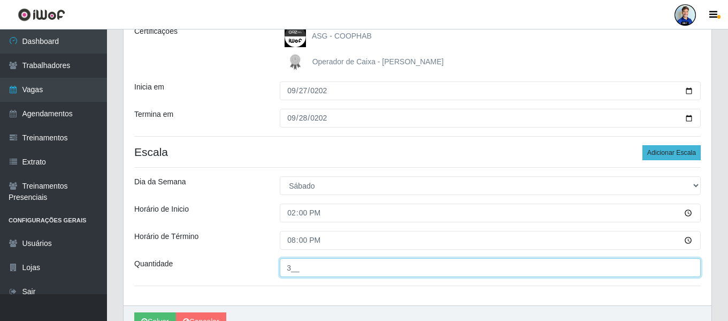
type input "3__"
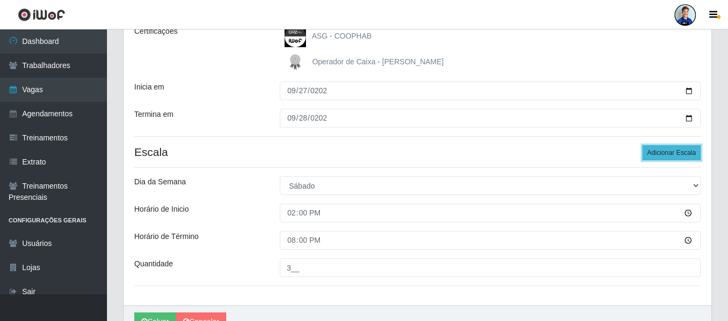
click at [679, 152] on button "Adicionar Escala" at bounding box center [672, 152] width 58 height 15
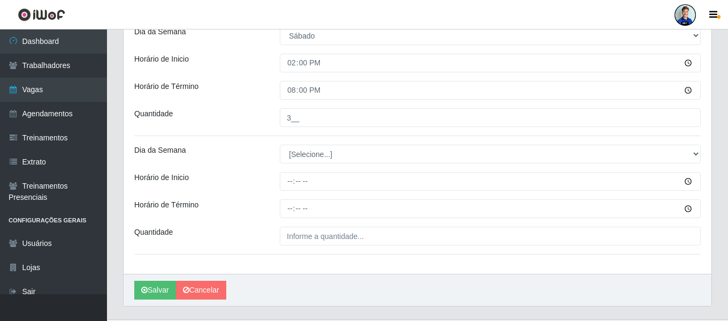
scroll to position [335, 0]
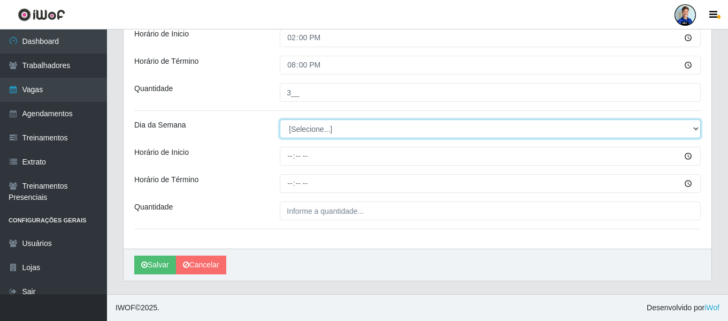
click at [313, 133] on select "[Selecione...] Segunda Terça Quarta Quinta Sexta Sábado Domingo" at bounding box center [490, 128] width 421 height 19
select select "0"
click at [280, 119] on select "[Selecione...] Segunda Terça Quarta Quinta Sexta Sábado Domingo" at bounding box center [490, 128] width 421 height 19
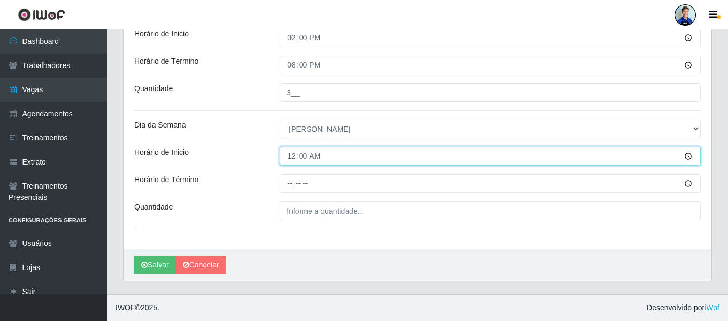
type input "07:00"
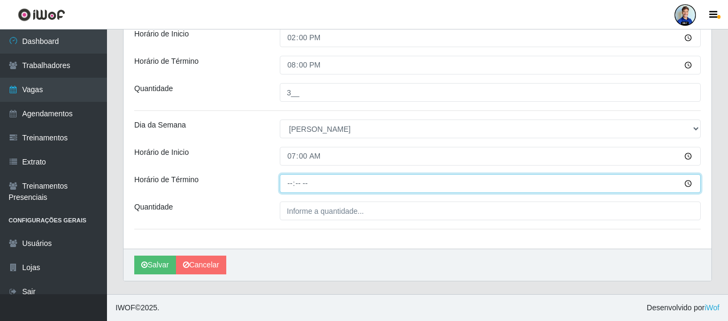
type input "13:00"
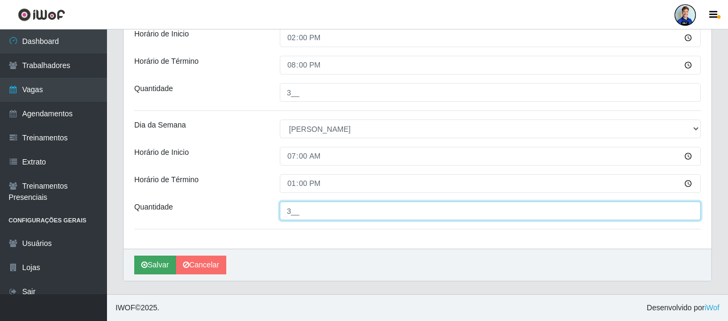
type input "3__"
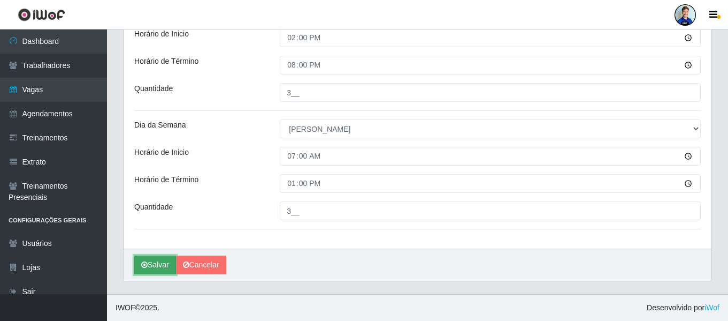
click at [151, 266] on button "Salvar" at bounding box center [155, 264] width 42 height 19
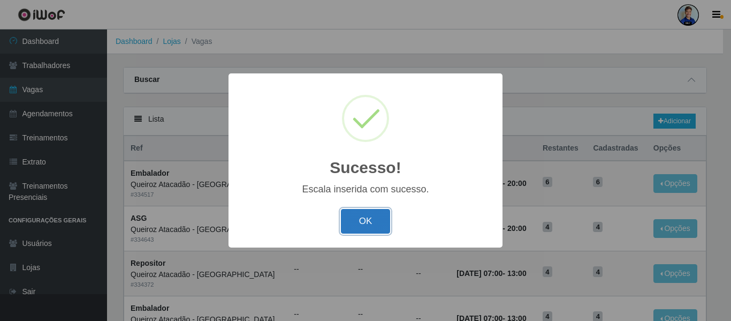
click at [372, 222] on button "OK" at bounding box center [366, 221] width 50 height 25
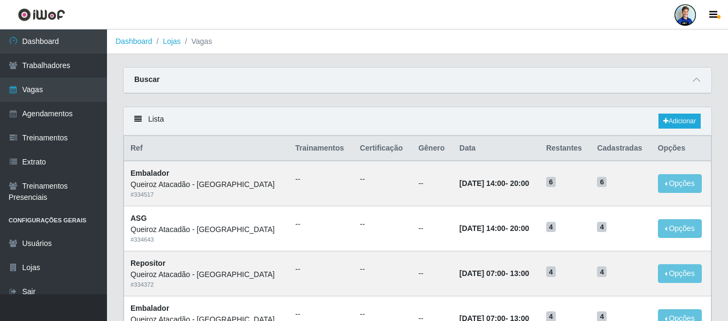
drag, startPoint x: 488, startPoint y: 249, endPoint x: 381, endPoint y: 102, distance: 181.9
click at [381, 102] on div "Carregando... Buscar Início em Término em Função [Selecione...] ASG ASG + ASG +…" at bounding box center [417, 87] width 605 height 40
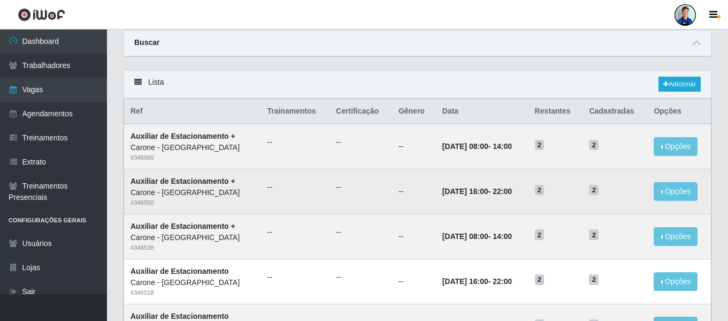
scroll to position [54, 0]
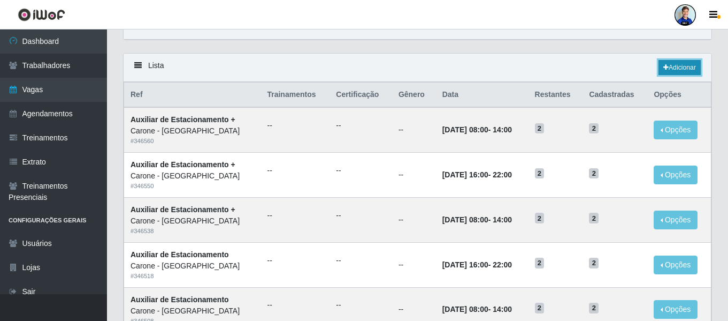
click at [679, 66] on link "Adicionar" at bounding box center [680, 67] width 42 height 15
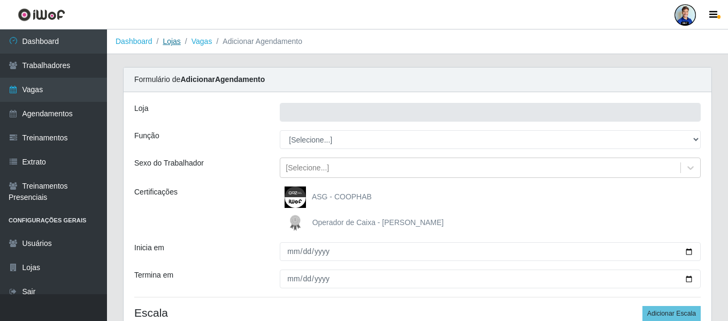
click at [169, 39] on link "Lojas" at bounding box center [172, 41] width 18 height 9
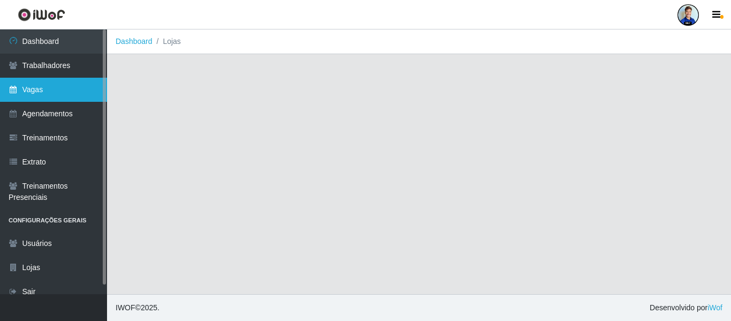
click at [49, 85] on link "Vagas" at bounding box center [53, 90] width 107 height 24
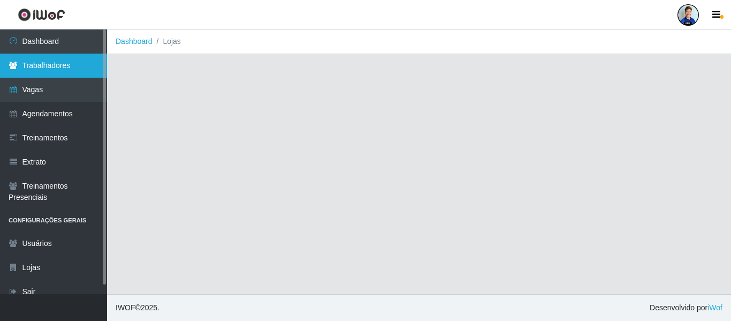
click at [51, 64] on link "Trabalhadores" at bounding box center [53, 66] width 107 height 24
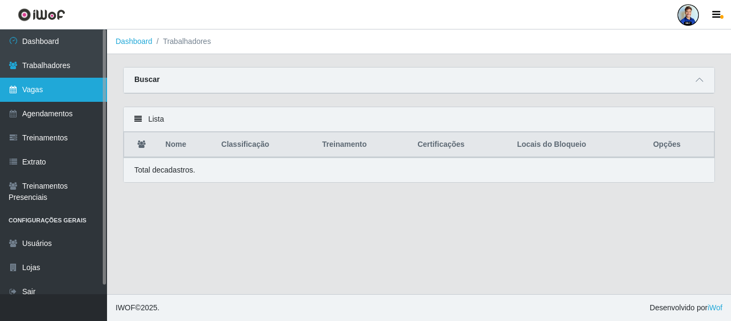
click at [60, 93] on link "Vagas" at bounding box center [53, 90] width 107 height 24
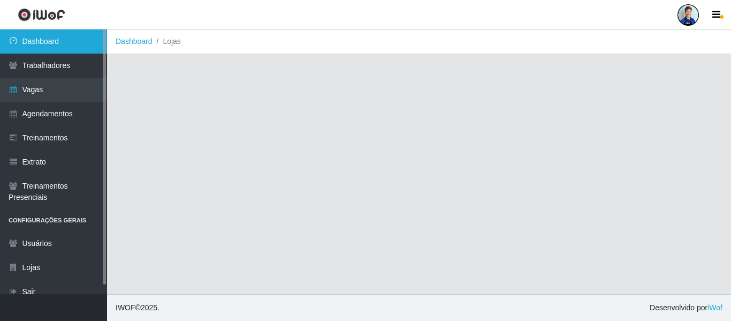
click at [54, 44] on link "Dashboard" at bounding box center [53, 41] width 107 height 24
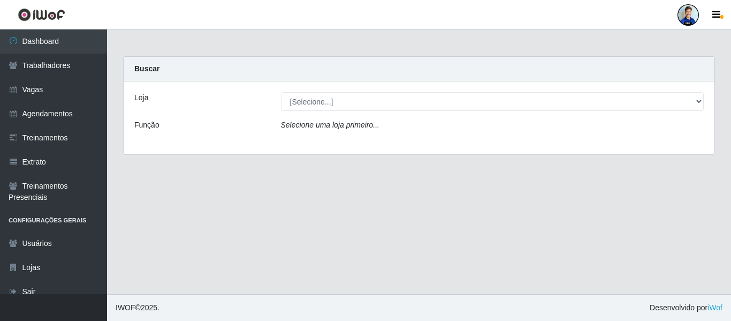
click at [288, 100] on select "[Selecione...] Hiper Queiroz - [GEOGRAPHIC_DATA] Hiper Queiroz - Boa Vista Hipe…" at bounding box center [492, 101] width 423 height 19
click at [288, 100] on select "[Selecione...] Hiper Queiroz - Alto da Conceição Hiper Queiroz - Boa Vista Hipe…" at bounding box center [492, 101] width 423 height 19
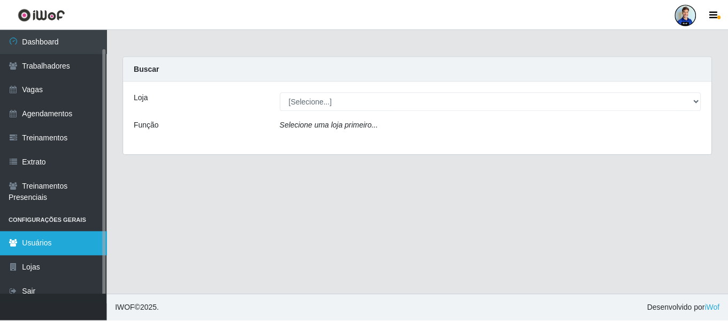
scroll to position [10, 0]
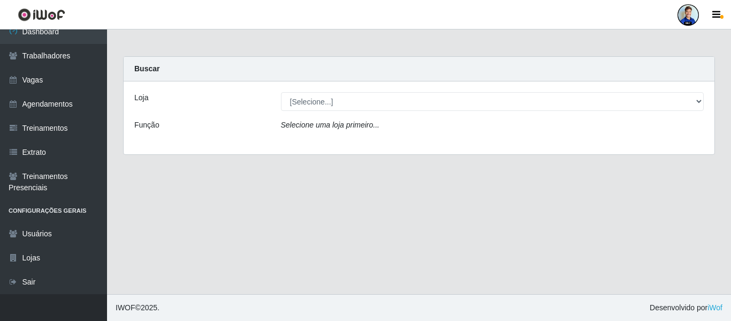
click at [697, 14] on div at bounding box center [687, 14] width 21 height 21
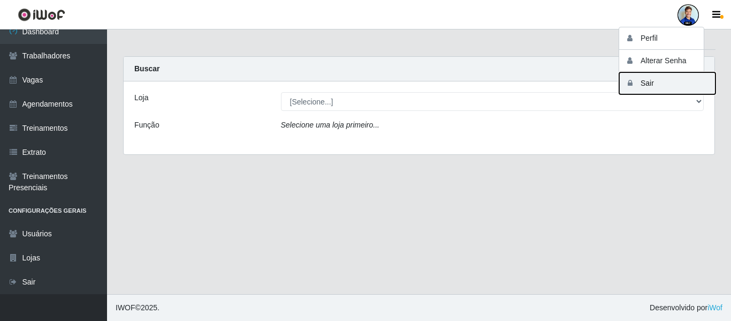
click at [665, 78] on button "Sair" at bounding box center [667, 83] width 96 height 22
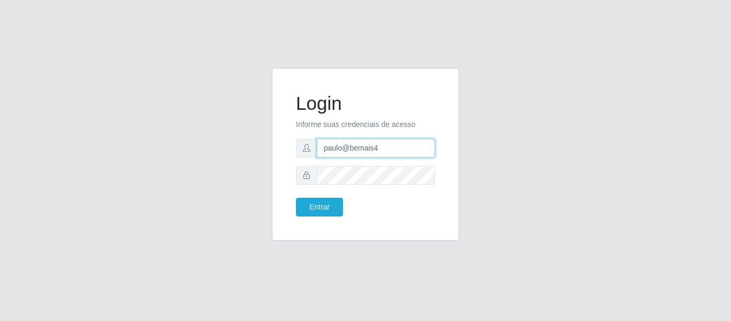
click at [370, 147] on input "paulo@bemais4" at bounding box center [376, 148] width 118 height 19
drag, startPoint x: 385, startPoint y: 154, endPoint x: 304, endPoint y: 154, distance: 80.8
click at [304, 154] on div "paulo@bemais4" at bounding box center [365, 148] width 139 height 19
type input "juliomarques@carone"
click at [296, 197] on button "Entrar" at bounding box center [319, 206] width 47 height 19
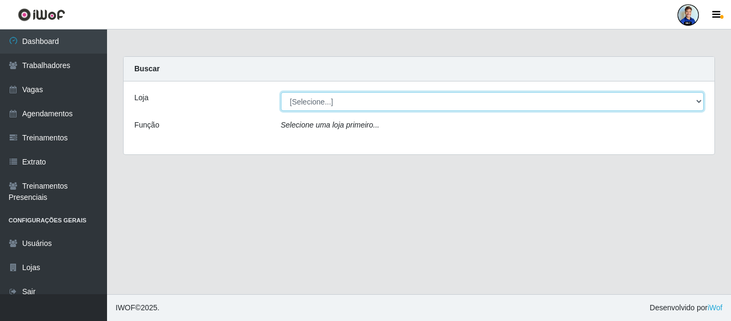
click at [321, 109] on select "[Selecione...] Carone - Jardim Camburi Carone - Campo Grande Carone - Coqueiral…" at bounding box center [492, 101] width 423 height 19
click at [304, 103] on select "[Selecione...] Carone - Jardim Camburi Carone - Campo Grande Carone - Coqueiral…" at bounding box center [492, 101] width 423 height 19
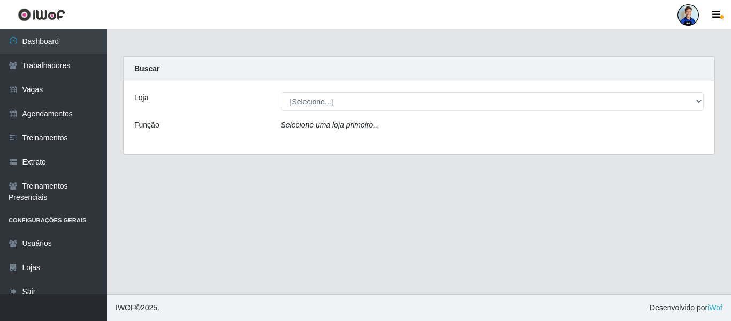
click at [175, 81] on div "Buscar" at bounding box center [419, 69] width 591 height 25
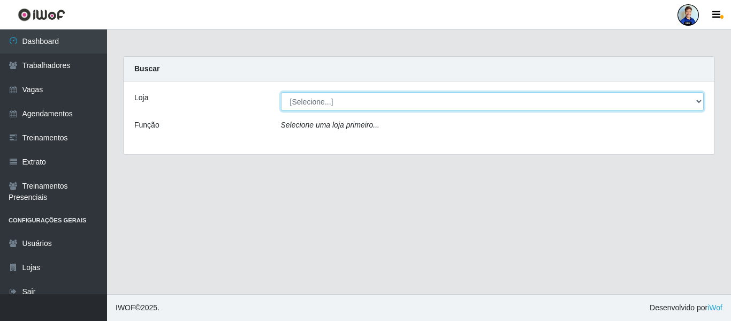
click at [329, 104] on select "[Selecione...] Carone - Jardim Camburi Carone - Campo Grande Carone - Coqueiral…" at bounding box center [492, 101] width 423 height 19
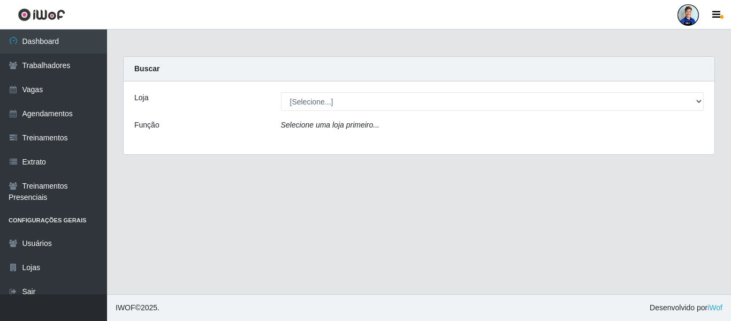
click at [356, 111] on div "Loja [Selecione...] Carone - Jardim Camburi Carone - Campo Grande Carone - Coqu…" at bounding box center [419, 117] width 591 height 73
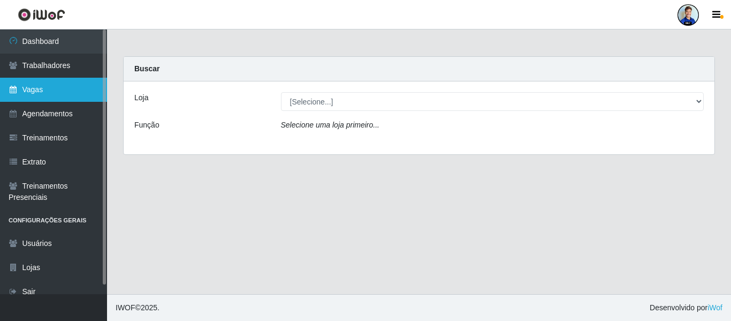
click at [49, 98] on link "Vagas" at bounding box center [53, 90] width 107 height 24
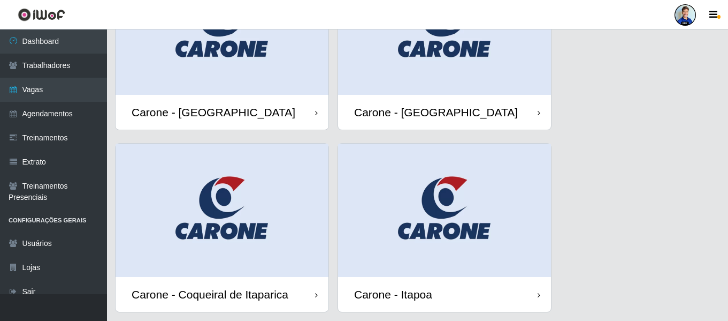
scroll to position [54, 0]
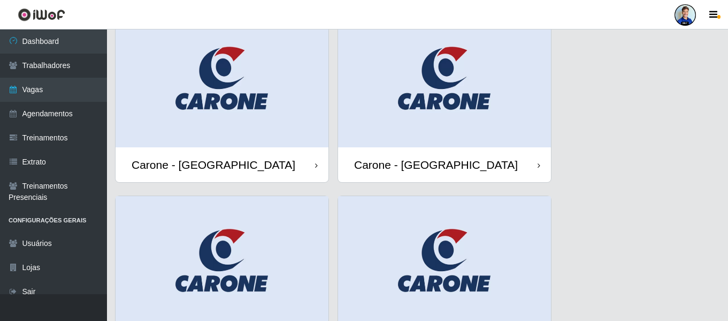
click at [260, 93] on img at bounding box center [222, 80] width 213 height 133
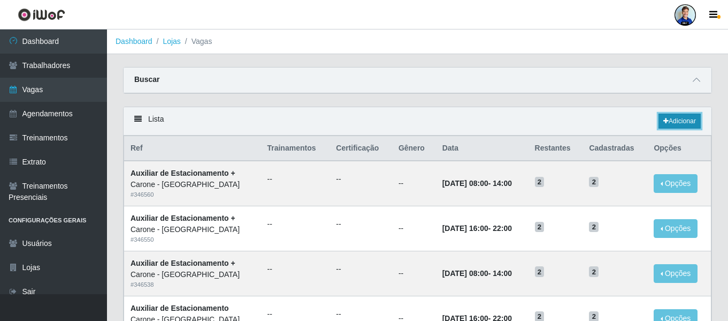
click at [684, 123] on link "Adicionar" at bounding box center [680, 120] width 42 height 15
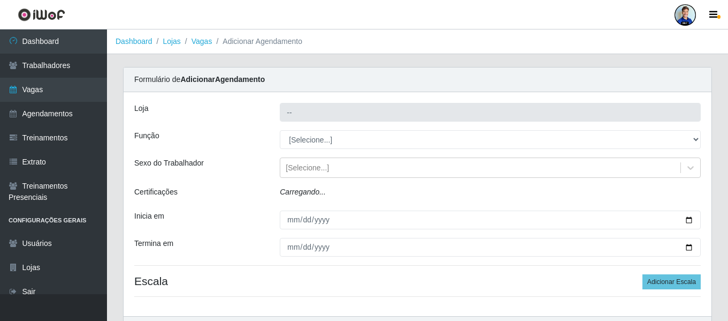
type input "Carone - [GEOGRAPHIC_DATA]"
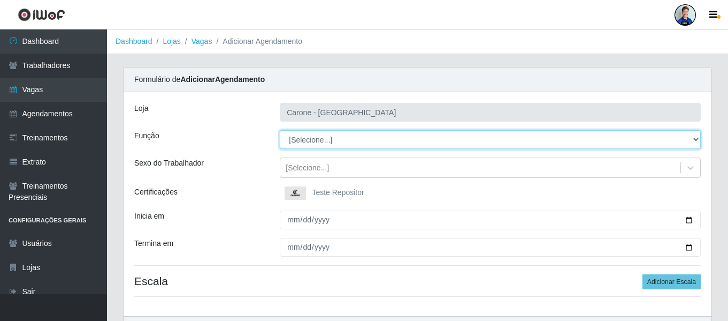
click at [333, 141] on select "[Selecione...] Auxiliar de Depósito Auxiliar de Depósito + Auxiliar de Depósito…" at bounding box center [490, 139] width 421 height 19
select select "106"
click at [280, 130] on select "[Selecione...] Auxiliar de Depósito Auxiliar de Depósito + Auxiliar de Depósito…" at bounding box center [490, 139] width 421 height 19
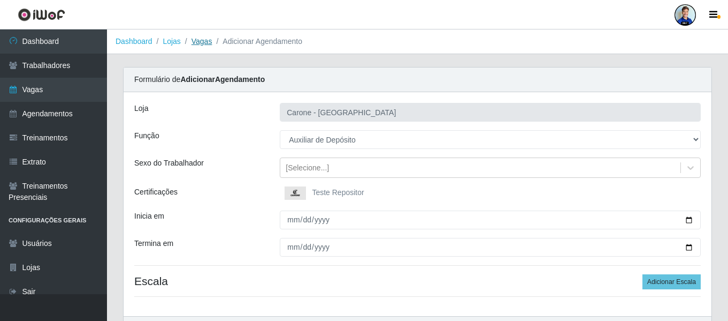
click at [195, 41] on link "Vagas" at bounding box center [202, 41] width 21 height 9
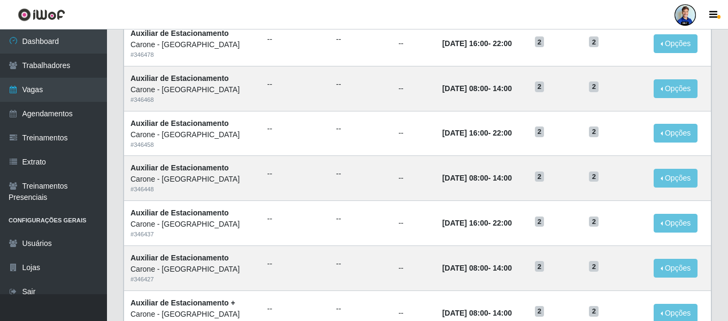
scroll to position [586, 0]
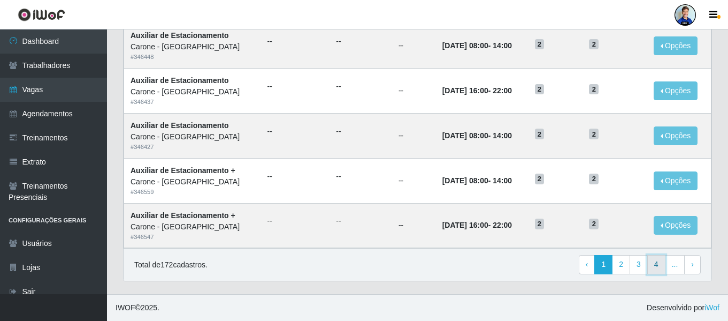
click at [654, 267] on link "4" at bounding box center [656, 264] width 18 height 19
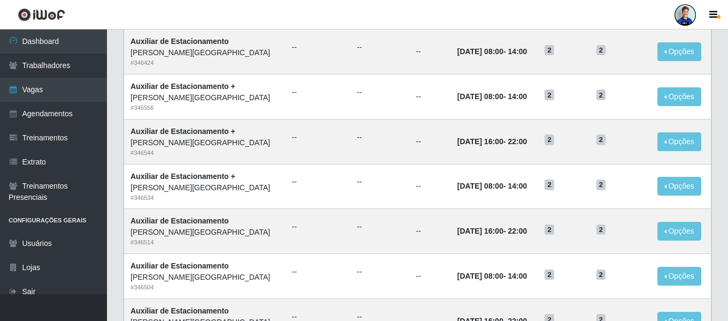
scroll to position [586, 0]
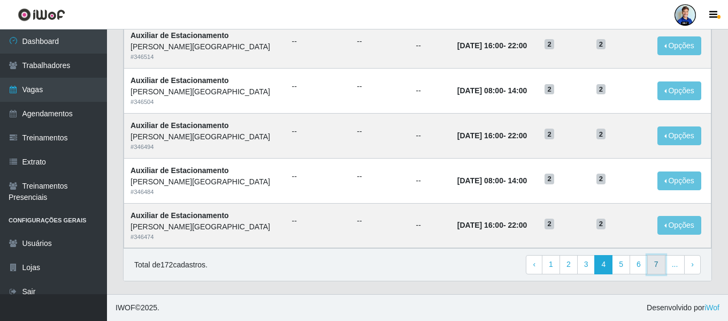
click at [659, 262] on link "7" at bounding box center [656, 264] width 18 height 19
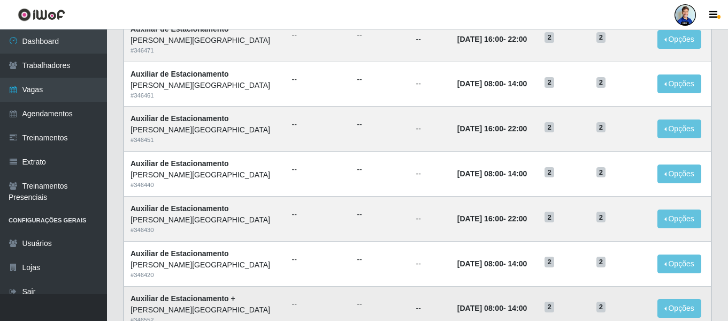
scroll to position [586, 0]
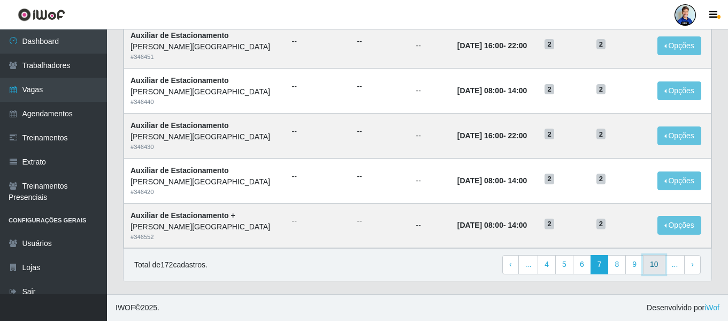
click at [652, 263] on link "10" at bounding box center [654, 264] width 22 height 19
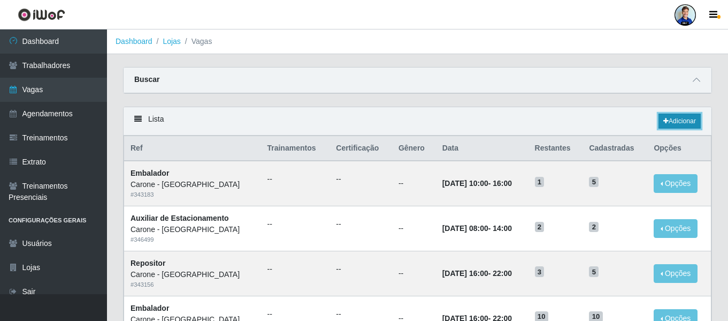
click at [678, 125] on link "Adicionar" at bounding box center [680, 120] width 42 height 15
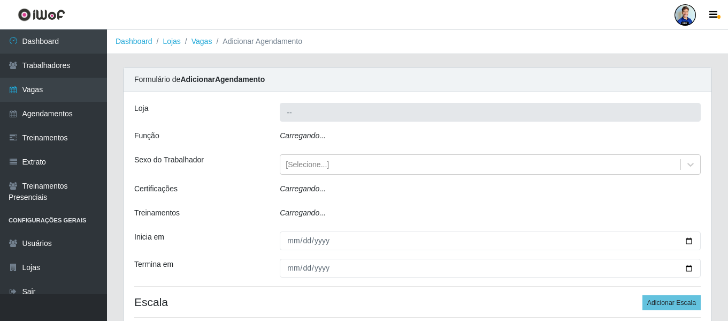
type input "Carone - [GEOGRAPHIC_DATA]"
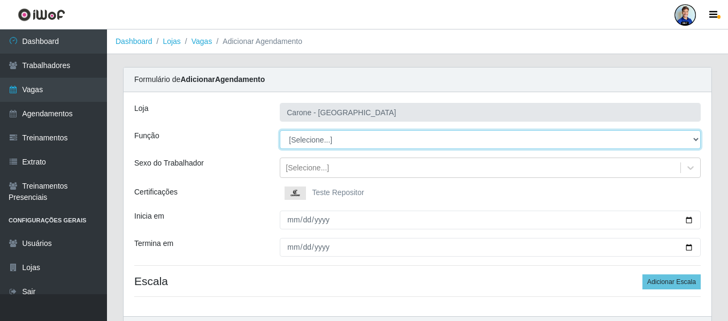
click at [318, 143] on select "[Selecione...] Auxiliar de Depósito Auxiliar de Depósito + Auxiliar de Depósito…" at bounding box center [490, 139] width 421 height 19
select select "106"
click at [280, 130] on select "[Selecione...] Auxiliar de Depósito Auxiliar de Depósito + Auxiliar de Depósito…" at bounding box center [490, 139] width 421 height 19
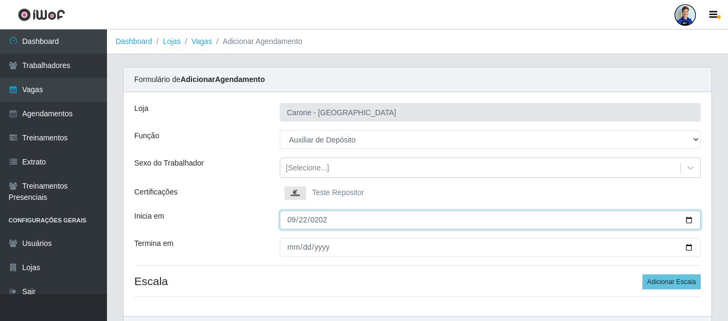
type input "[DATE]"
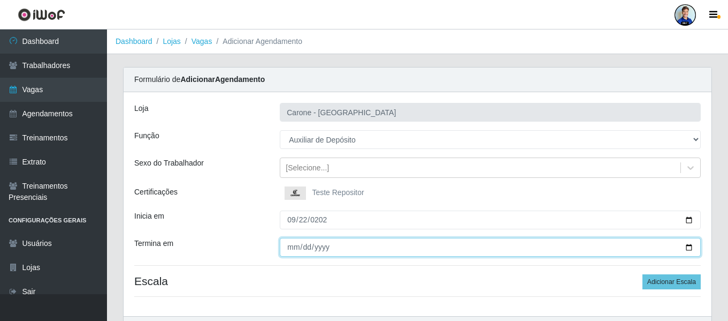
click at [287, 251] on input "Termina em" at bounding box center [490, 247] width 421 height 19
type input "[DATE]"
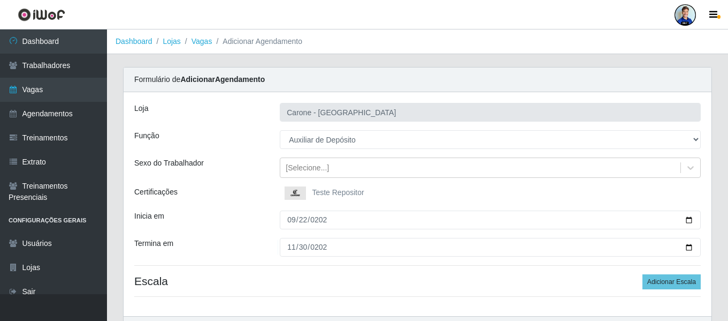
click at [193, 205] on div "[PERSON_NAME] - [GEOGRAPHIC_DATA] Função [Selecione...] Auxiliar de Depósito Au…" at bounding box center [418, 204] width 588 height 224
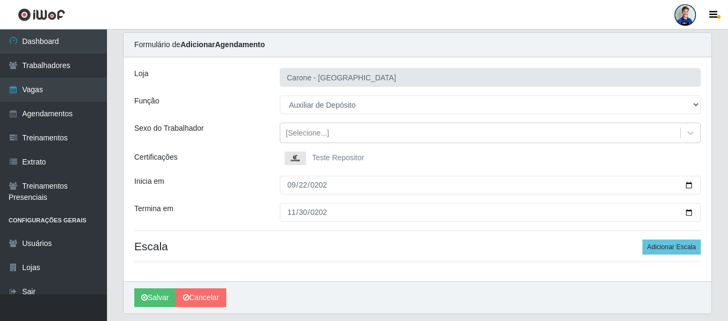
scroll to position [54, 0]
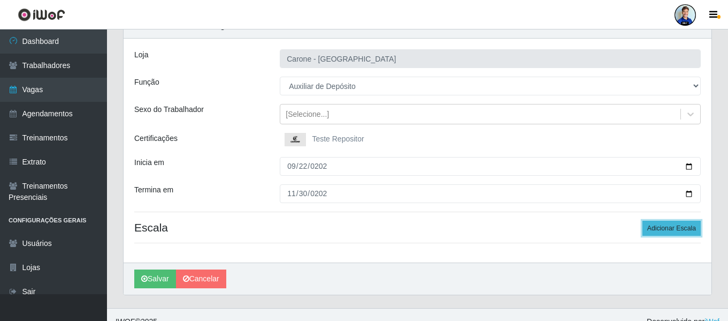
click at [689, 223] on button "Adicionar Escala" at bounding box center [672, 227] width 58 height 15
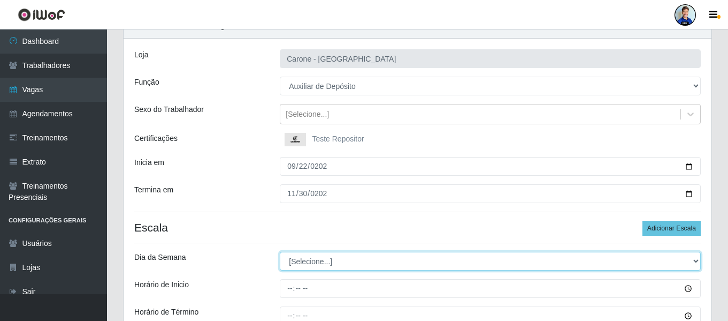
click at [371, 264] on select "[Selecione...] Segunda Terça Quarta Quinta Sexta Sábado Domingo" at bounding box center [490, 260] width 421 height 19
select select "1"
click at [280, 251] on select "[Selecione...] Segunda Terça Quarta Quinta Sexta Sábado Domingo" at bounding box center [490, 260] width 421 height 19
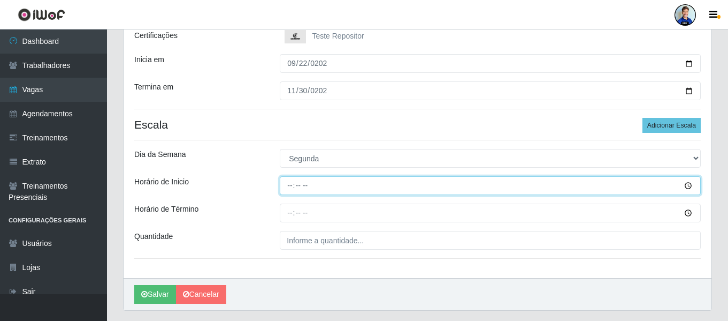
scroll to position [161, 0]
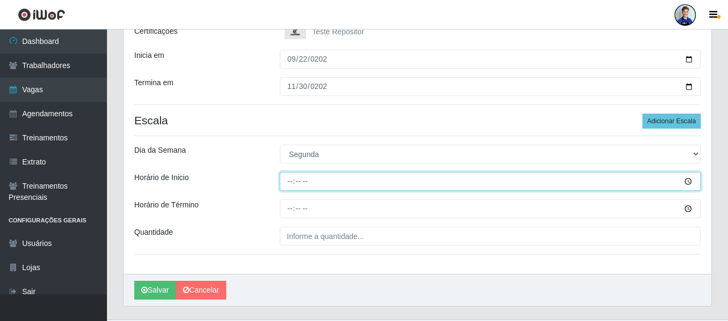
type input "13:00"
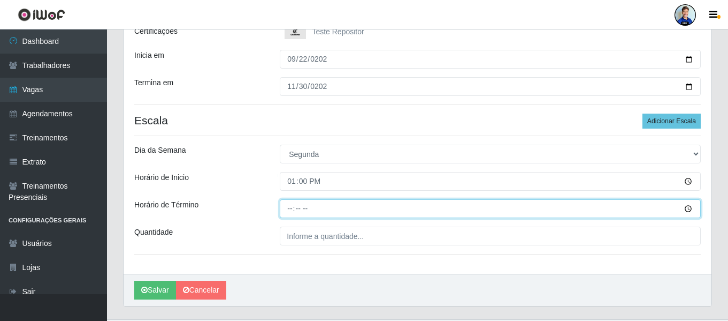
type input "19:00"
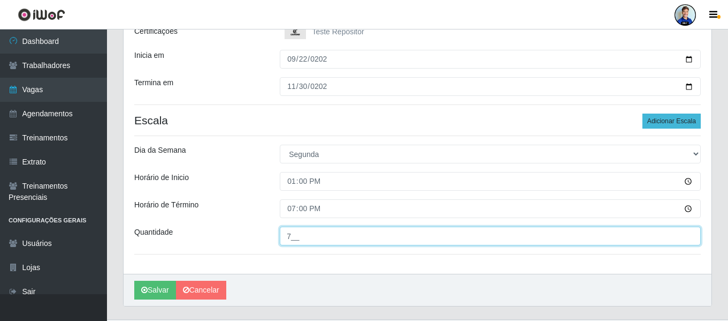
type input "7__"
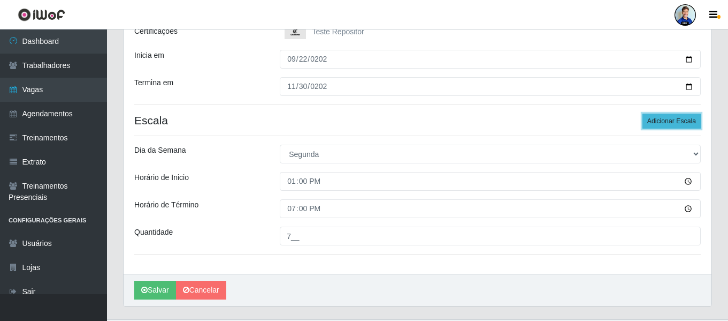
click at [662, 120] on button "Adicionar Escala" at bounding box center [672, 120] width 58 height 15
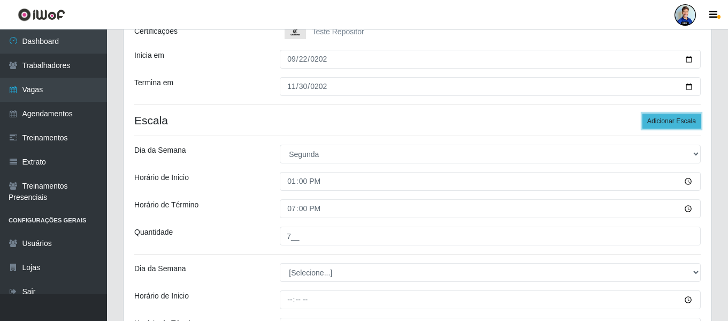
click at [662, 120] on button "Adicionar Escala" at bounding box center [672, 120] width 58 height 15
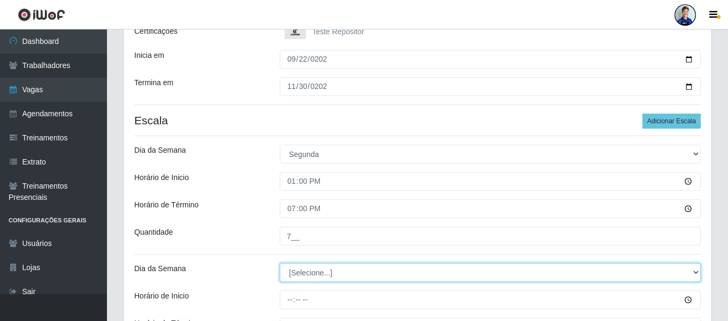
click at [340, 270] on select "[Selecione...] Segunda Terça Quarta Quinta Sexta Sábado Domingo" at bounding box center [490, 272] width 421 height 19
select select "2"
click at [280, 263] on select "[Selecione...] Segunda Terça Quarta Quinta Sexta Sábado Domingo" at bounding box center [490, 272] width 421 height 19
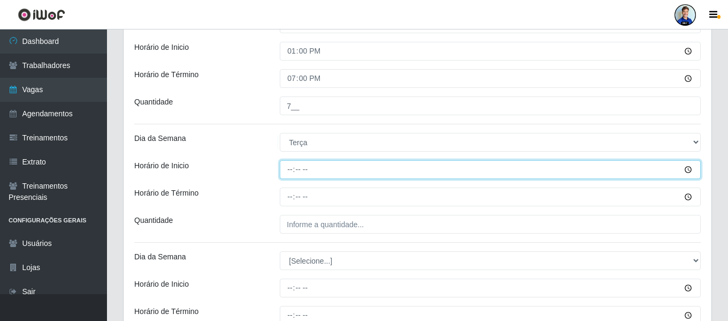
scroll to position [375, 0]
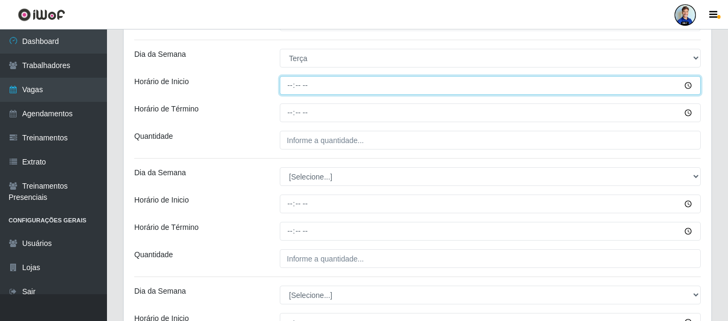
type input "13:00"
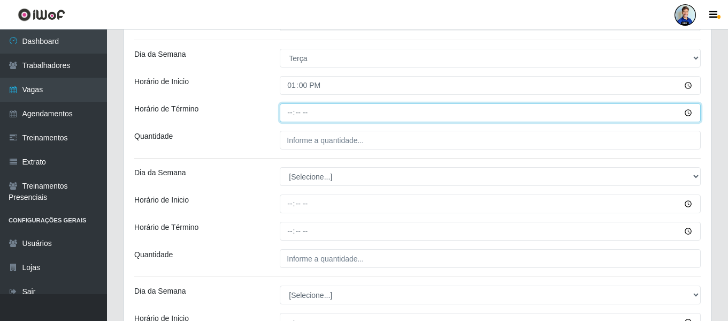
type input "19:00"
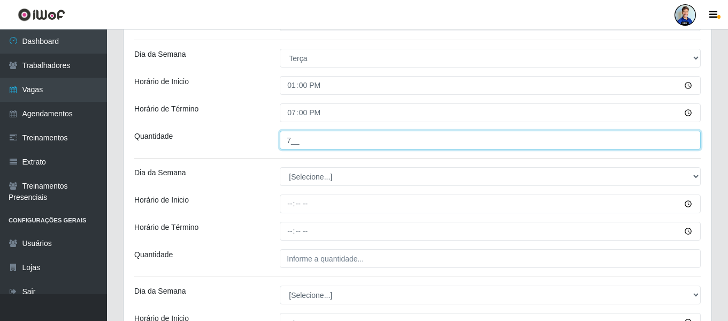
type input "7__"
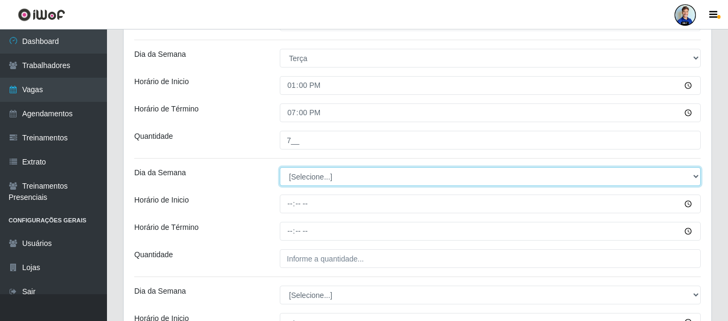
select select "3"
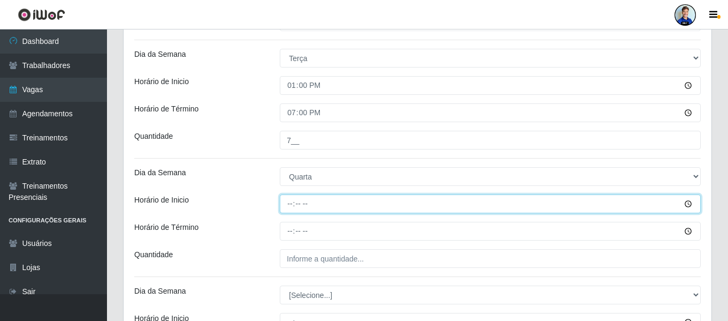
type input "13:00"
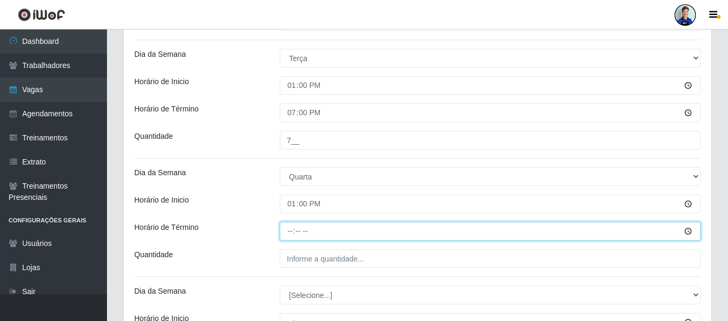
type input "19:00"
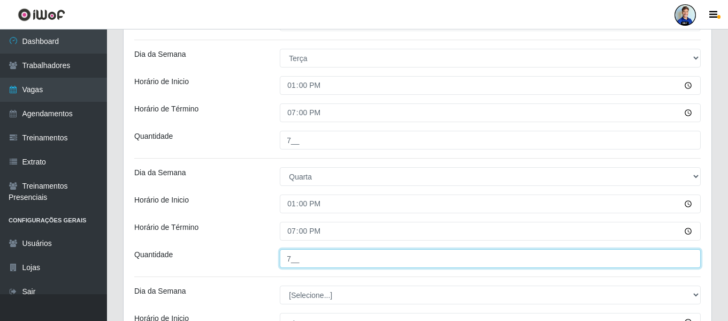
type input "7__"
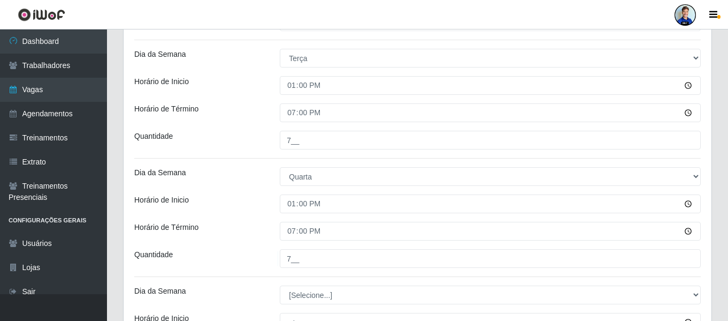
click at [261, 158] on hr at bounding box center [417, 158] width 567 height 1
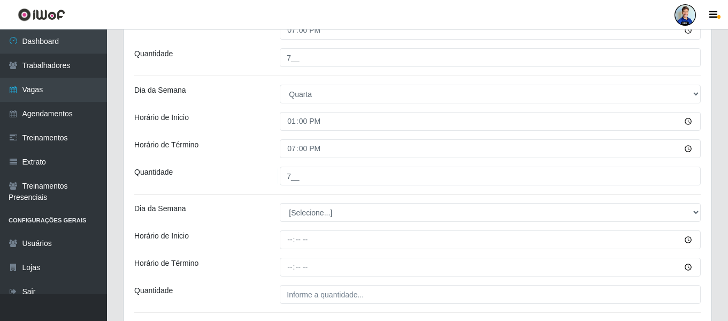
scroll to position [482, 0]
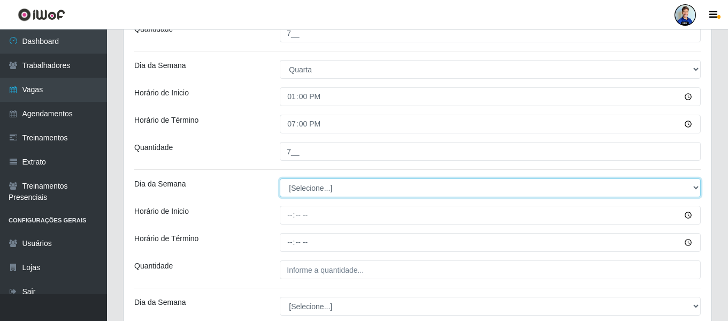
click at [325, 183] on select "[Selecione...] Segunda Terça Quarta Quinta Sexta Sábado Domingo" at bounding box center [490, 187] width 421 height 19
select select "4"
click at [280, 178] on select "[Selecione...] Segunda Terça Quarta Quinta Sexta Sábado Domingo" at bounding box center [490, 187] width 421 height 19
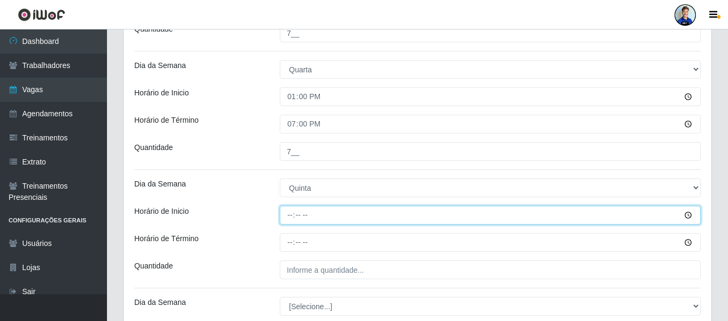
click at [290, 214] on input "Horário de Inicio" at bounding box center [490, 214] width 421 height 19
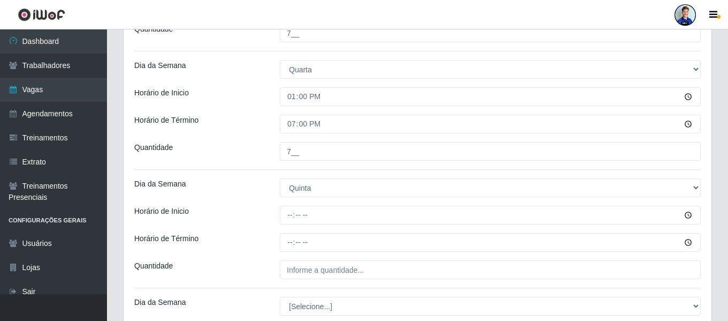
click at [256, 164] on div "[PERSON_NAME] - [GEOGRAPHIC_DATA] Função [Selecione...] Auxiliar de Depósito Au…" at bounding box center [418, 17] width 588 height 815
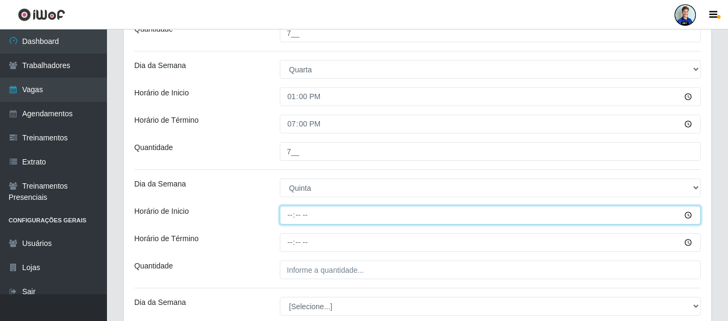
click at [288, 214] on input "Horário de Inicio" at bounding box center [490, 214] width 421 height 19
type input "13:00"
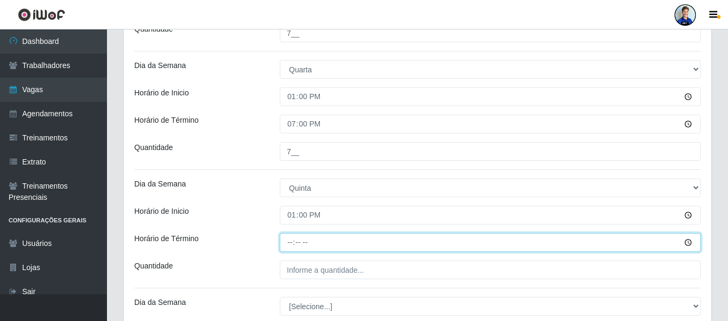
type input "19:00"
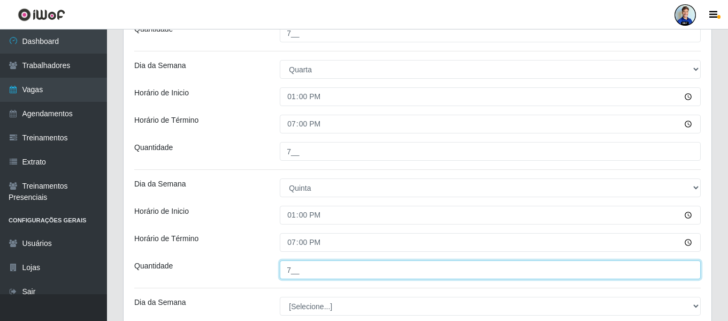
type input "7__"
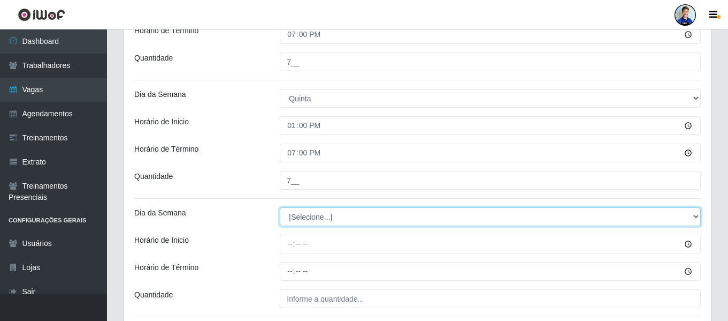
scroll to position [589, 0]
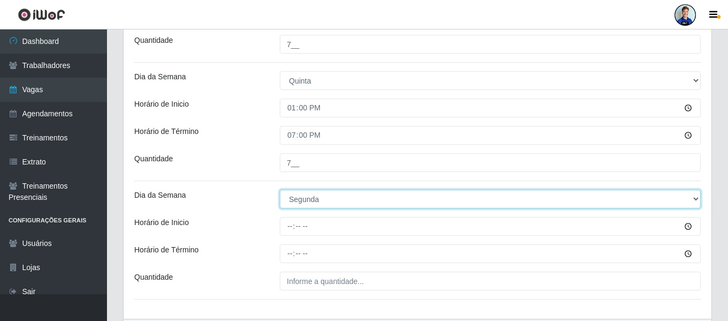
select select "5"
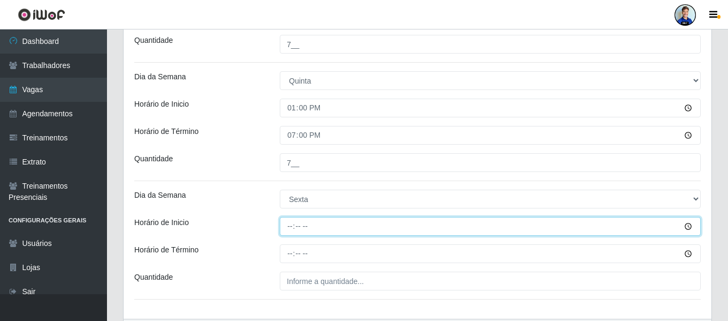
scroll to position [647, 0]
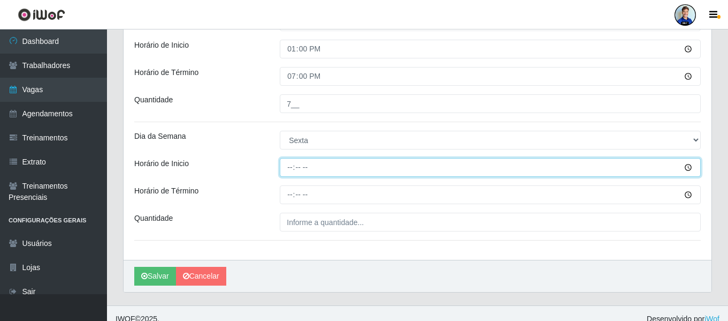
type input "13:00"
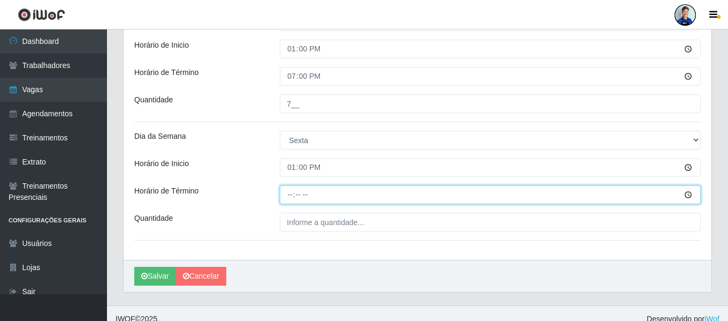
type input "19:00"
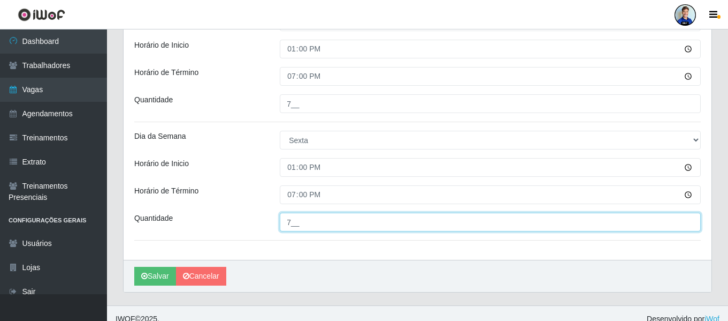
type input "7__"
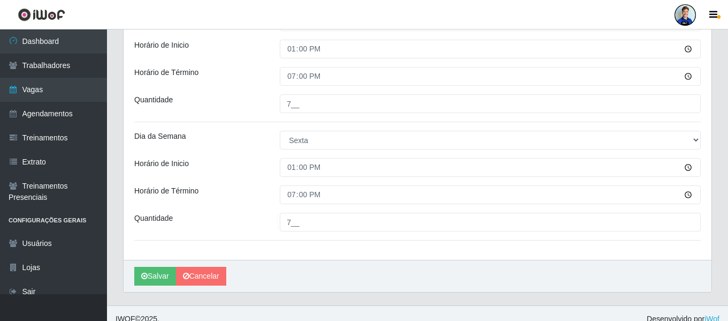
click at [265, 194] on div "Horário de Término" at bounding box center [199, 194] width 146 height 19
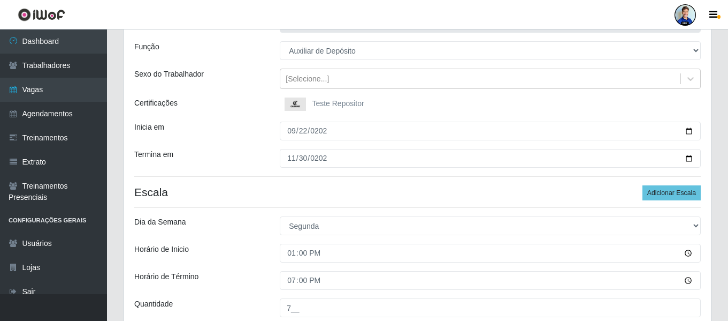
scroll to position [70, 0]
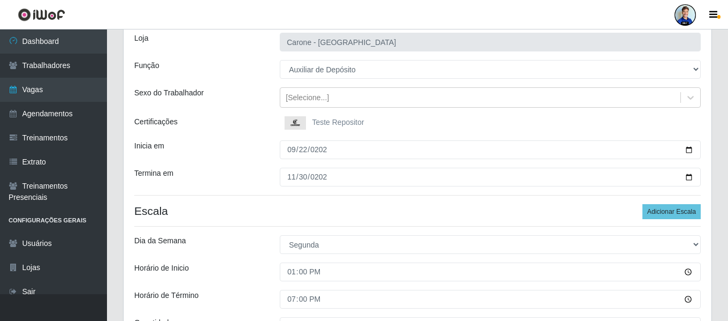
click at [246, 103] on div "Sexo do Trabalhador" at bounding box center [199, 97] width 146 height 20
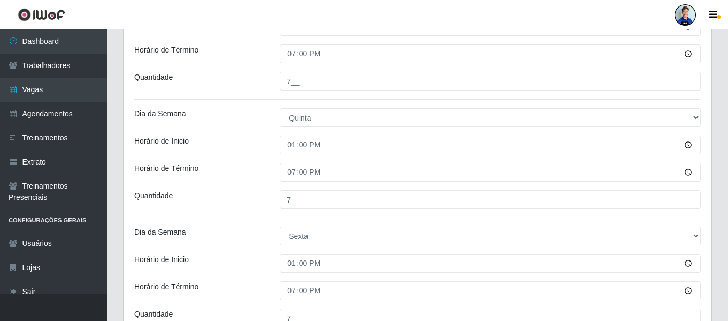
scroll to position [659, 0]
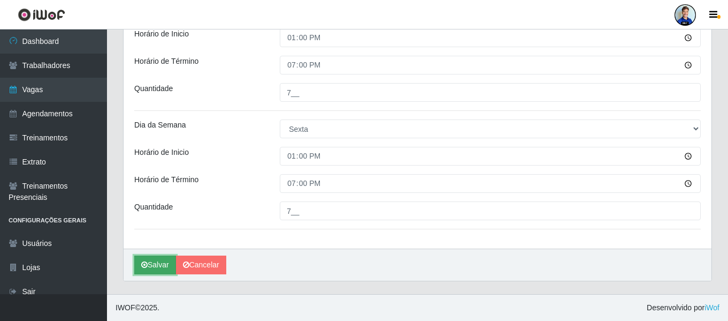
click at [157, 260] on button "Salvar" at bounding box center [155, 264] width 42 height 19
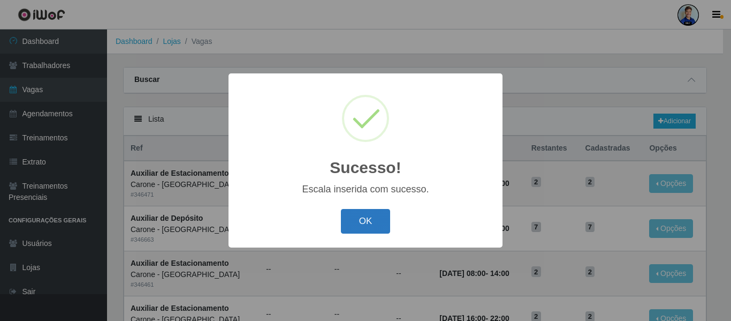
click at [371, 220] on button "OK" at bounding box center [366, 221] width 50 height 25
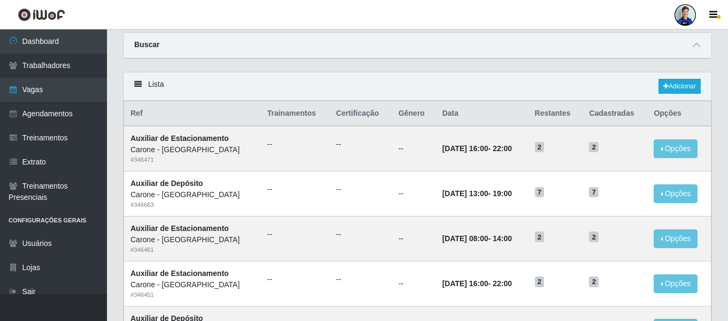
scroll to position [54, 0]
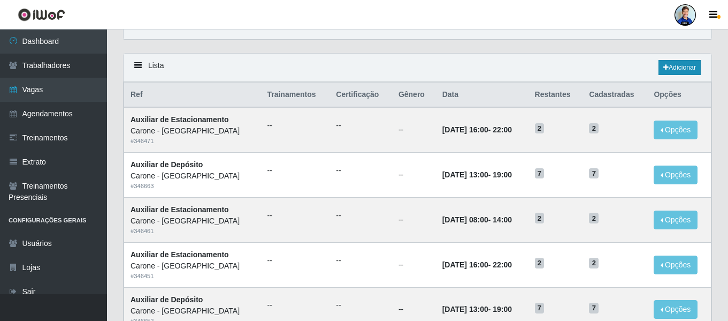
click at [657, 71] on div "Lista Adicionar" at bounding box center [418, 68] width 588 height 28
click at [676, 65] on link "Adicionar" at bounding box center [680, 67] width 42 height 15
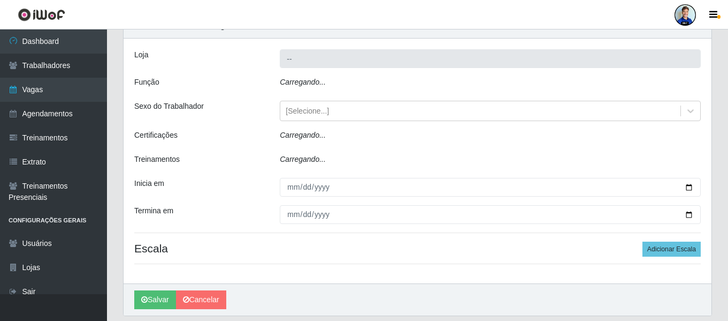
type input "Carone - [GEOGRAPHIC_DATA]"
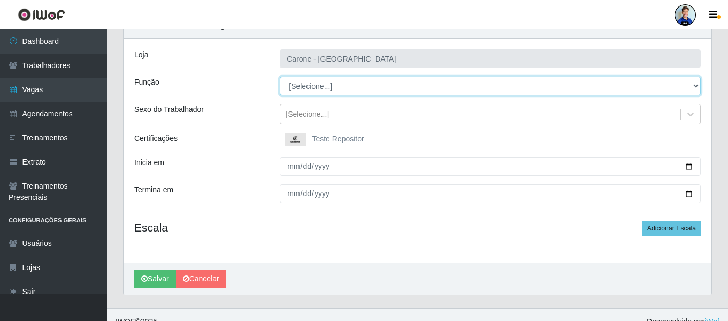
click at [302, 88] on select "[Selecione...] Auxiliar de Depósito Auxiliar de Depósito + Auxiliar de Depósito…" at bounding box center [490, 86] width 421 height 19
select select "110"
click at [280, 77] on select "[Selecione...] Auxiliar de Depósito Auxiliar de Depósito + Auxiliar de Depósito…" at bounding box center [490, 86] width 421 height 19
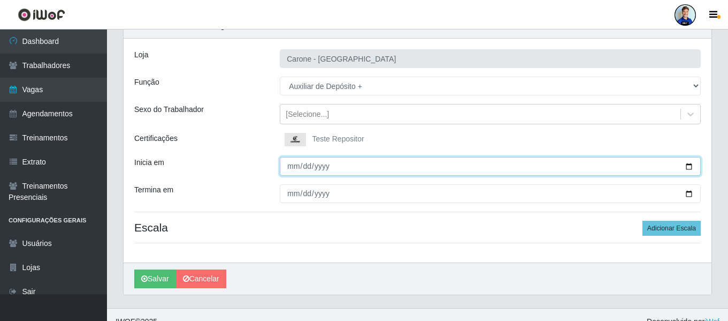
click at [296, 166] on input "Inicia em" at bounding box center [490, 166] width 421 height 19
type input "[DATE]"
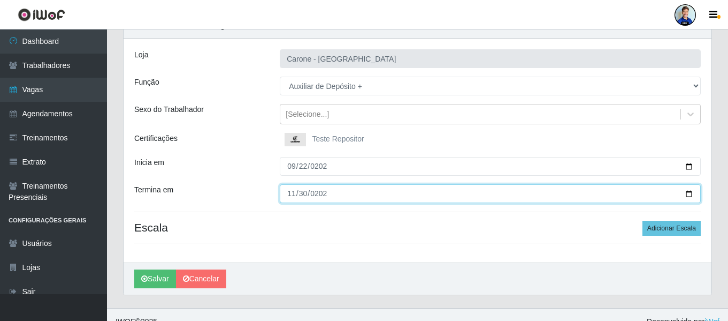
type input "[DATE]"
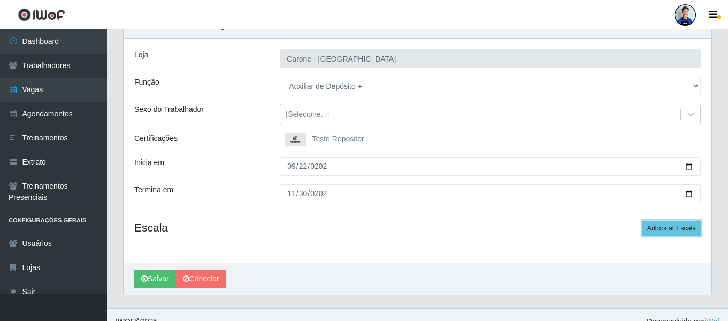
click at [643, 220] on button "Adicionar Escala" at bounding box center [672, 227] width 58 height 15
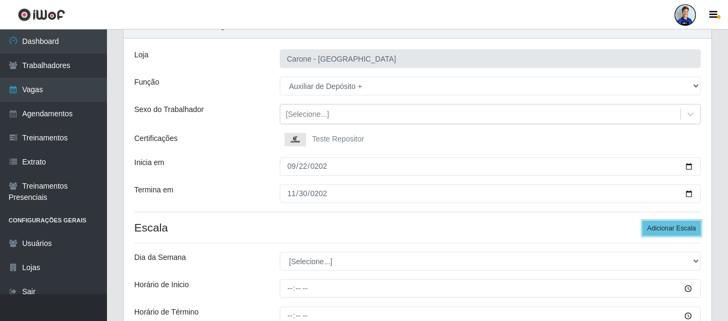
click at [643, 220] on button "Adicionar Escala" at bounding box center [672, 227] width 58 height 15
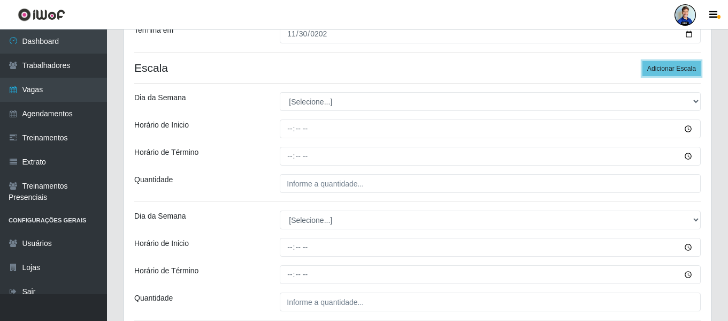
scroll to position [214, 0]
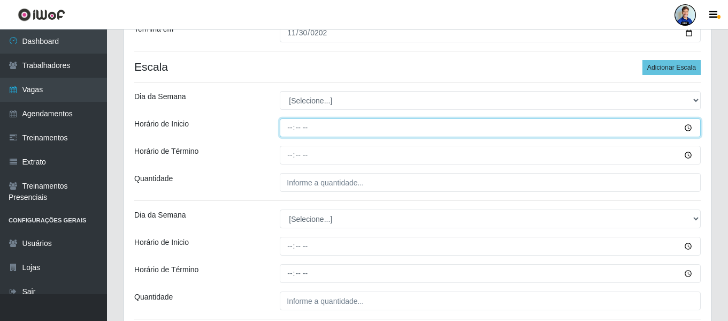
click at [291, 133] on input "Horário de Inicio" at bounding box center [490, 127] width 421 height 19
type input "13:00"
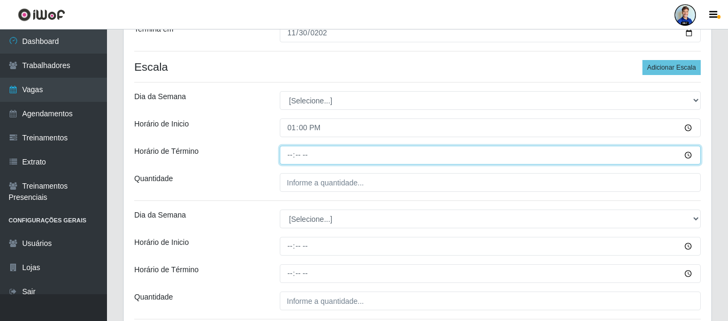
type input "19:00"
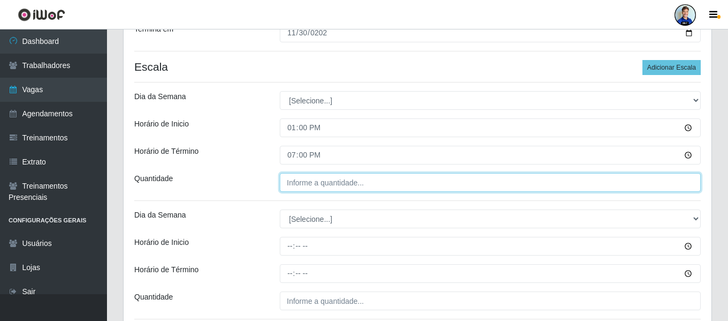
type input "___"
type input "7__"
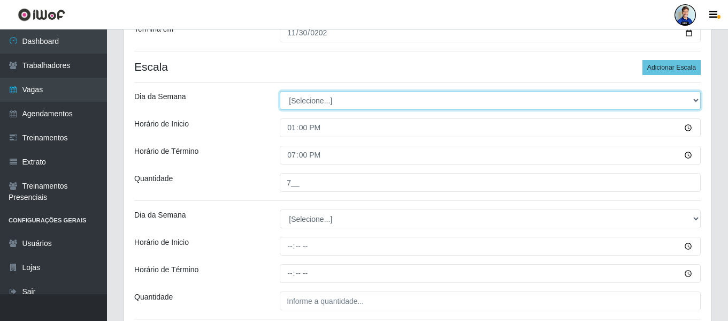
click at [349, 96] on select "[Selecione...] Segunda Terça Quarta Quinta Sexta Sábado Domingo" at bounding box center [490, 100] width 421 height 19
select select "6"
click at [280, 91] on select "[Selecione...] Segunda Terça Quarta Quinta Sexta Sábado Domingo" at bounding box center [490, 100] width 421 height 19
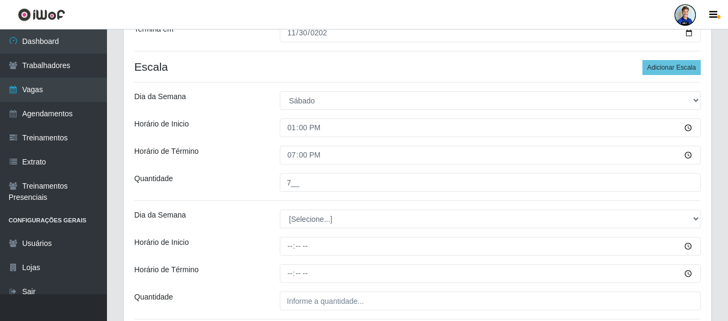
click at [271, 161] on div "Horário de Término" at bounding box center [199, 155] width 146 height 19
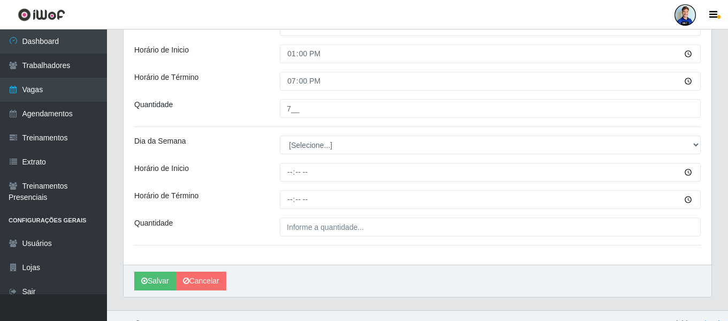
scroll to position [304, 0]
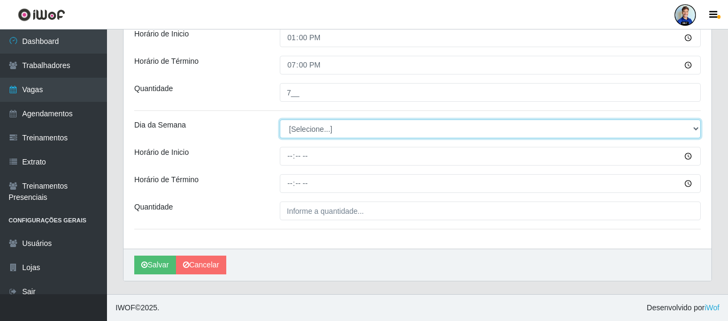
click at [315, 135] on select "[Selecione...] Segunda Terça Quarta Quinta Sexta Sábado Domingo" at bounding box center [490, 128] width 421 height 19
select select "0"
click at [280, 119] on select "[Selecione...] Segunda Terça Quarta Quinta Sexta Sábado Domingo" at bounding box center [490, 128] width 421 height 19
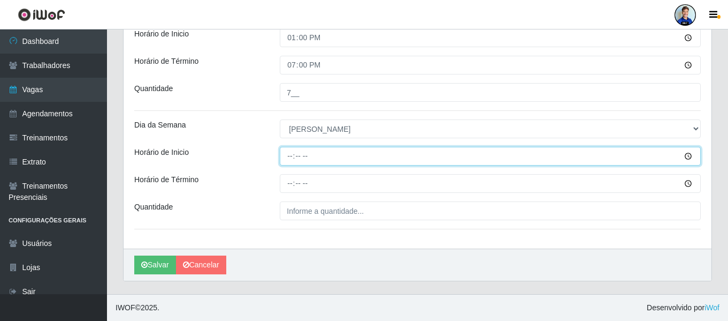
type input "08:00"
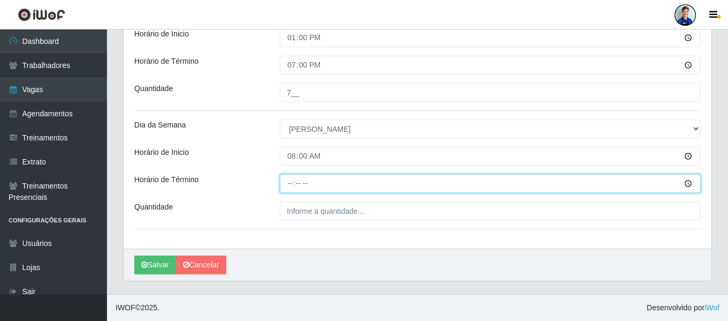
type input "14:00"
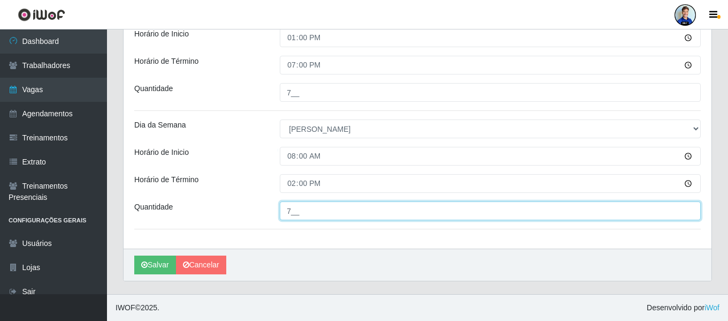
type input "7__"
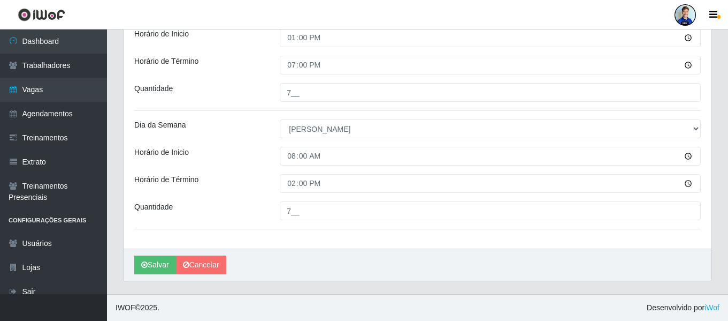
click at [272, 151] on div "08:00" at bounding box center [490, 156] width 437 height 19
click at [159, 264] on button "Salvar" at bounding box center [155, 264] width 42 height 19
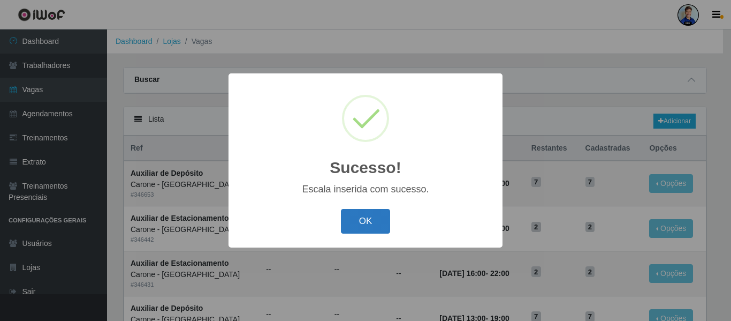
click at [364, 226] on button "OK" at bounding box center [366, 221] width 50 height 25
